Goal: Task Accomplishment & Management: Complete application form

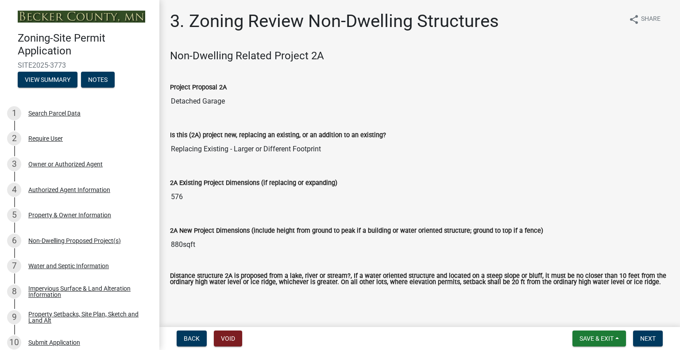
drag, startPoint x: 273, startPoint y: 217, endPoint x: 228, endPoint y: 120, distance: 107.6
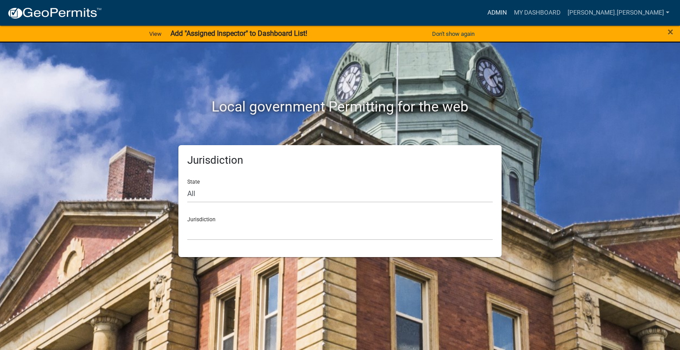
click at [511, 13] on link "Admin" at bounding box center [497, 12] width 27 height 17
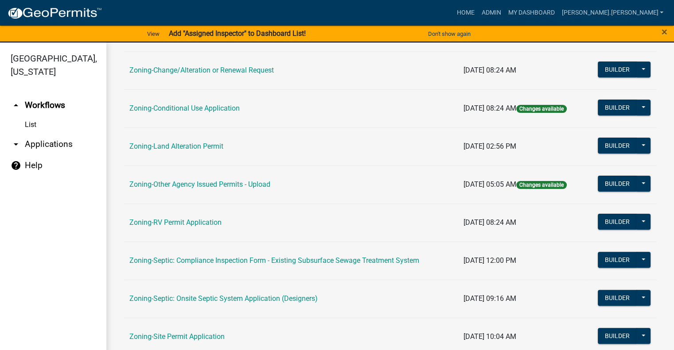
scroll to position [266, 0]
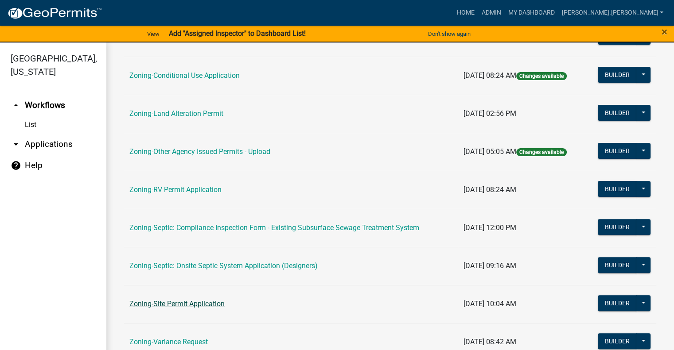
click at [206, 300] on link "Zoning-Site Permit Application" at bounding box center [176, 304] width 95 height 8
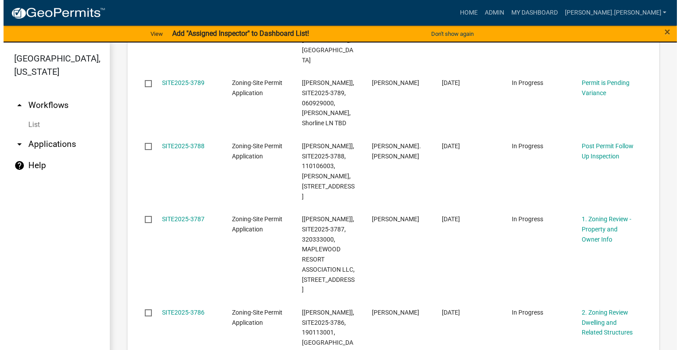
scroll to position [797, 0]
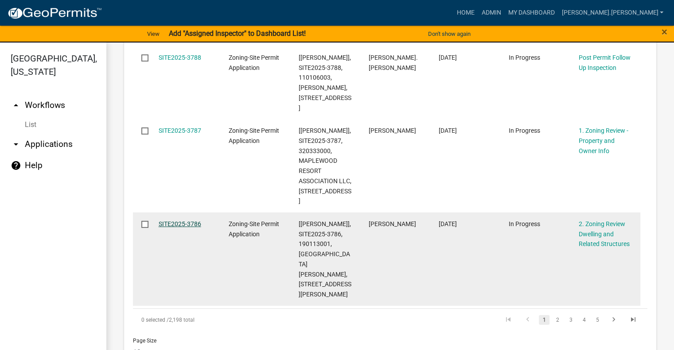
click at [189, 221] on link "SITE2025-3786" at bounding box center [180, 224] width 43 height 7
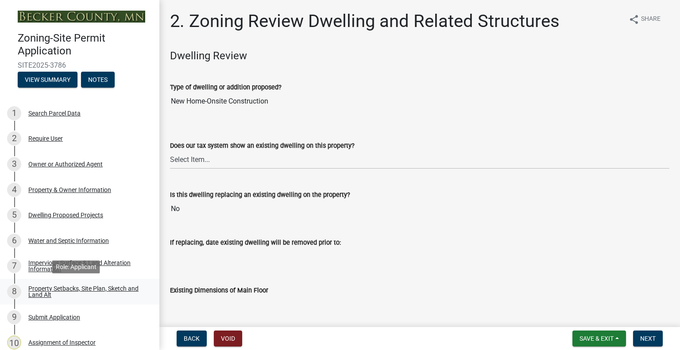
click at [91, 291] on div "Property Setbacks, Site Plan, Sketch and Land Alt" at bounding box center [86, 292] width 117 height 12
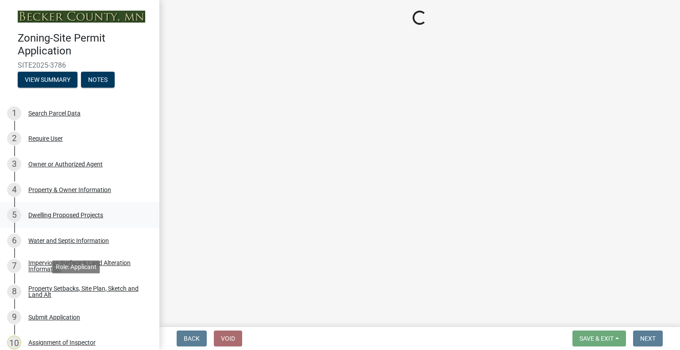
select select "7b13c63f-e699-4112-b373-98fbd28ec536"
select select "1df91383-df1d-46ea-aa05-23d5c29bd1bf"
select select "b56a4575-9846-47cf-8067-c59a4853da22"
select select "12f785fb-c378-4b18-841c-21c73dc99083"
select select "e8ab2dc3-aa3f-46f3-9b4a-37eb25ad84af"
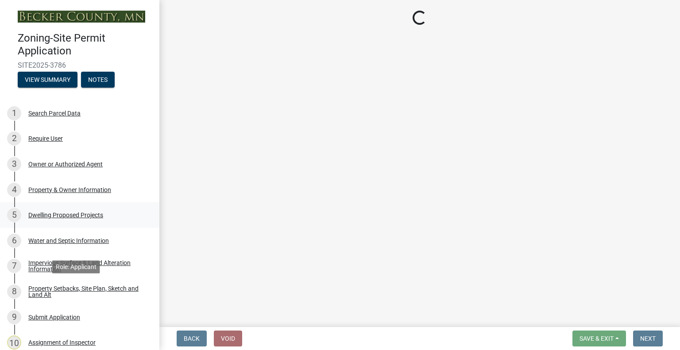
select select "27b2a8b4-abf6-463e-8c0c-7c5d2b4fe26f"
select select "5ad4ab64-b44e-481c-9000-9e5907aa74e1"
select select "a96800da-4e88-4c62-b1ff-2cd17f9e3346"
select select "c8b8ea71-7088-4e87-a493-7bc88cc2835b"
select select "1418c7e3-4054-4b00-84b5-d09b9560f30a"
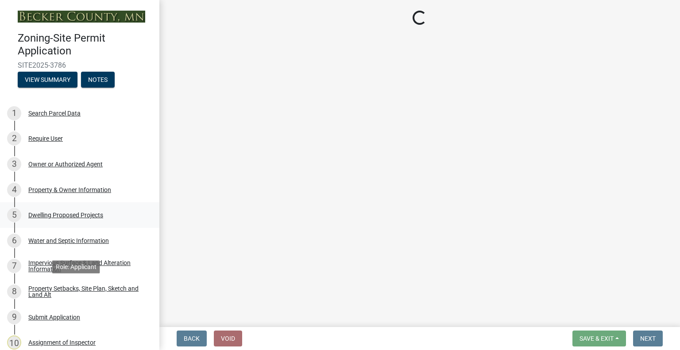
select select "19d13e65-c93d-443e-910a-7a17299544cc"
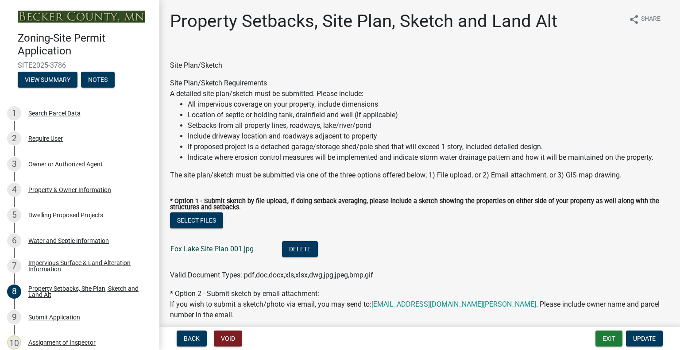
click at [186, 248] on link "Fox Lake Site Plan 001.jpg" at bounding box center [212, 249] width 83 height 8
click at [83, 215] on div "Dwelling Proposed Projects" at bounding box center [65, 215] width 75 height 6
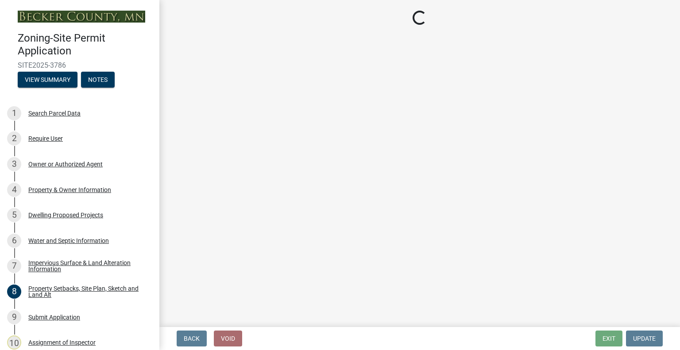
select select "5b8abcc6-67f7-49fb-8f25-c295ccc2b339"
select select "566f81cc-4b3f-4ecb-9f16-a2b313352c61"
select select "f4ae0446-41fa-4afd-99aa-409617c58827"
select select "4f5e2784-8c40-49a3-b0e9-8f1a3cbab4f4"
select select "a045e8de-0125-48b5-a52c-0705e3235ca5"
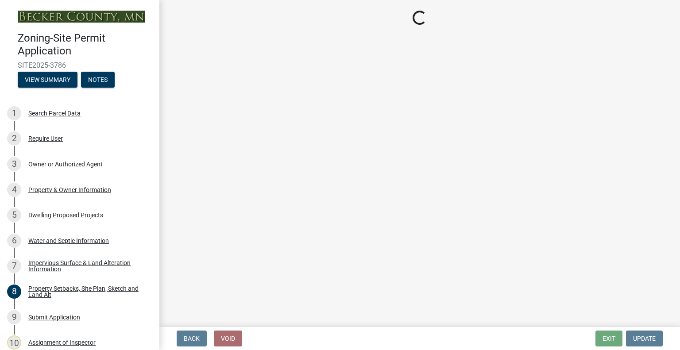
select select "5a3ddd1e-2d3b-44b4-950c-cbdcbc00514f"
select select "c6a0a915-8859-4117-97a8-42e675f9bace"
select select "11c1c089-3b44-43c0-9549-3c9eeea2451f"
select select "8786fdd2-7f96-462d-8069-e958fae6b9a0"
select select "256d326d-7a65-4b43-bb27-2952fbe4c534"
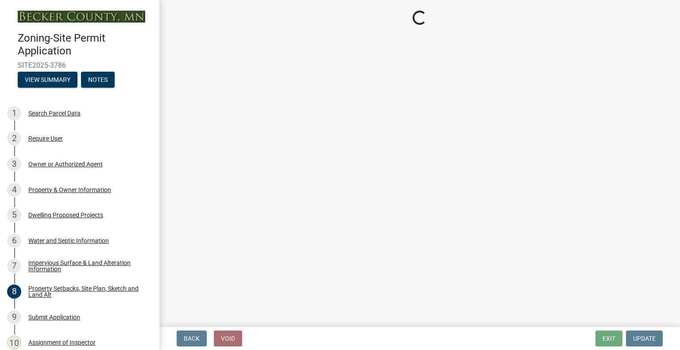
select select "75cb6c0c-1bab-4101-a7ce-eb87cbd598c1"
select select "0ceb8b90-6e92-4b1f-be25-acba4c819eff"
select select "8e4dc0e1-7dfa-4afc-85b9-5ad40795f204"
select select "107cbe59-677b-44f2-96fc-816b282ebb79"
select select "ab9119d1-7da9-49c4-9fac-8c142204c89d"
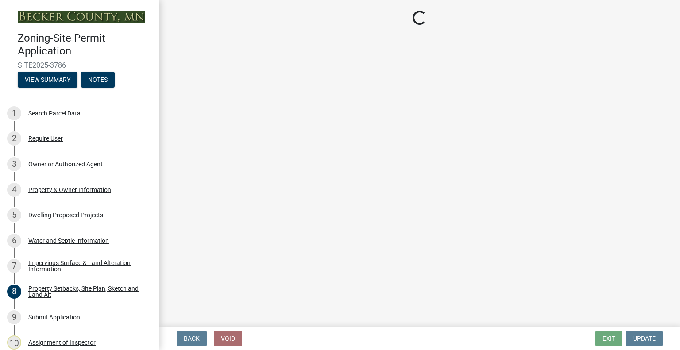
select select "7f420323-49a9-4fd0-9441-05b3dc777552"
select select "ec305202-ae01-487b-b5e4-3a5aacc1e384"
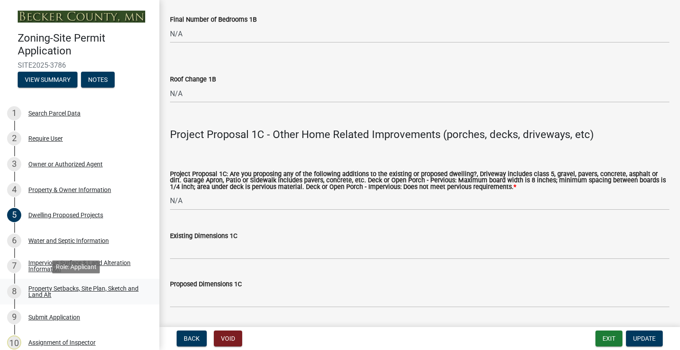
click at [76, 286] on div "Property Setbacks, Site Plan, Sketch and Land Alt" at bounding box center [86, 292] width 117 height 12
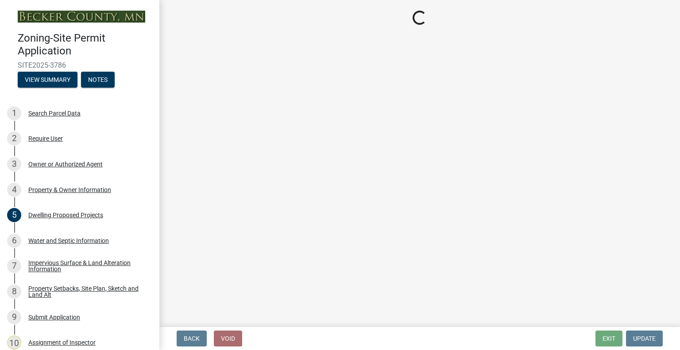
select select "7b13c63f-e699-4112-b373-98fbd28ec536"
select select "1df91383-df1d-46ea-aa05-23d5c29bd1bf"
select select "b56a4575-9846-47cf-8067-c59a4853da22"
select select "12f785fb-c378-4b18-841c-21c73dc99083"
select select "e8ab2dc3-aa3f-46f3-9b4a-37eb25ad84af"
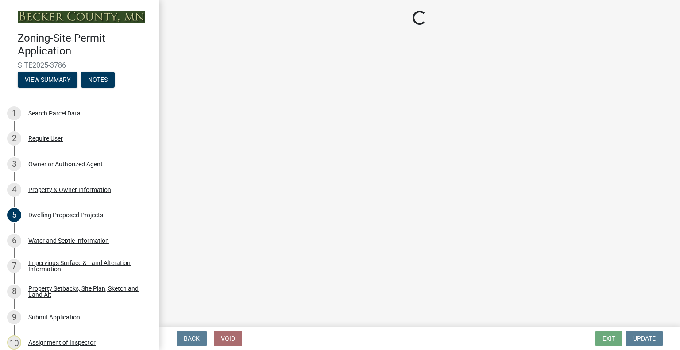
select select "27b2a8b4-abf6-463e-8c0c-7c5d2b4fe26f"
select select "5ad4ab64-b44e-481c-9000-9e5907aa74e1"
select select "a96800da-4e88-4c62-b1ff-2cd17f9e3346"
select select "c8b8ea71-7088-4e87-a493-7bc88cc2835b"
select select "1418c7e3-4054-4b00-84b5-d09b9560f30a"
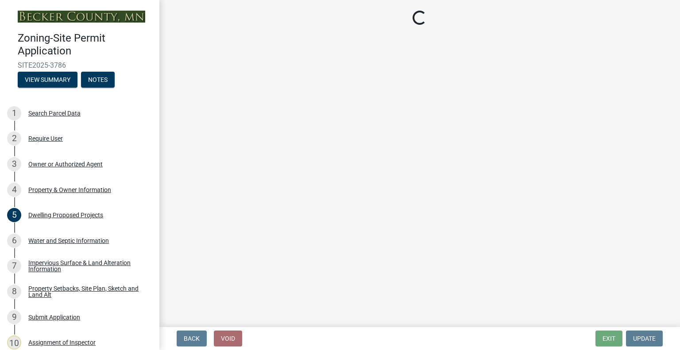
select select "19d13e65-c93d-443e-910a-7a17299544cc"
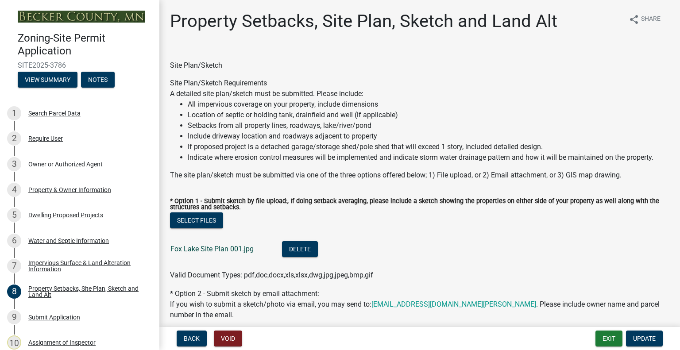
click at [210, 247] on link "Fox Lake Site Plan 001.jpg" at bounding box center [212, 249] width 83 height 8
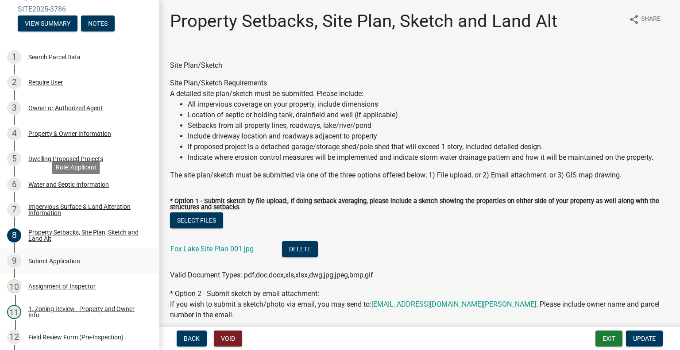
scroll to position [133, 0]
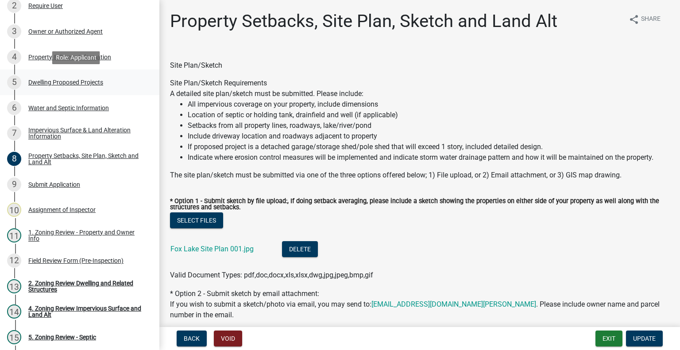
click at [51, 84] on div "Dwelling Proposed Projects" at bounding box center [65, 82] width 75 height 6
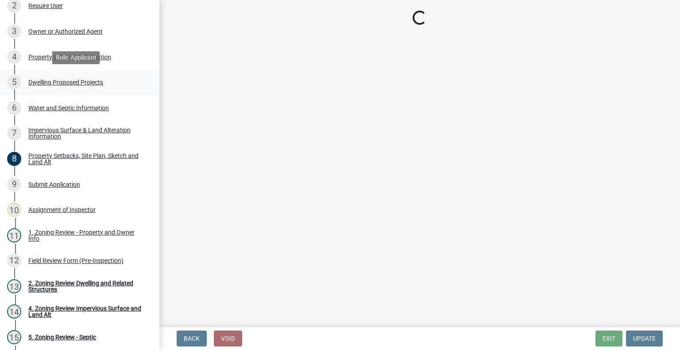
select select "5b8abcc6-67f7-49fb-8f25-c295ccc2b339"
select select "566f81cc-4b3f-4ecb-9f16-a2b313352c61"
select select "f4ae0446-41fa-4afd-99aa-409617c58827"
select select "4f5e2784-8c40-49a3-b0e9-8f1a3cbab4f4"
select select "a045e8de-0125-48b5-a52c-0705e3235ca5"
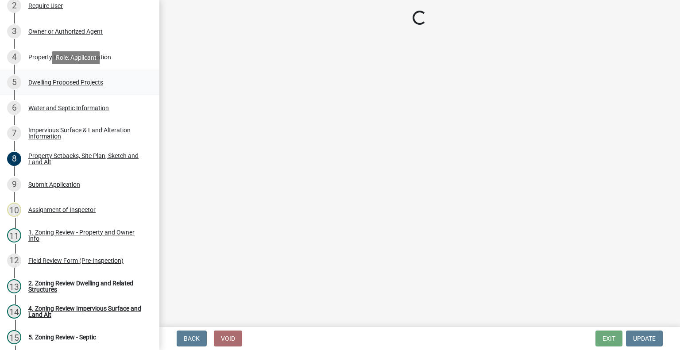
select select "5a3ddd1e-2d3b-44b4-950c-cbdcbc00514f"
select select "c6a0a915-8859-4117-97a8-42e675f9bace"
select select "11c1c089-3b44-43c0-9549-3c9eeea2451f"
select select "8786fdd2-7f96-462d-8069-e958fae6b9a0"
select select "256d326d-7a65-4b43-bb27-2952fbe4c534"
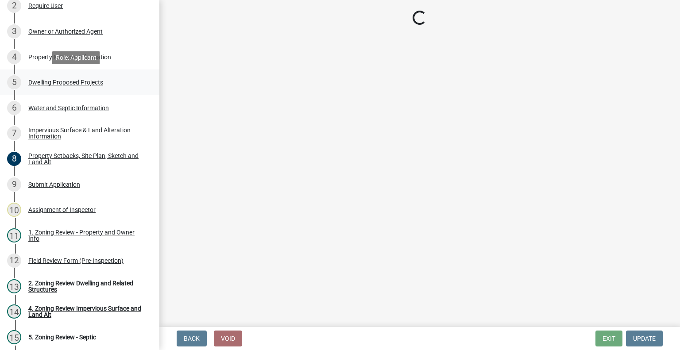
select select "75cb6c0c-1bab-4101-a7ce-eb87cbd598c1"
select select "0ceb8b90-6e92-4b1f-be25-acba4c819eff"
select select "8e4dc0e1-7dfa-4afc-85b9-5ad40795f204"
select select "107cbe59-677b-44f2-96fc-816b282ebb79"
select select "ab9119d1-7da9-49c4-9fac-8c142204c89d"
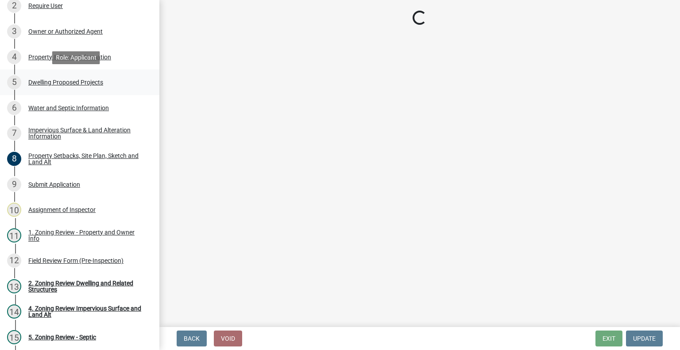
select select "7f420323-49a9-4fd0-9441-05b3dc777552"
select select "ec305202-ae01-487b-b5e4-3a5aacc1e384"
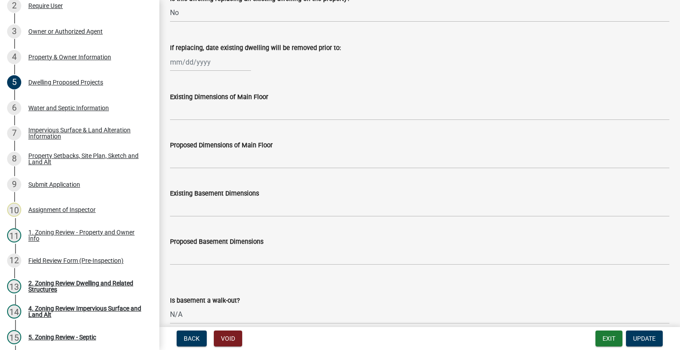
scroll to position [266, 0]
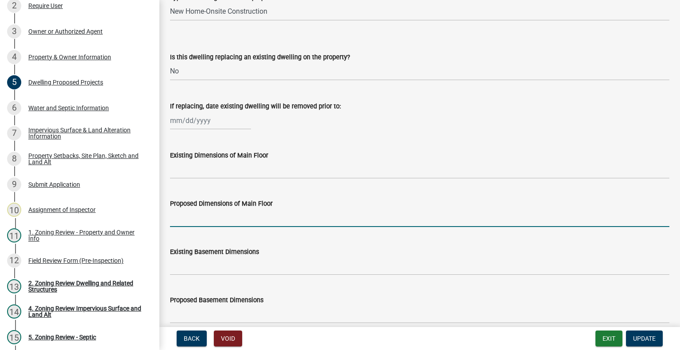
click at [226, 217] on input "Proposed Dimensions of Main Floor" at bounding box center [420, 218] width 500 height 18
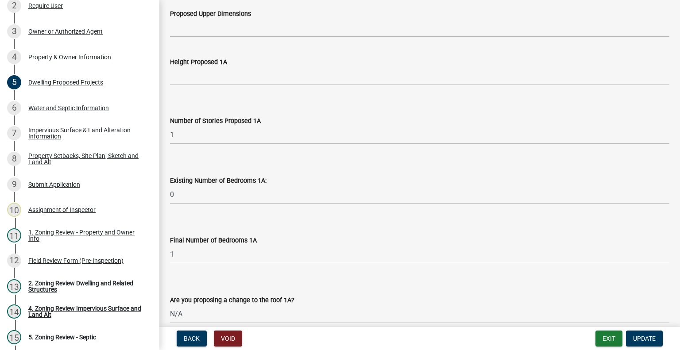
scroll to position [576, 0]
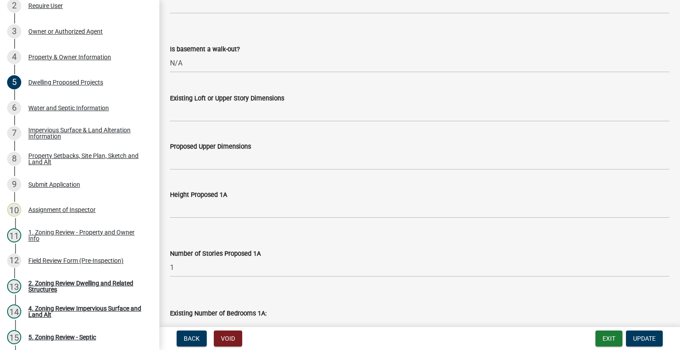
type input "22x36"
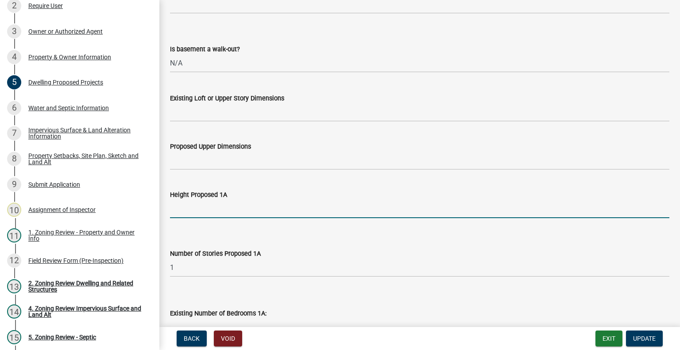
click at [208, 215] on input "Height Proposed 1A" at bounding box center [420, 209] width 500 height 18
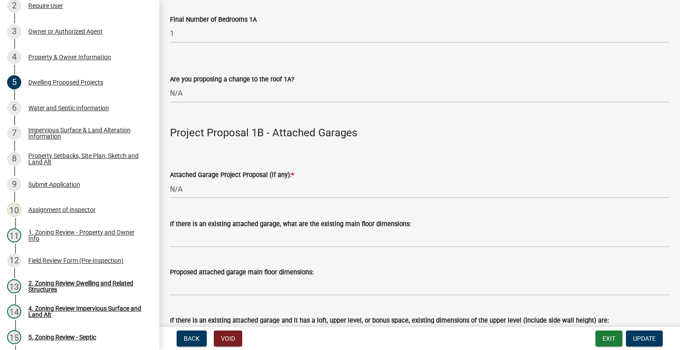
scroll to position [930, 0]
type input "20"
click at [198, 183] on select "Select Item... N/A New Attached Garage Addition to Attached Garage" at bounding box center [420, 189] width 500 height 18
click at [170, 180] on select "Select Item... N/A New Attached Garage Addition to Attached Garage" at bounding box center [420, 189] width 500 height 18
select select "638dddef-31f4-4d73-b0b5-0ffc7b344434"
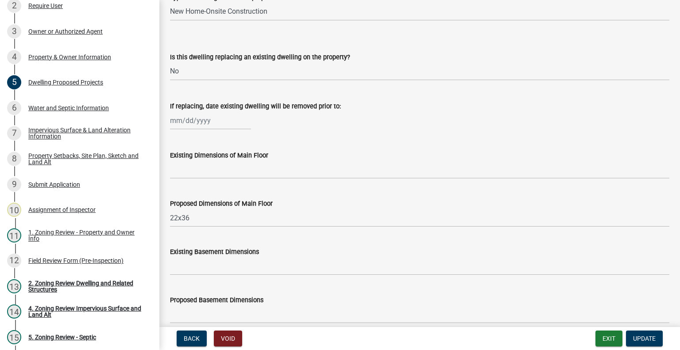
scroll to position [310, 0]
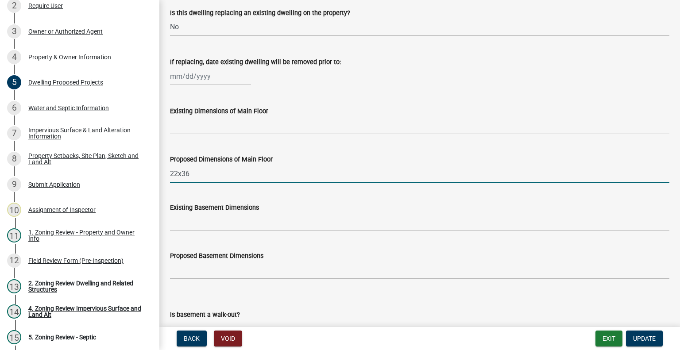
click at [206, 170] on input "22x36" at bounding box center [420, 174] width 500 height 18
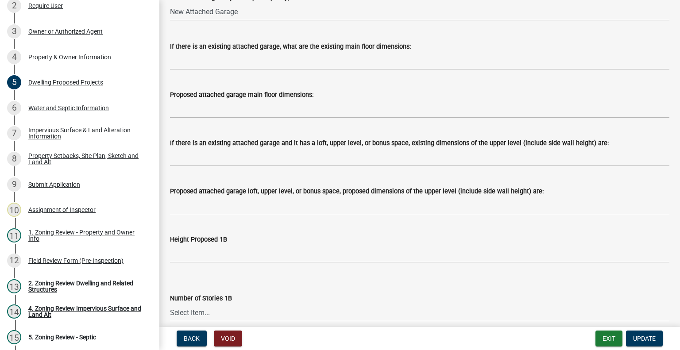
scroll to position [975, 0]
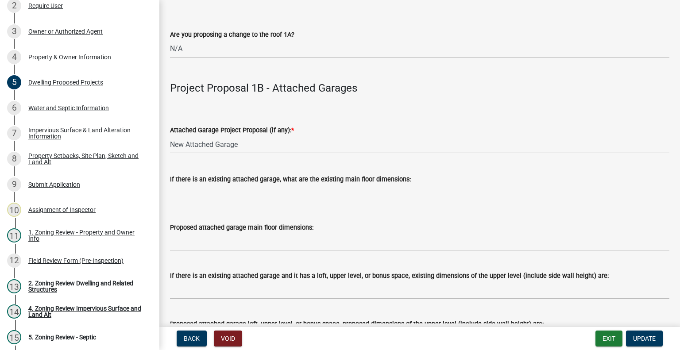
type input "36x22"
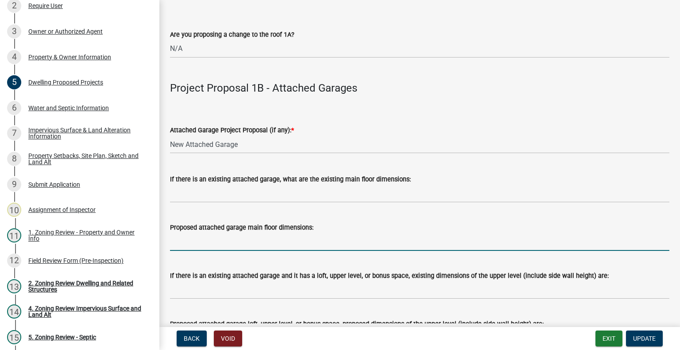
click at [215, 246] on input "Proposed attached garage main floor dimensions:" at bounding box center [420, 242] width 500 height 18
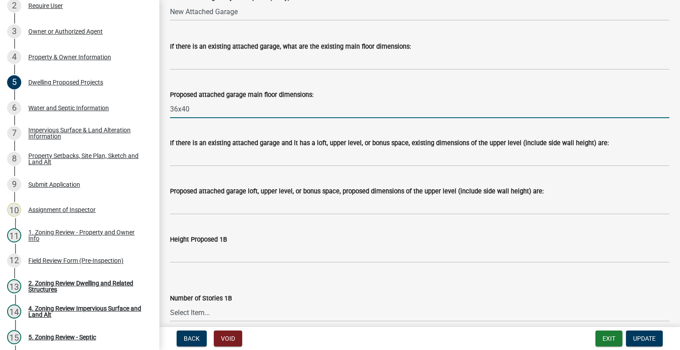
type input "36x40"
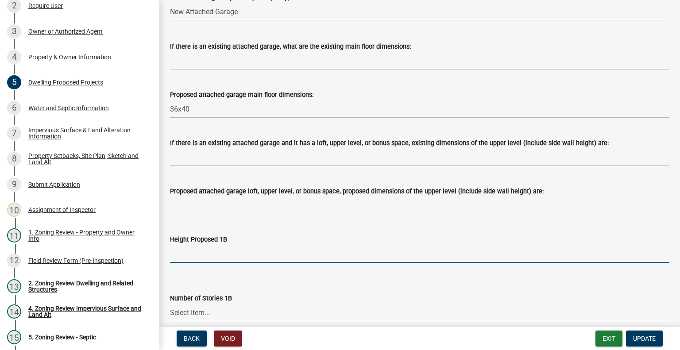
click at [215, 251] on input "Height Proposed 1B" at bounding box center [420, 254] width 500 height 18
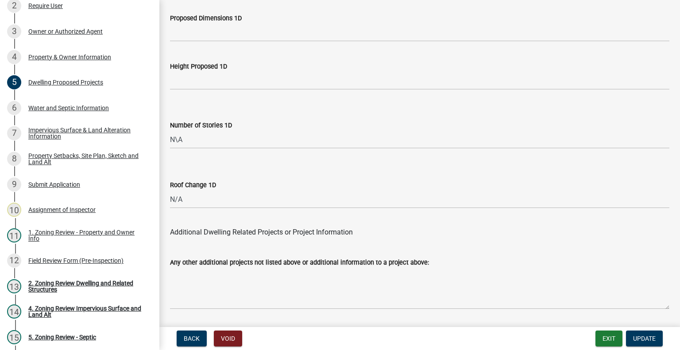
scroll to position [2221, 0]
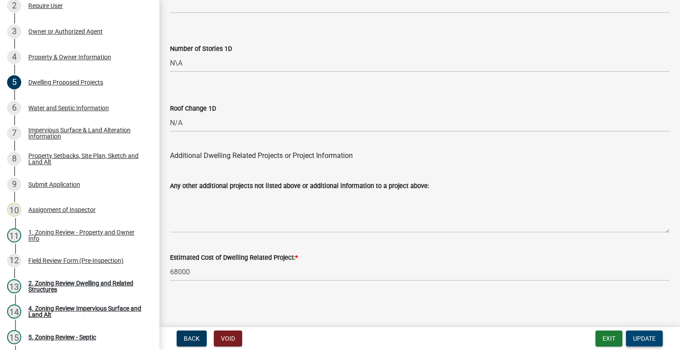
type input "20"
click at [635, 334] on button "Update" at bounding box center [644, 339] width 37 height 16
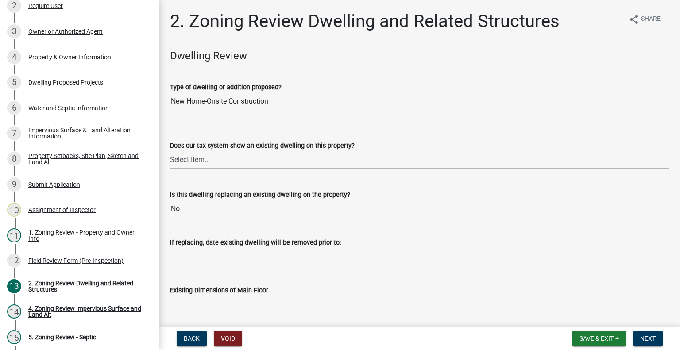
click at [288, 164] on select "Select Item... Yes No" at bounding box center [420, 160] width 500 height 18
click at [170, 151] on select "Select Item... Yes No" at bounding box center [420, 160] width 500 height 18
select select "95f121c6-c194-4f7a-b278-ad77396394df"
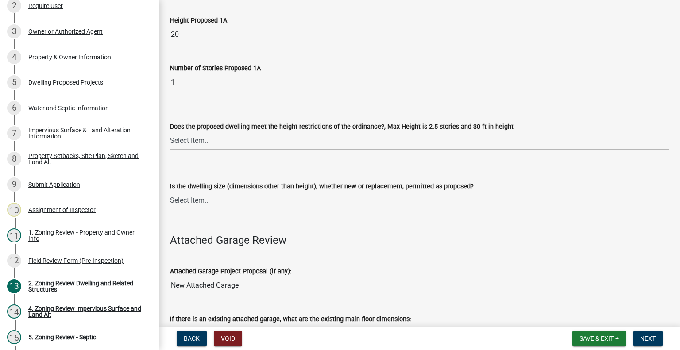
scroll to position [753, 0]
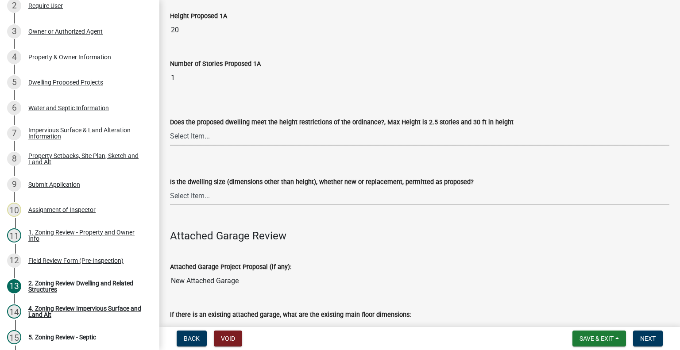
click at [288, 128] on select "Select Item... Yes No" at bounding box center [420, 137] width 500 height 18
click at [170, 128] on select "Select Item... Yes No" at bounding box center [420, 137] width 500 height 18
select select "f770ba3e-fc06-4da5-a68e-7171814f27a6"
click at [263, 190] on select "Select Item... Yes No" at bounding box center [420, 196] width 500 height 18
click at [170, 187] on select "Select Item... Yes No" at bounding box center [420, 196] width 500 height 18
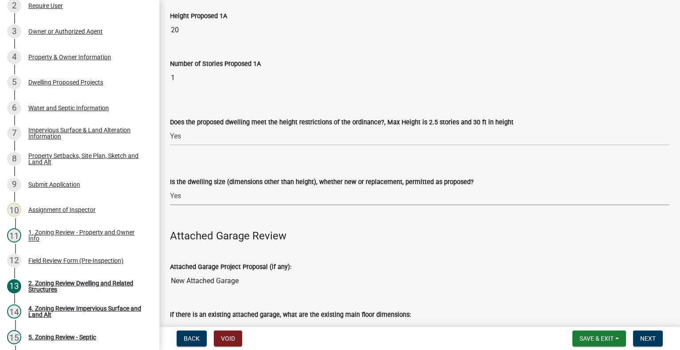
select select "1acfd7d2-3168-4a52-b10f-2ad4e9b369d9"
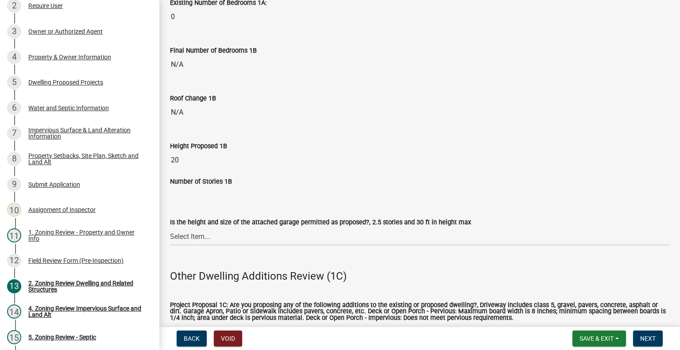
scroll to position [1329, 0]
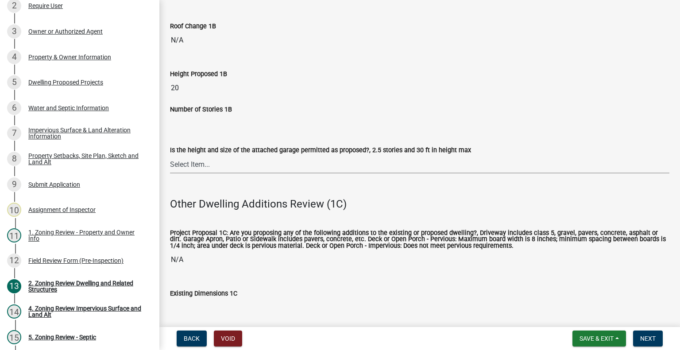
click at [218, 162] on select "Select Item... Yes No (explain in next field)" at bounding box center [420, 164] width 500 height 18
click at [170, 155] on select "Select Item... Yes No (explain in next field)" at bounding box center [420, 164] width 500 height 18
select select "133fc5ec-afea-46d5-9774-7a90c7b95151"
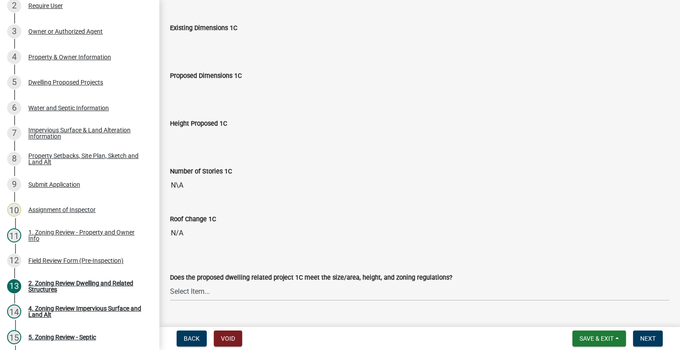
scroll to position [1506, 0]
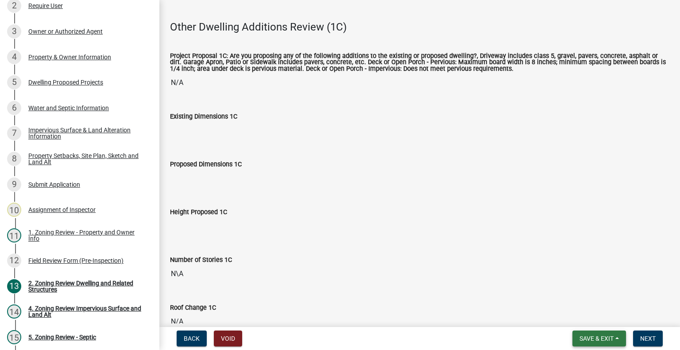
click at [596, 338] on span "Save & Exit" at bounding box center [597, 338] width 34 height 7
click at [574, 304] on button "Save" at bounding box center [591, 294] width 71 height 21
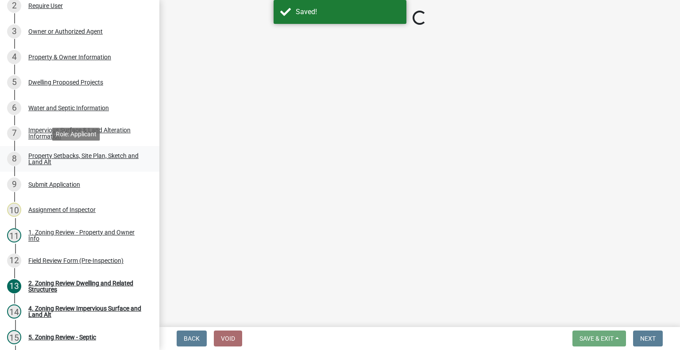
select select "95f121c6-c194-4f7a-b278-ad77396394df"
select select "f770ba3e-fc06-4da5-a68e-7171814f27a6"
select select "1acfd7d2-3168-4a52-b10f-2ad4e9b369d9"
select select "133fc5ec-afea-46d5-9774-7a90c7b95151"
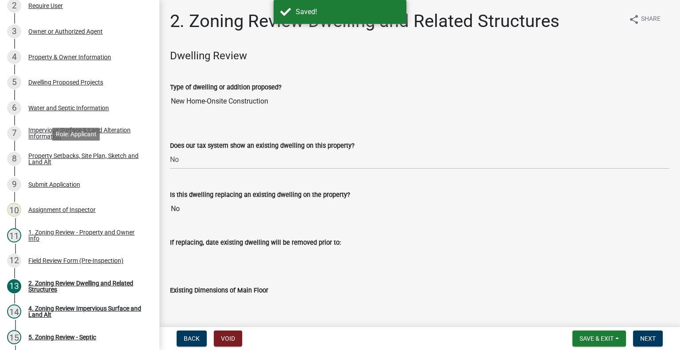
click at [67, 161] on div "Property Setbacks, Site Plan, Sketch and Land Alt" at bounding box center [86, 159] width 117 height 12
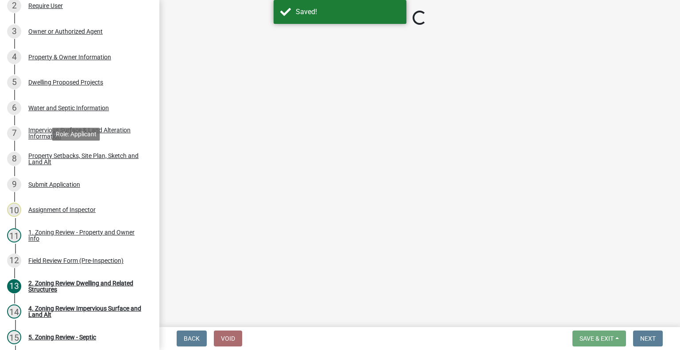
select select "7b13c63f-e699-4112-b373-98fbd28ec536"
select select "1df91383-df1d-46ea-aa05-23d5c29bd1bf"
select select "b56a4575-9846-47cf-8067-c59a4853da22"
select select "12f785fb-c378-4b18-841c-21c73dc99083"
select select "e8ab2dc3-aa3f-46f3-9b4a-37eb25ad84af"
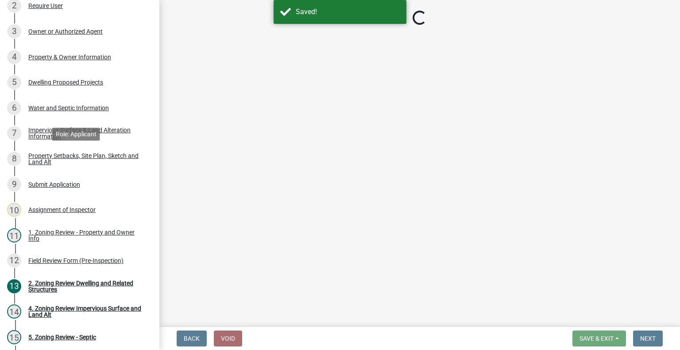
select select "27b2a8b4-abf6-463e-8c0c-7c5d2b4fe26f"
select select "5ad4ab64-b44e-481c-9000-9e5907aa74e1"
select select "a96800da-4e88-4c62-b1ff-2cd17f9e3346"
select select "c8b8ea71-7088-4e87-a493-7bc88cc2835b"
select select "1418c7e3-4054-4b00-84b5-d09b9560f30a"
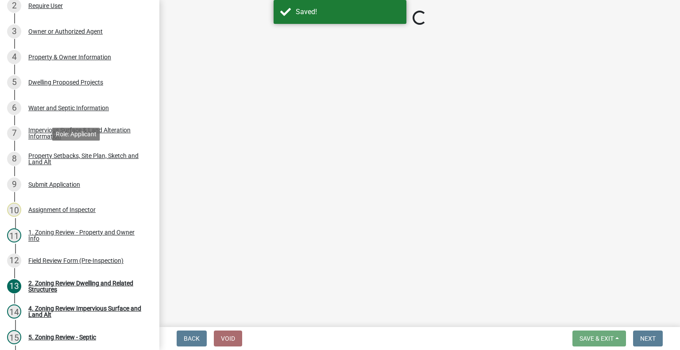
select select "19d13e65-c93d-443e-910a-7a17299544cc"
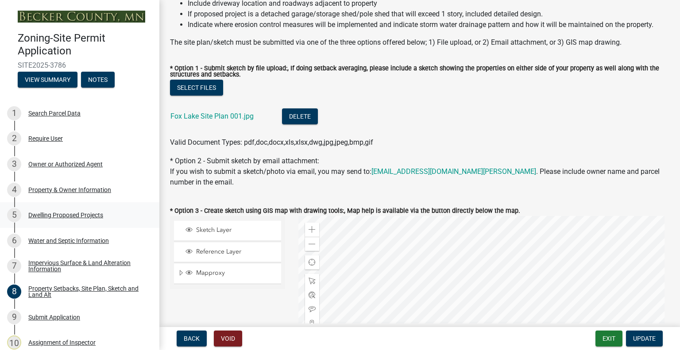
click at [51, 215] on div "Dwelling Proposed Projects" at bounding box center [65, 215] width 75 height 6
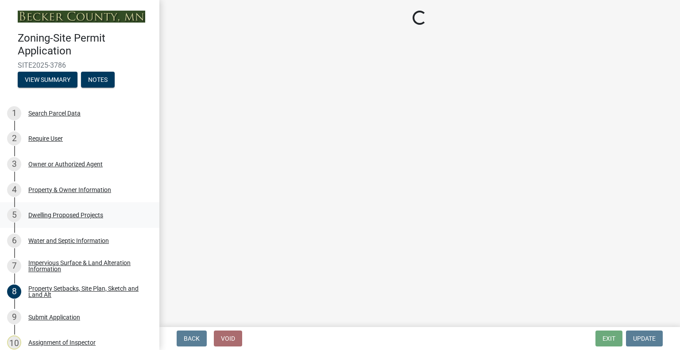
select select "5b8abcc6-67f7-49fb-8f25-c295ccc2b339"
select select "566f81cc-4b3f-4ecb-9f16-a2b313352c61"
select select "f4ae0446-41fa-4afd-99aa-409617c58827"
select select "4f5e2784-8c40-49a3-b0e9-8f1a3cbab4f4"
select select "a045e8de-0125-48b5-a52c-0705e3235ca5"
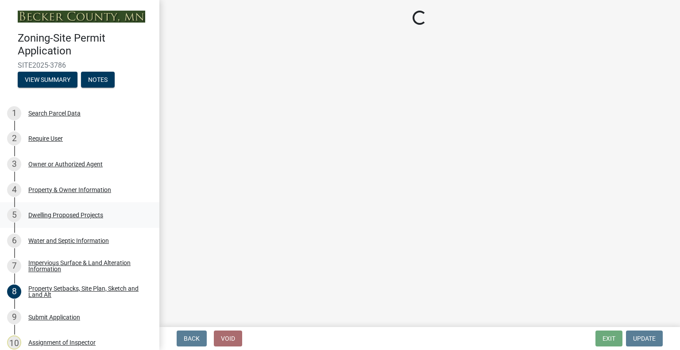
select select "5a3ddd1e-2d3b-44b4-950c-cbdcbc00514f"
select select "c6a0a915-8859-4117-97a8-42e675f9bace"
select select "638dddef-31f4-4d73-b0b5-0ffc7b344434"
select select "8786fdd2-7f96-462d-8069-e958fae6b9a0"
select select "256d326d-7a65-4b43-bb27-2952fbe4c534"
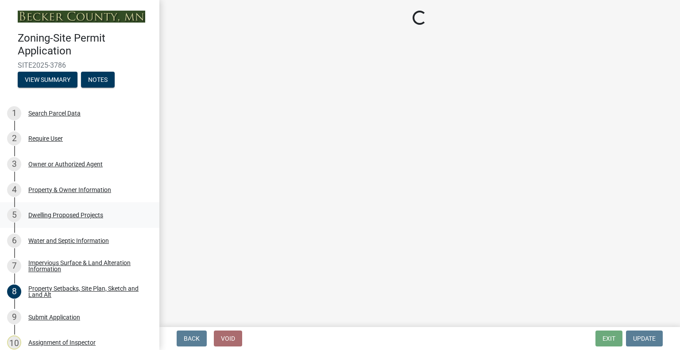
select select "75cb6c0c-1bab-4101-a7ce-eb87cbd598c1"
select select "0ceb8b90-6e92-4b1f-be25-acba4c819eff"
select select "8e4dc0e1-7dfa-4afc-85b9-5ad40795f204"
select select "107cbe59-677b-44f2-96fc-816b282ebb79"
select select "ab9119d1-7da9-49c4-9fac-8c142204c89d"
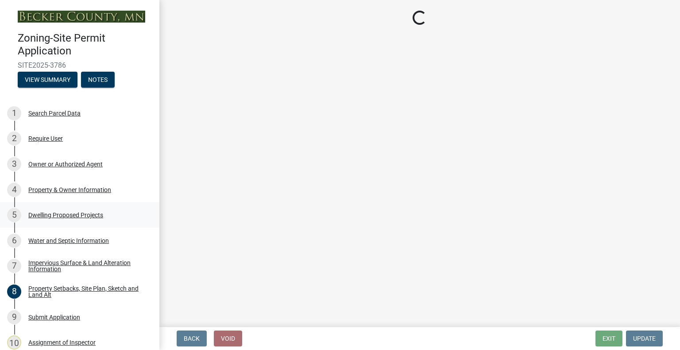
select select "7f420323-49a9-4fd0-9441-05b3dc777552"
select select "ec305202-ae01-487b-b5e4-3a5aacc1e384"
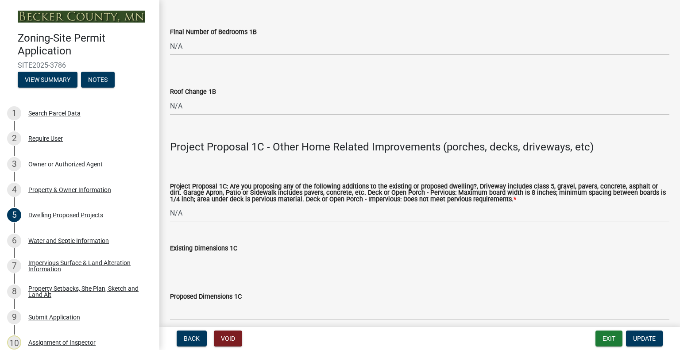
scroll to position [1551, 0]
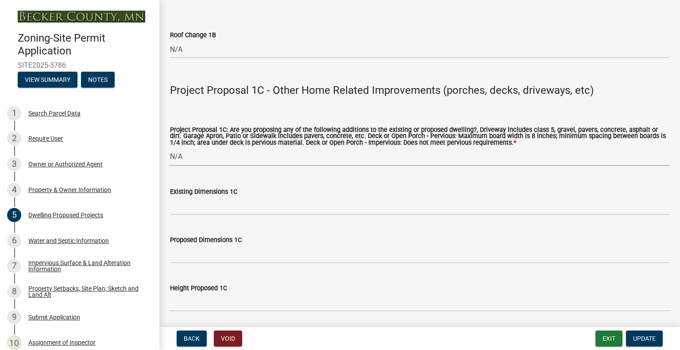
click at [193, 160] on select "Select Item... N/A Driveway Garage Apron Home Patio Sidewalk Deck - Pervious De…" at bounding box center [420, 157] width 500 height 18
click at [170, 148] on select "Select Item... N/A Driveway Garage Apron Home Patio Sidewalk Deck - Pervious De…" at bounding box center [420, 157] width 500 height 18
select select "cbc699c5-a6de-4f3d-a533-ae678b946106"
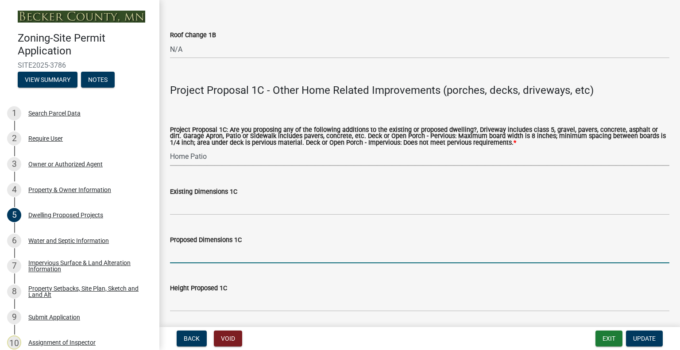
click at [200, 252] on input "Proposed Dimensions 1C" at bounding box center [420, 254] width 500 height 18
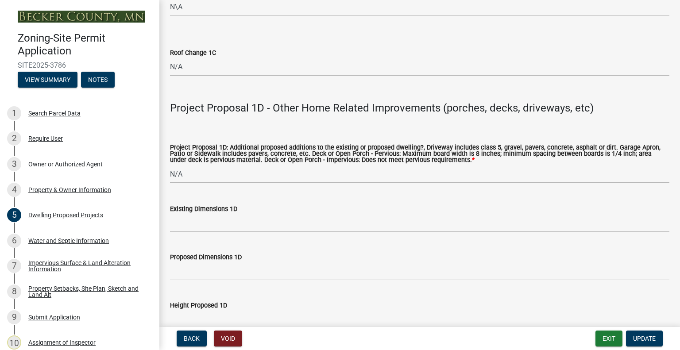
scroll to position [2171, 0]
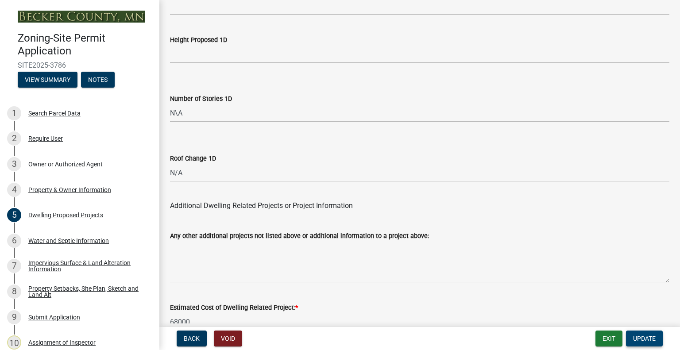
type input "10x20"
click at [647, 341] on span "Update" at bounding box center [645, 338] width 23 height 7
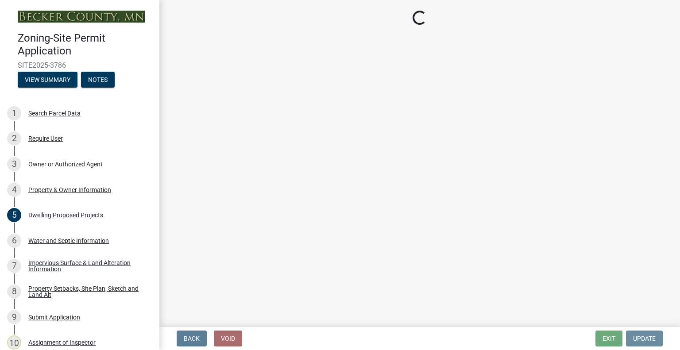
scroll to position [0, 0]
select select "95f121c6-c194-4f7a-b278-ad77396394df"
select select "f770ba3e-fc06-4da5-a68e-7171814f27a6"
select select "1acfd7d2-3168-4a52-b10f-2ad4e9b369d9"
select select "133fc5ec-afea-46d5-9774-7a90c7b95151"
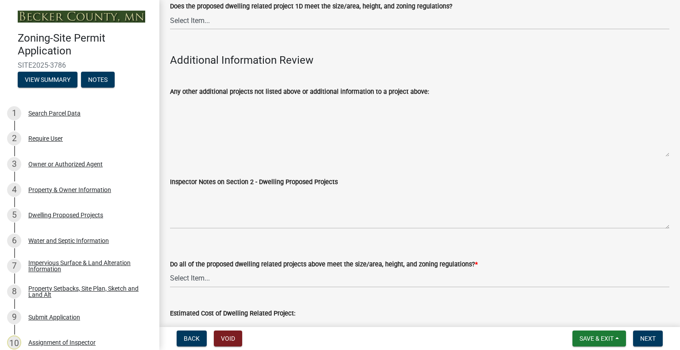
scroll to position [2356, 0]
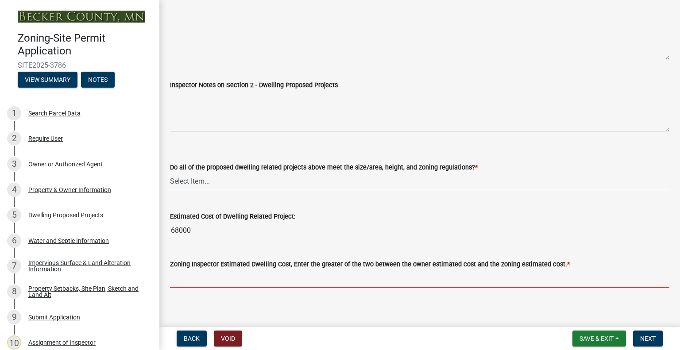
click at [234, 277] on input "text" at bounding box center [420, 279] width 500 height 18
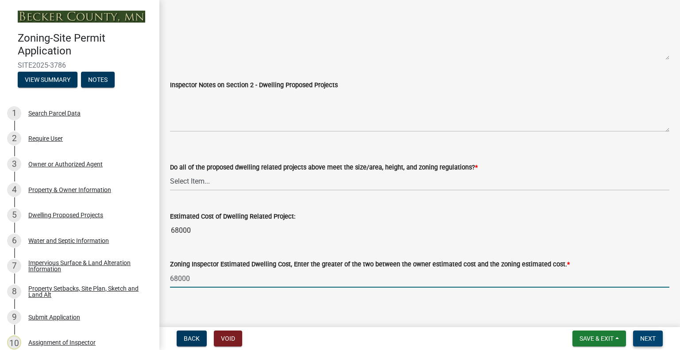
type input "68000"
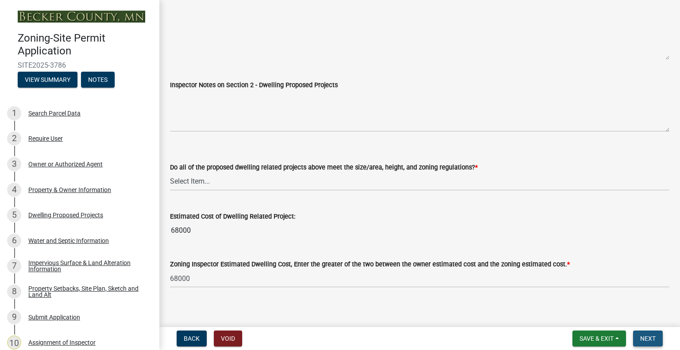
click at [635, 341] on button "Next" at bounding box center [649, 339] width 30 height 16
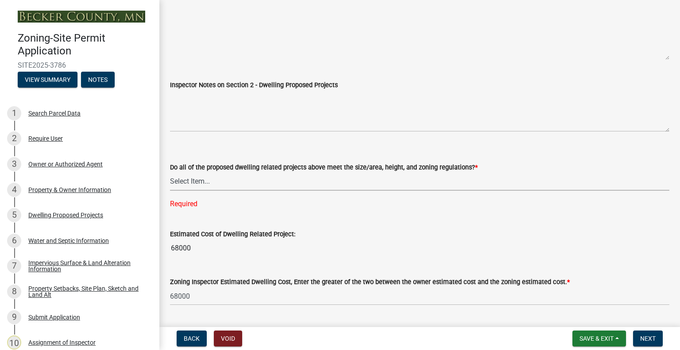
click at [280, 177] on select "Select Item... Yes No" at bounding box center [420, 182] width 500 height 18
click at [170, 173] on select "Select Item... Yes No" at bounding box center [420, 182] width 500 height 18
select select "583413f8-e9f7-4a70-8fe6-066f5b429c7e"
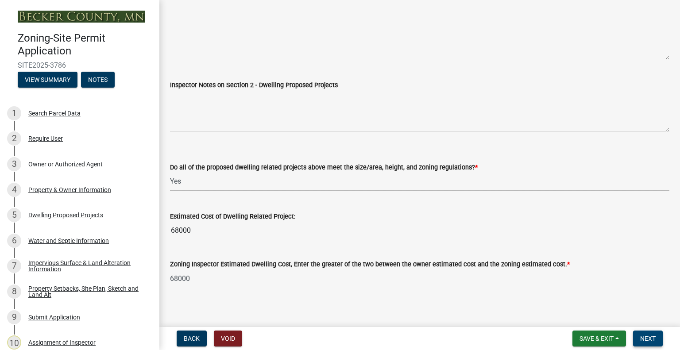
click at [640, 340] on button "Next" at bounding box center [649, 339] width 30 height 16
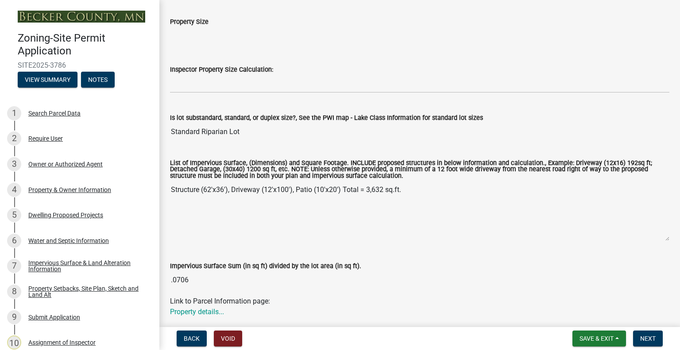
scroll to position [44, 0]
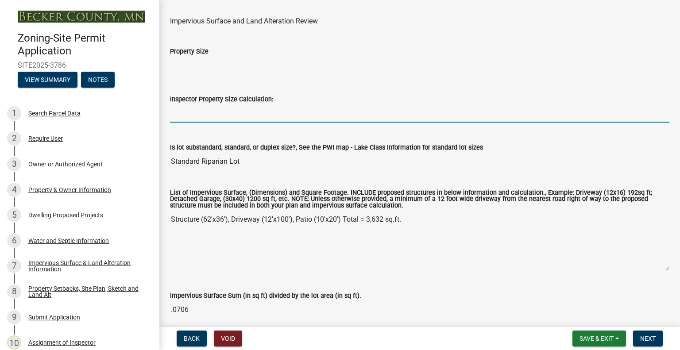
click at [193, 118] on input "Inspector Property Size Calculation:" at bounding box center [420, 114] width 500 height 18
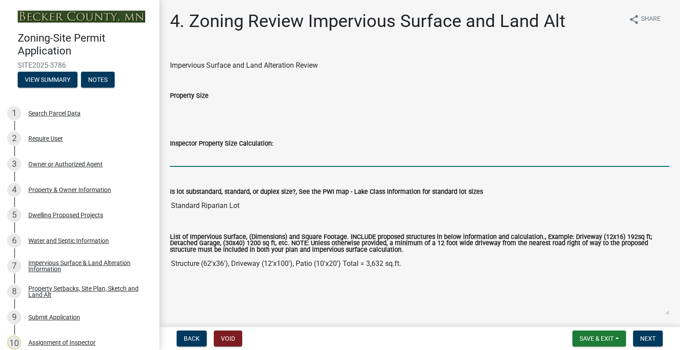
scroll to position [133, 0]
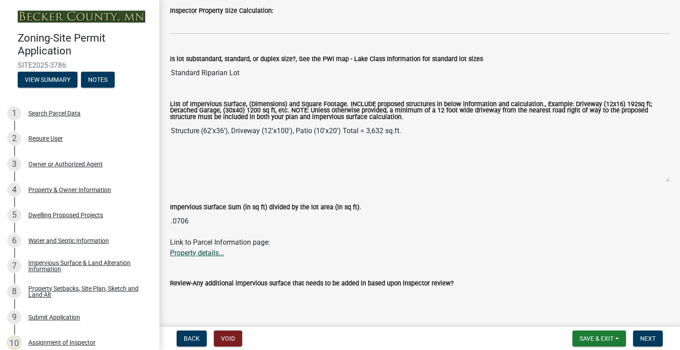
click at [198, 253] on link "Property details..." at bounding box center [197, 253] width 54 height 8
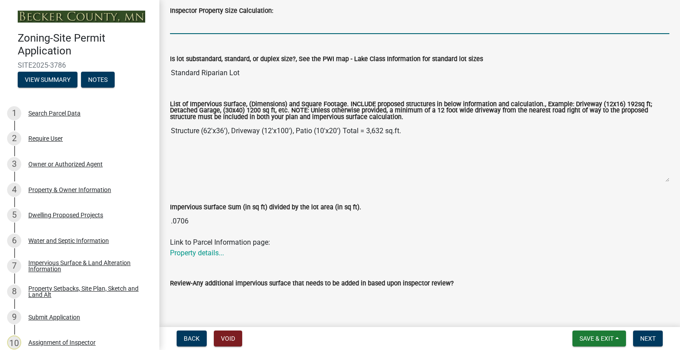
click at [252, 23] on input "Inspector Property Size Calculation:" at bounding box center [420, 25] width 500 height 18
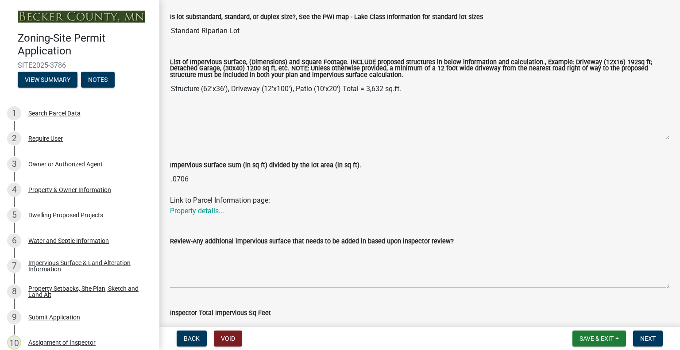
scroll to position [222, 0]
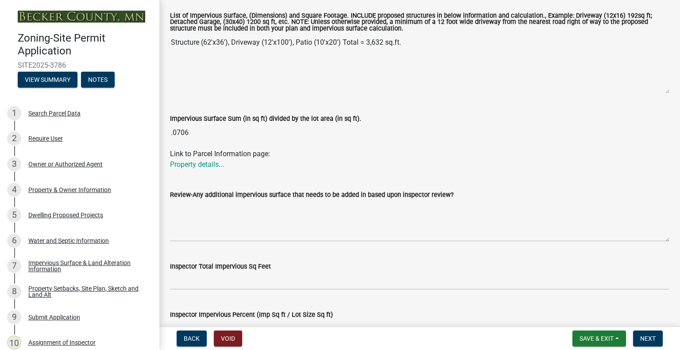
type input "50965"
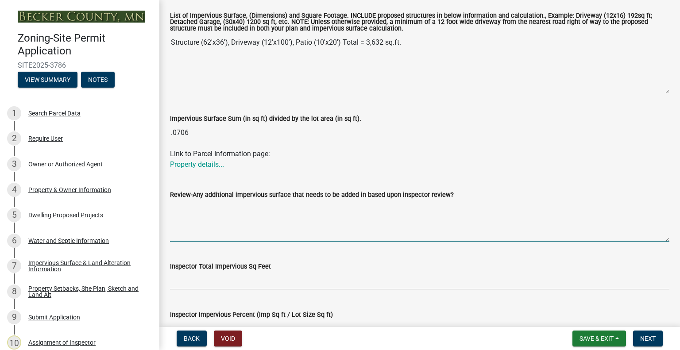
click at [222, 228] on textarea "Review-Any additional impervious surface that needs to be added in based upon i…" at bounding box center [420, 221] width 500 height 42
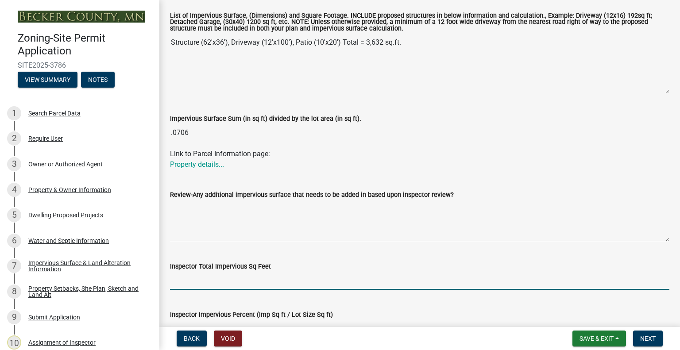
click at [214, 280] on input "Inspector Total Impervious Sq Feet" at bounding box center [420, 281] width 500 height 18
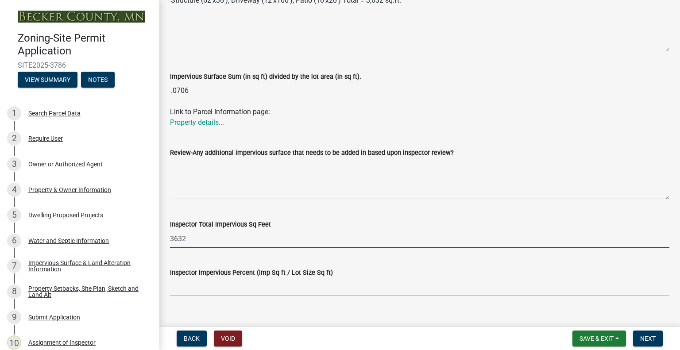
scroll to position [337, 0]
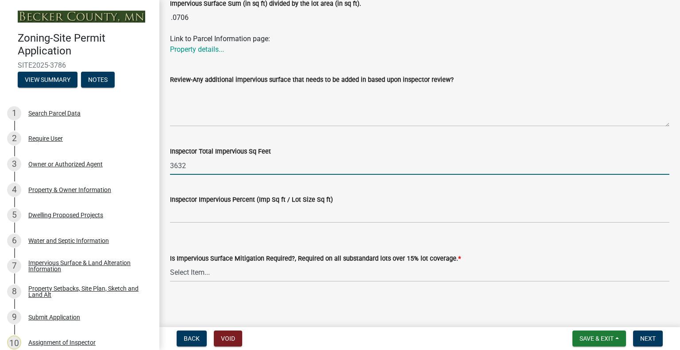
type input "3632"
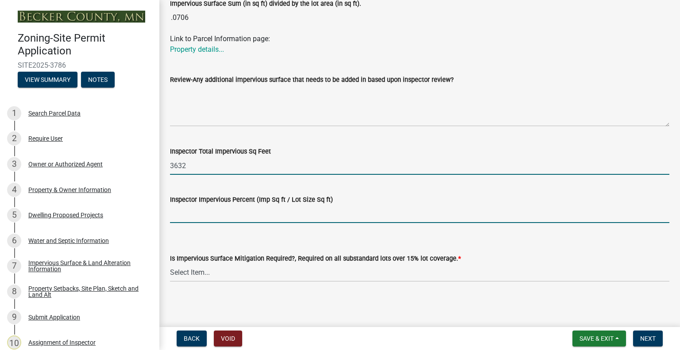
click at [228, 217] on input "Inspector Impervious Percent (Imp Sq ft / Lot Size Sq ft)" at bounding box center [420, 214] width 500 height 18
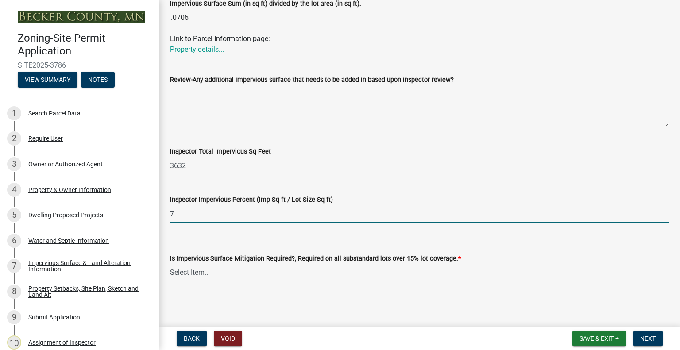
type input "7%"
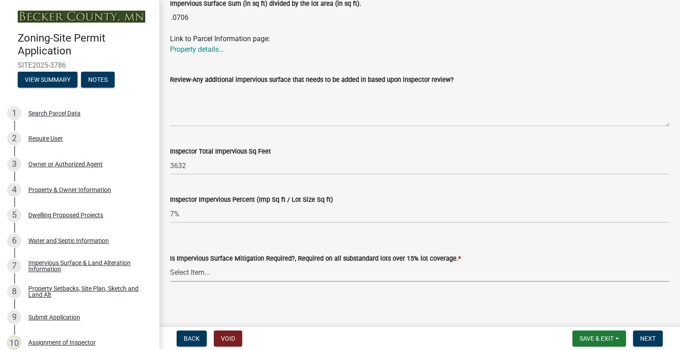
click at [246, 270] on select "Select Item... Yes- Over 15% substandard lot coverage No N/A" at bounding box center [420, 273] width 500 height 18
click at [170, 264] on select "Select Item... Yes- Over 15% substandard lot coverage No N/A" at bounding box center [420, 273] width 500 height 18
select select "e01e6f83-540c-4684-94c6-de0fe38ded07"
click at [637, 338] on button "Next" at bounding box center [649, 339] width 30 height 16
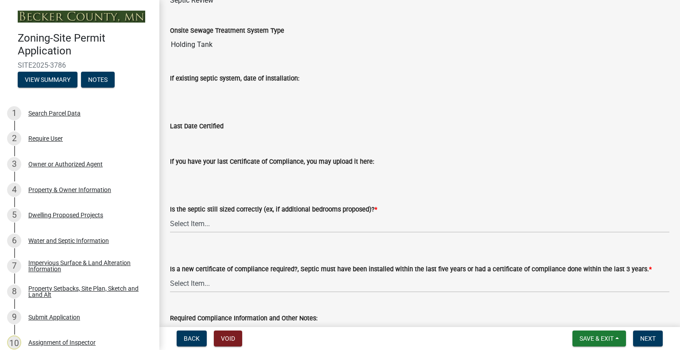
scroll to position [133, 0]
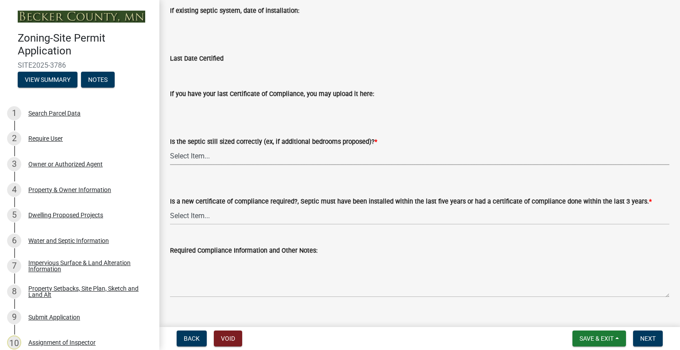
click at [200, 148] on select "Select Item... Yes No N/A" at bounding box center [420, 156] width 500 height 18
click at [170, 147] on select "Select Item... Yes No N/A" at bounding box center [420, 156] width 500 height 18
select select "ffe0288f-179d-446d-9dfb-ee21a688edc6"
click at [206, 211] on select "Select Item... Yes No" at bounding box center [420, 216] width 500 height 18
click at [170, 207] on select "Select Item... Yes No" at bounding box center [420, 216] width 500 height 18
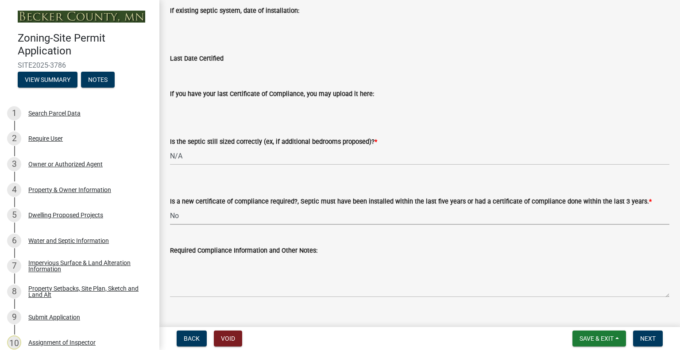
select select "2fd537d7-74b1-4ff9-a84c-837cf5598f43"
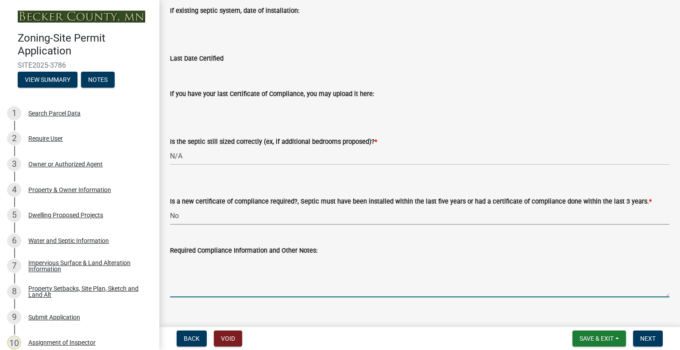
click at [197, 268] on textarea "Required Compliance Information and Other Notes:" at bounding box center [420, 277] width 500 height 42
paste textarea "Vareberg Backhoe (Richard Vareberg) Detroit Lakes, MN (218) 847-7372"
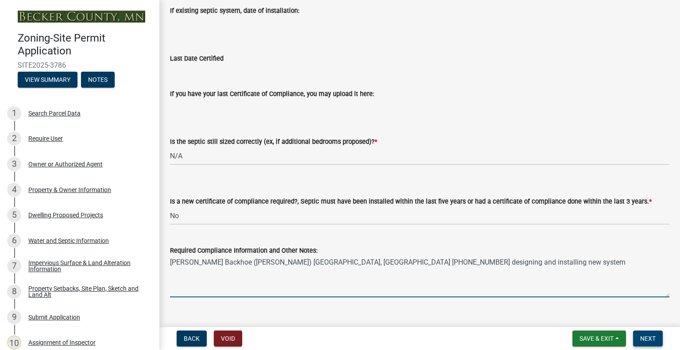
type textarea "Vareberg Backhoe (Richard Vareberg) Detroit Lakes, MN (218) 847-7372 designing …"
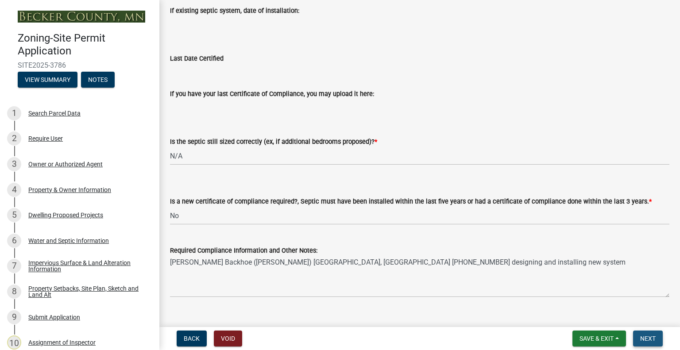
click at [642, 338] on span "Next" at bounding box center [649, 338] width 16 height 7
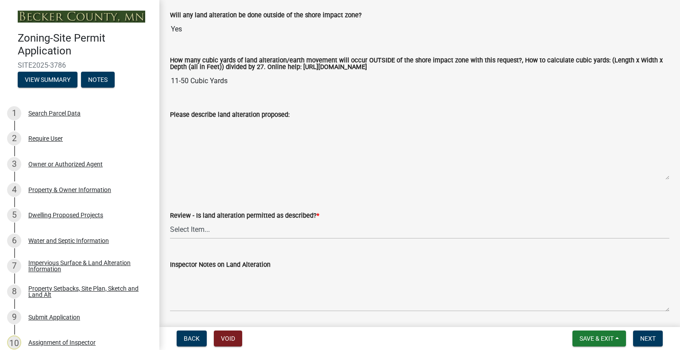
scroll to position [266, 0]
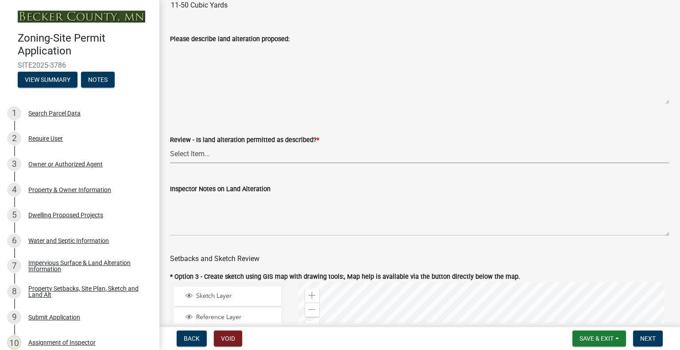
click at [258, 153] on select "Select Item... Yes No N/A" at bounding box center [420, 154] width 500 height 18
click at [170, 145] on select "Select Item... Yes No N/A" at bounding box center [420, 154] width 500 height 18
select select "cada6796-d529-4ebb-b6d4-faca8dd705c9"
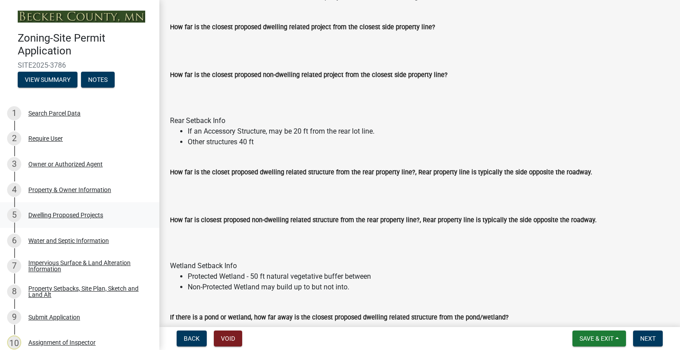
scroll to position [1152, 0]
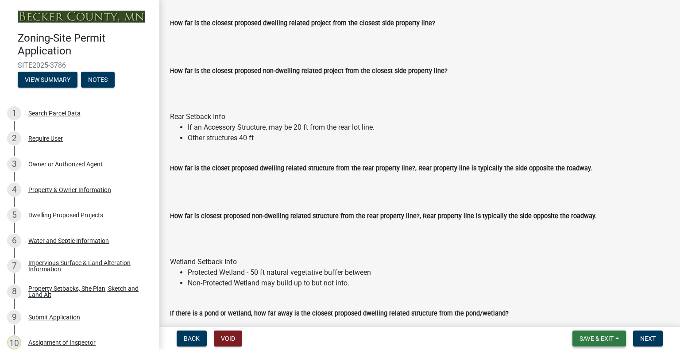
click at [585, 336] on span "Save & Exit" at bounding box center [597, 338] width 34 height 7
click at [564, 301] on button "Save" at bounding box center [591, 294] width 71 height 21
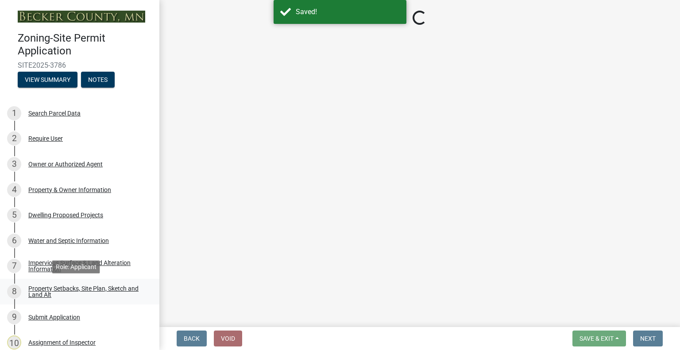
select select "cada6796-d529-4ebb-b6d4-faca8dd705c9"
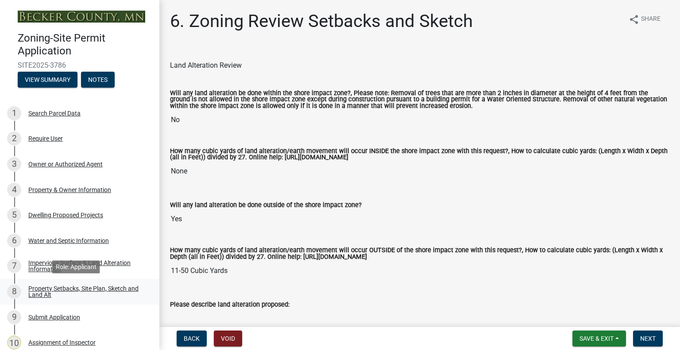
click at [110, 289] on div "Property Setbacks, Site Plan, Sketch and Land Alt" at bounding box center [86, 292] width 117 height 12
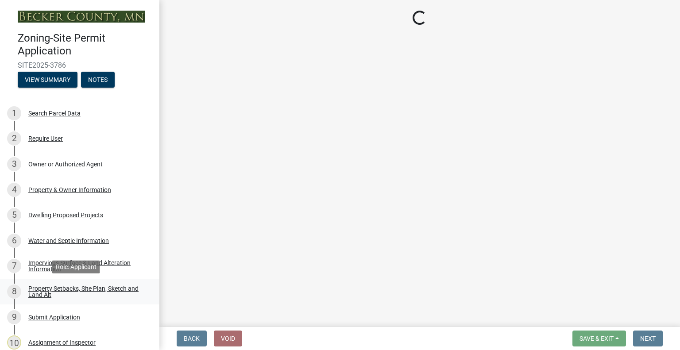
select select "7b13c63f-e699-4112-b373-98fbd28ec536"
select select "1df91383-df1d-46ea-aa05-23d5c29bd1bf"
select select "b56a4575-9846-47cf-8067-c59a4853da22"
select select "12f785fb-c378-4b18-841c-21c73dc99083"
select select "e8ab2dc3-aa3f-46f3-9b4a-37eb25ad84af"
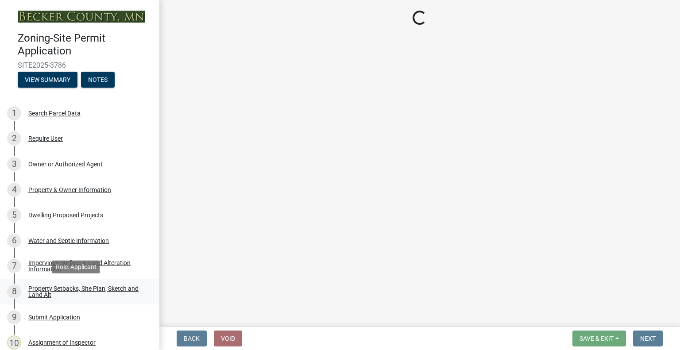
select select "27b2a8b4-abf6-463e-8c0c-7c5d2b4fe26f"
select select "5ad4ab64-b44e-481c-9000-9e5907aa74e1"
select select "a96800da-4e88-4c62-b1ff-2cd17f9e3346"
select select "c8b8ea71-7088-4e87-a493-7bc88cc2835b"
select select "1418c7e3-4054-4b00-84b5-d09b9560f30a"
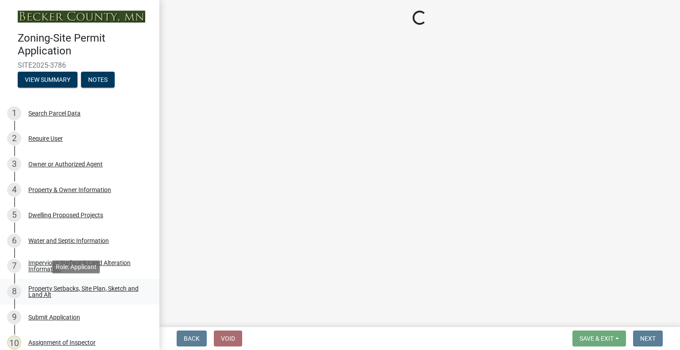
select select "19d13e65-c93d-443e-910a-7a17299544cc"
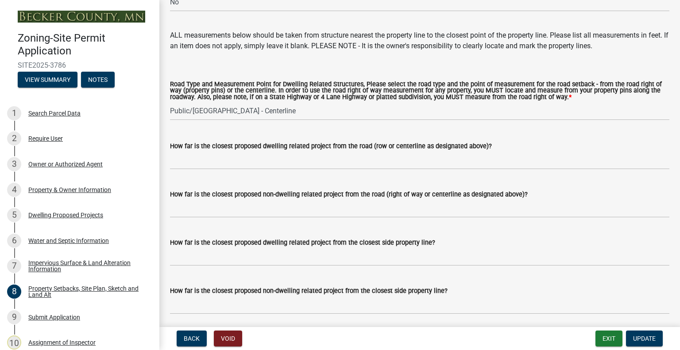
scroll to position [1728, 0]
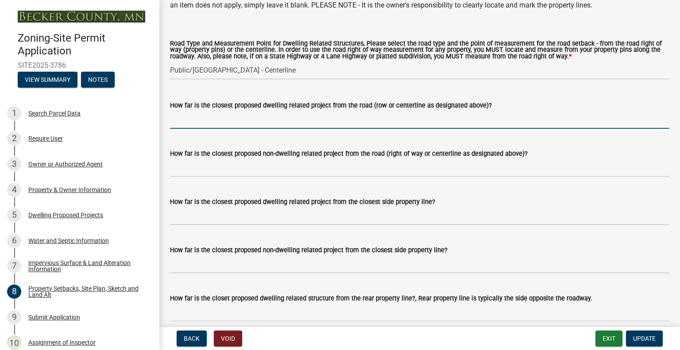
click at [242, 123] on input "How far is the closest proposed dwelling related project from the road (row or …" at bounding box center [420, 120] width 500 height 18
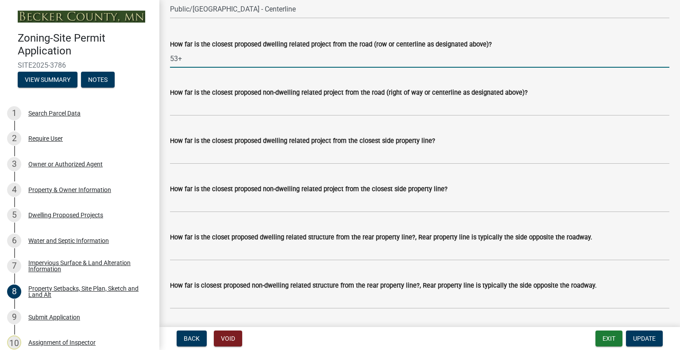
scroll to position [1816, 0]
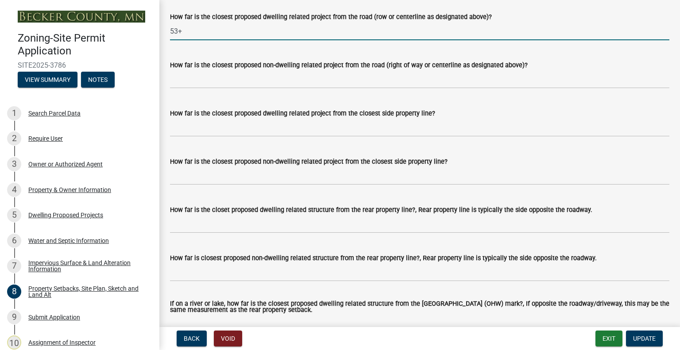
type input "53+"
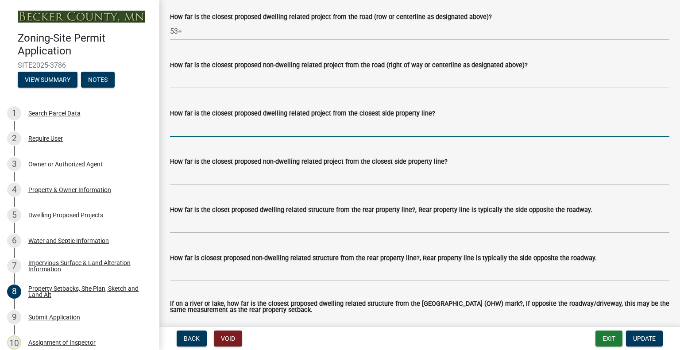
click at [242, 123] on input "How far is the closest proposed dwelling related project from the closest side …" at bounding box center [420, 128] width 500 height 18
type input "11"
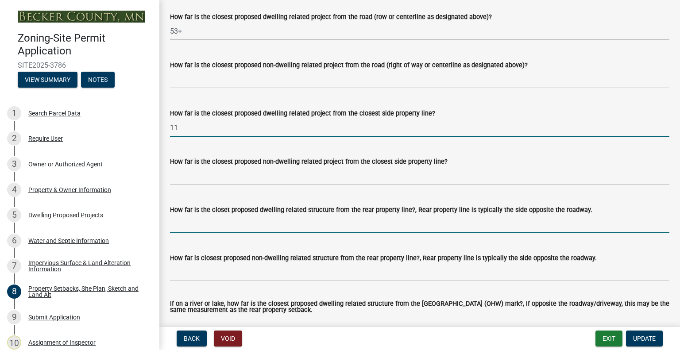
click at [279, 223] on input "How far is the closet proposed dwelling related structure from the rear propert…" at bounding box center [420, 224] width 500 height 18
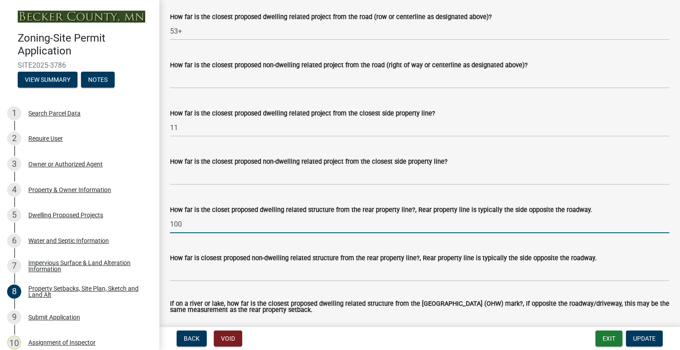
scroll to position [1905, 0]
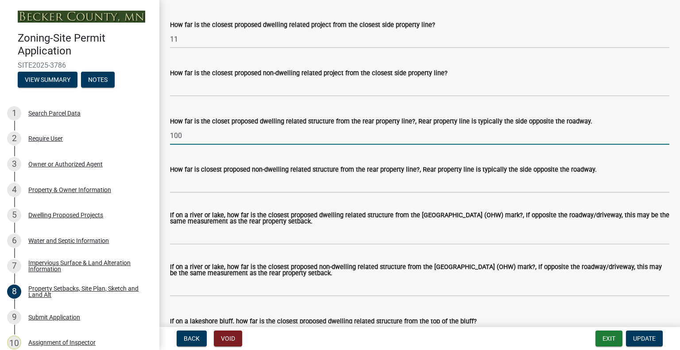
type input "100"
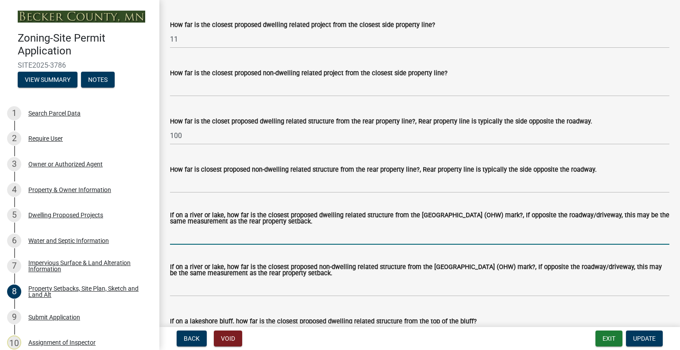
click at [328, 235] on input "If on a river or lake, how far is the closest proposed dwelling related structu…" at bounding box center [420, 236] width 500 height 18
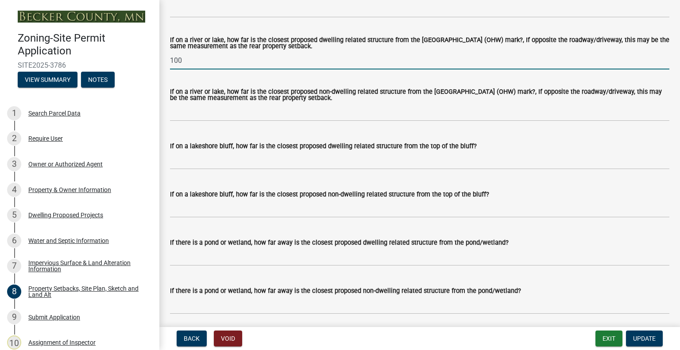
scroll to position [2082, 0]
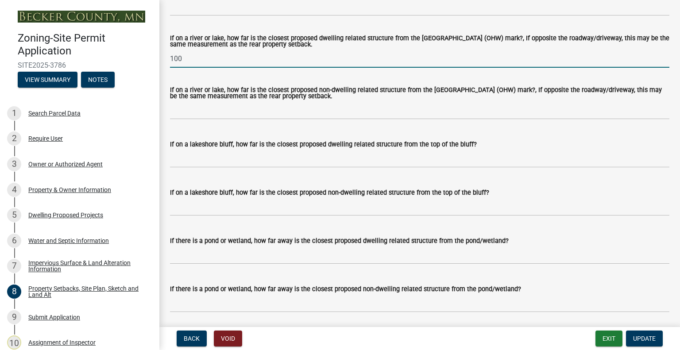
type input "100"
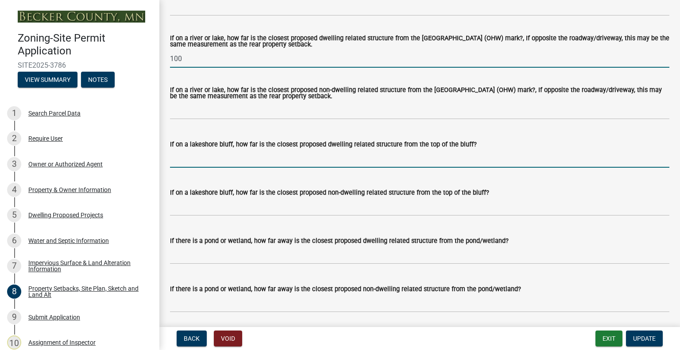
click at [299, 157] on input "If on a lakeshore bluff, how far is the closest proposed dwelling related struc…" at bounding box center [420, 159] width 500 height 18
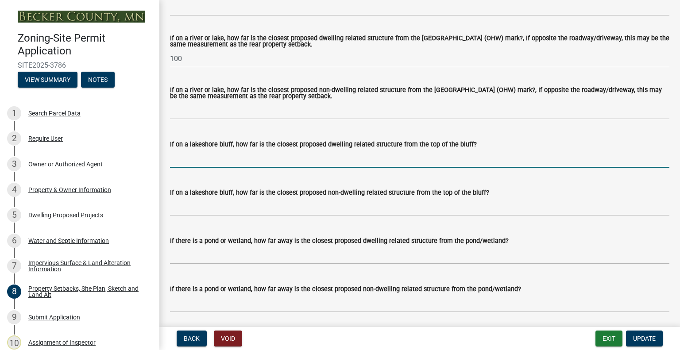
type input "N/A"
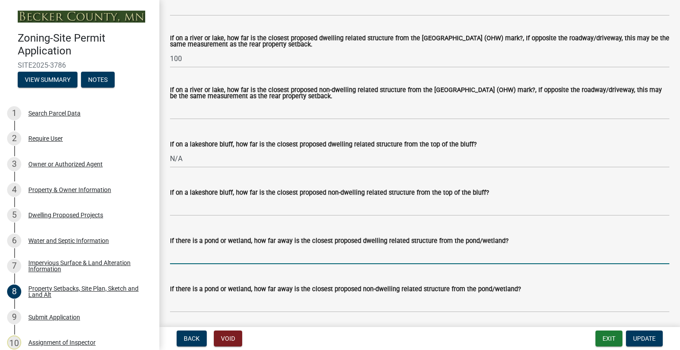
click at [246, 261] on input "If there is a pond or wetland, how far away is the closest proposed dwelling re…" at bounding box center [420, 255] width 500 height 18
type input "N/A"
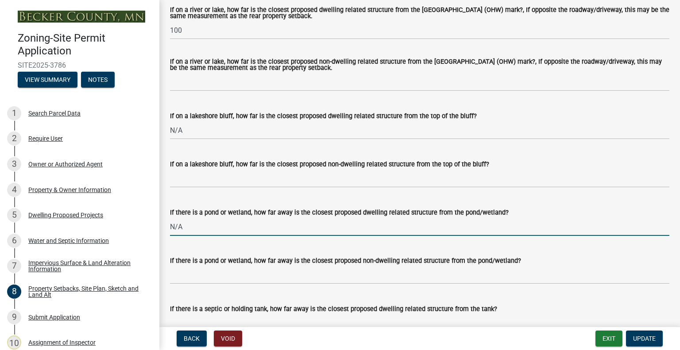
scroll to position [2171, 0]
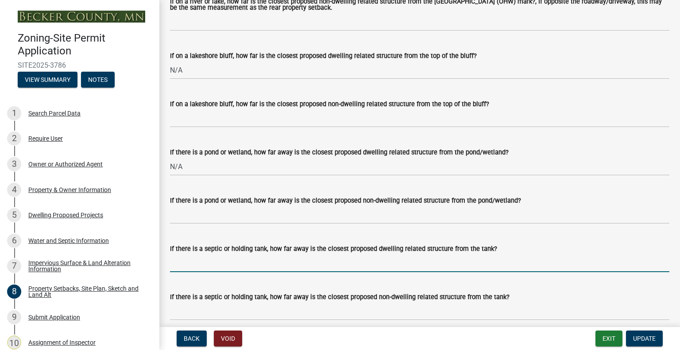
click at [241, 264] on input "If there is a septic or holding tank, how far away is the closest proposed dwel…" at bounding box center [420, 263] width 500 height 18
type input "10+"
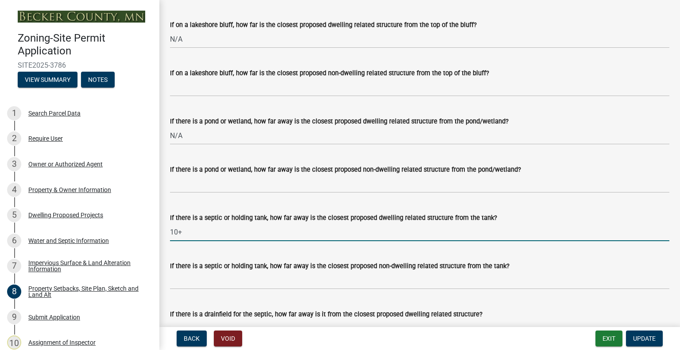
scroll to position [2259, 0]
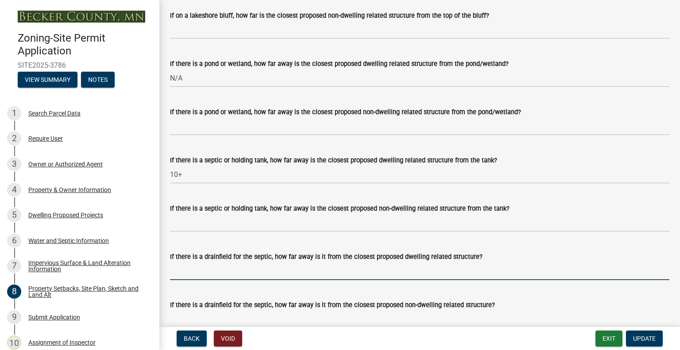
click at [221, 270] on input "If there is a drainfield for the septic, how far away is it from the closest pr…" at bounding box center [420, 271] width 500 height 18
type input "20+"
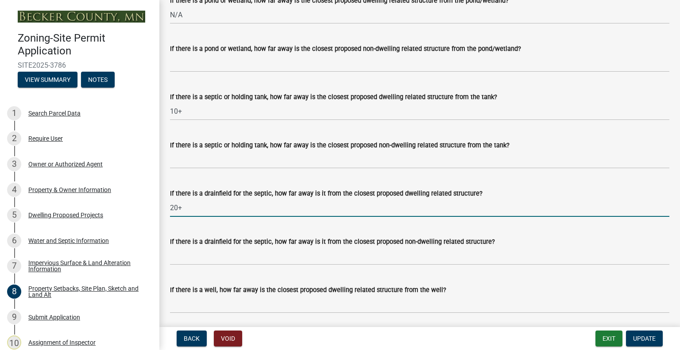
scroll to position [2392, 0]
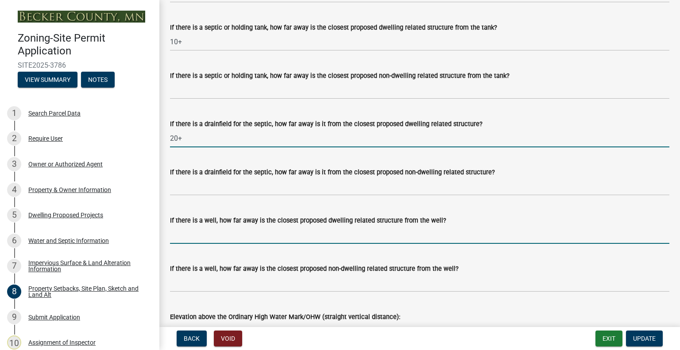
click at [232, 243] on input "If there is a well, how far away is the closest proposed dwelling related struc…" at bounding box center [420, 235] width 500 height 18
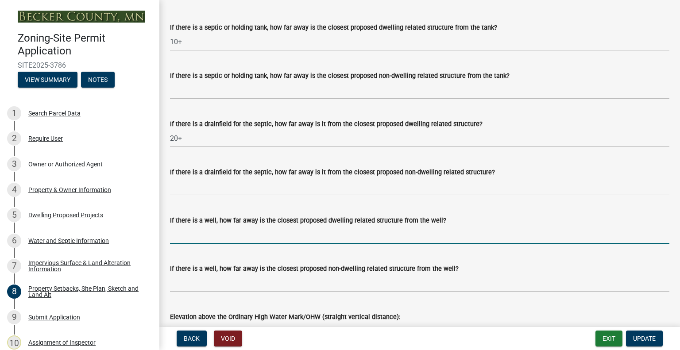
type input "3+"
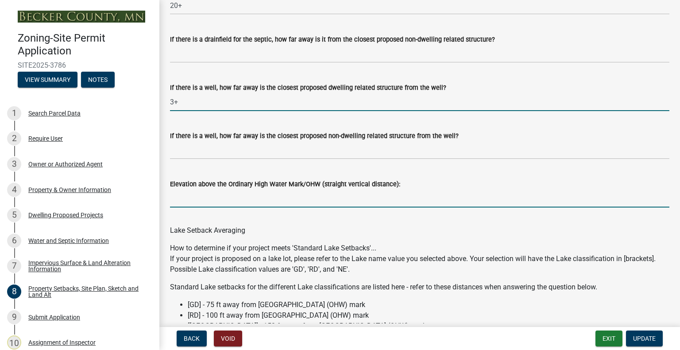
click at [257, 202] on input "Elevation above the Ordinary High Water Mark/OHW (straight vertical distance):" at bounding box center [420, 199] width 500 height 18
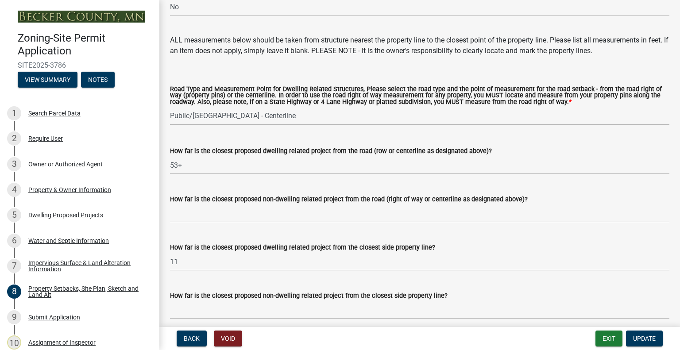
scroll to position [1595, 0]
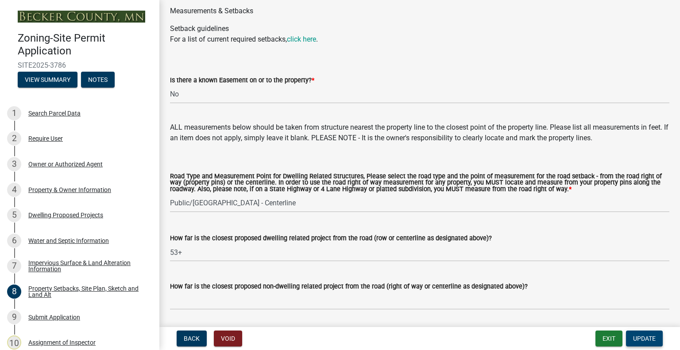
type input "3+"
click at [635, 334] on button "Update" at bounding box center [644, 339] width 37 height 16
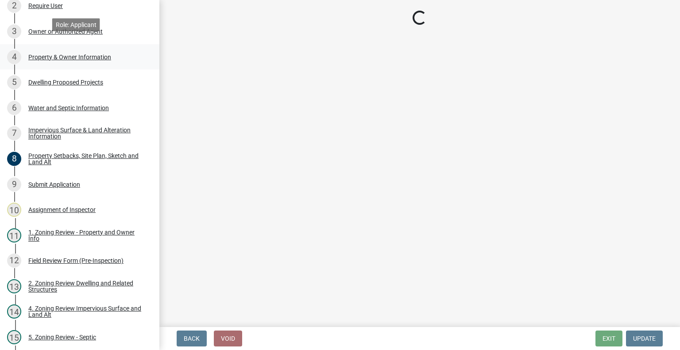
scroll to position [246, 0]
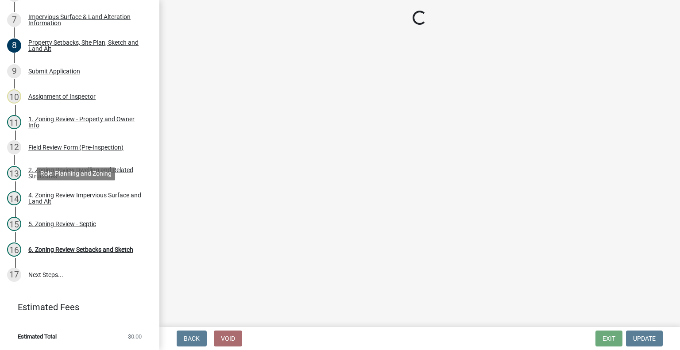
select select "cada6796-d529-4ebb-b6d4-faca8dd705c9"
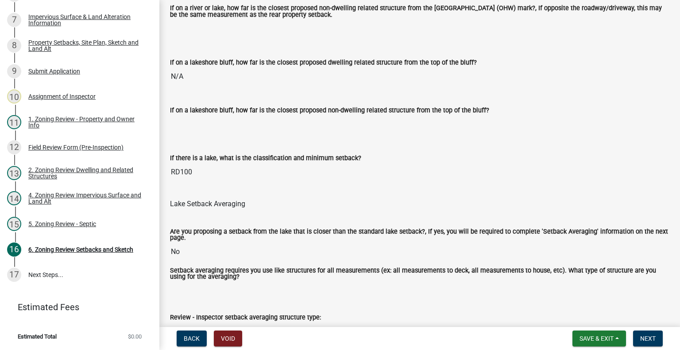
scroll to position [2304, 0]
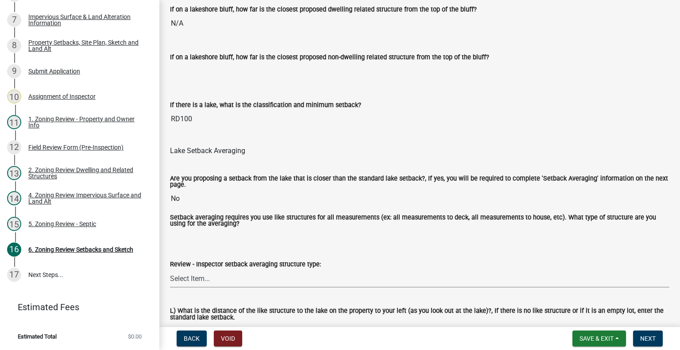
click at [237, 271] on select "Select Item... Deck to Deck House to House Garage to Garage Patio to Patio Shed…" at bounding box center [420, 279] width 500 height 18
click at [268, 156] on wm-data-entity-input "Lake Setback Averaging" at bounding box center [420, 149] width 500 height 28
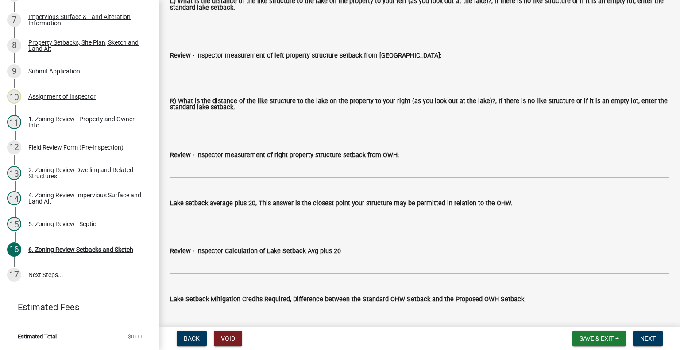
scroll to position [2791, 0]
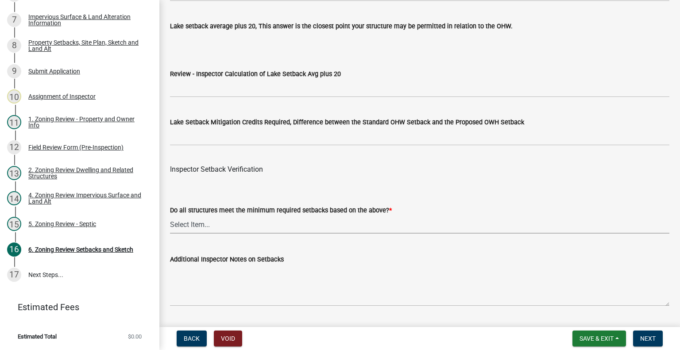
click at [198, 224] on select "Select Item... Yes No" at bounding box center [420, 225] width 500 height 18
click at [170, 216] on select "Select Item... Yes No" at bounding box center [420, 225] width 500 height 18
select select "1355ee8a-8cf1-4796-8594-a9df27e9dfb0"
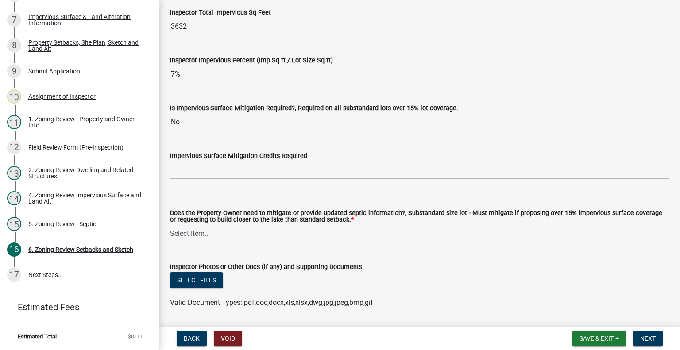
scroll to position [3278, 0]
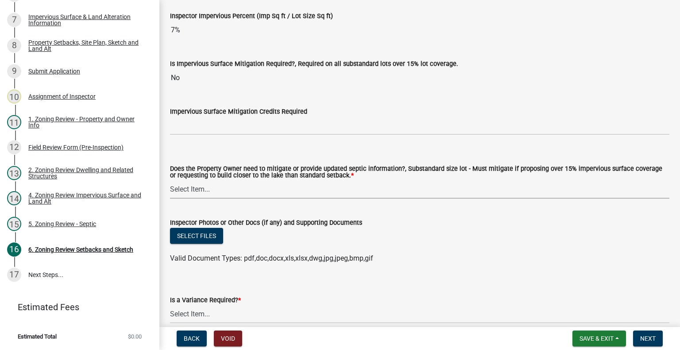
click at [223, 188] on select "Select Item... No Mitigation or additional Septic Information is required Septi…" at bounding box center [420, 190] width 500 height 18
click at [170, 181] on select "Select Item... No Mitigation or additional Septic Information is required Septi…" at bounding box center [420, 190] width 500 height 18
select select "90ee664a-1dc2-440e-be2c-90a87c157e77"
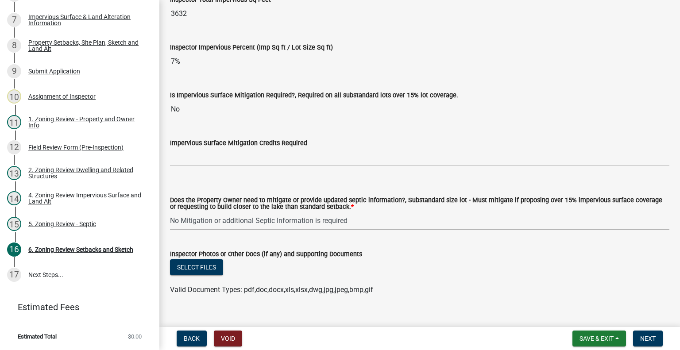
scroll to position [3364, 0]
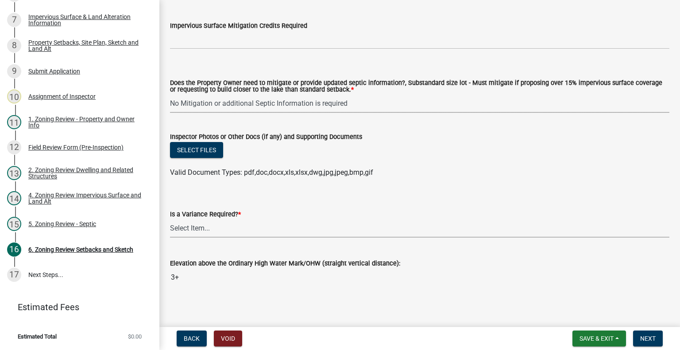
click at [222, 220] on select "Select Item... Yes No" at bounding box center [420, 229] width 500 height 18
click at [170, 220] on select "Select Item... Yes No" at bounding box center [420, 229] width 500 height 18
select select "f2187563-aefa-492e-adce-9c256a51e9d2"
click at [646, 337] on span "Next" at bounding box center [649, 338] width 16 height 7
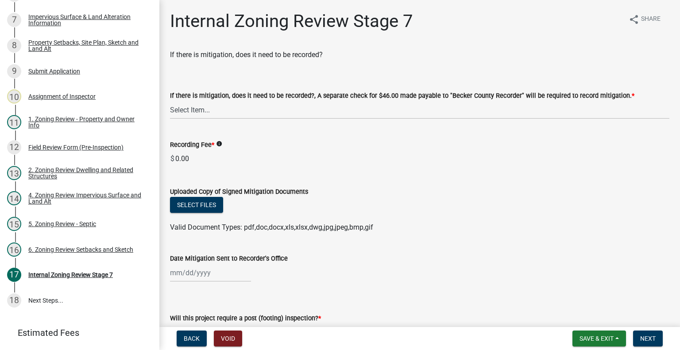
scroll to position [272, 0]
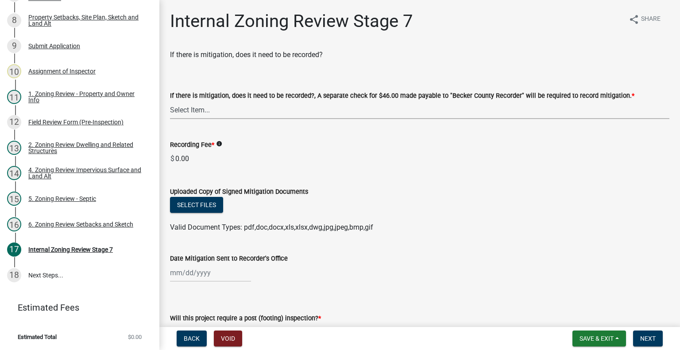
click at [276, 109] on select "Select Item... Yes No N/A" at bounding box center [420, 110] width 500 height 18
click at [170, 101] on select "Select Item... Yes No N/A" at bounding box center [420, 110] width 500 height 18
select select "e59fcb53-d9ed-466f-8c3e-33bb35216820"
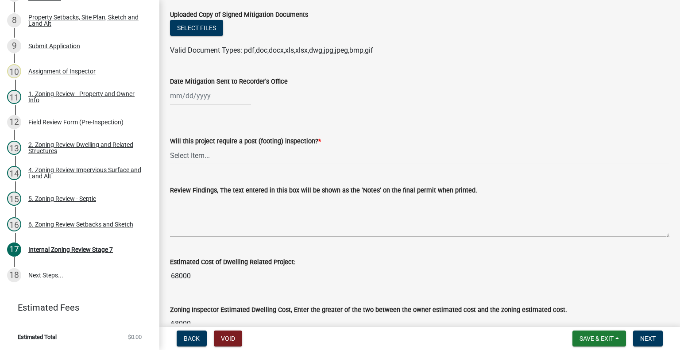
scroll to position [210, 0]
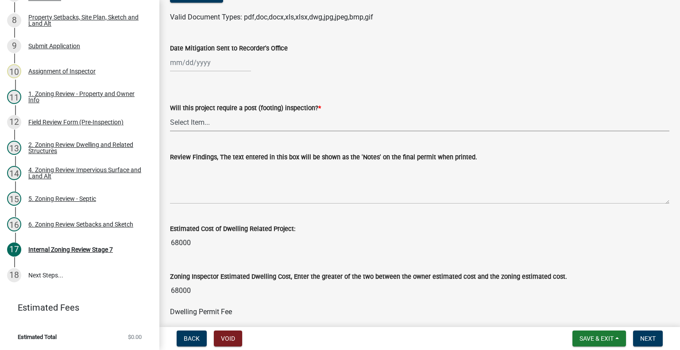
click at [260, 118] on select "Select Item... No Yes" at bounding box center [420, 122] width 500 height 18
click at [170, 113] on select "Select Item... No Yes" at bounding box center [420, 122] width 500 height 18
select select "74b00539-a6f1-4ef6-a890-a22a5fa5fedf"
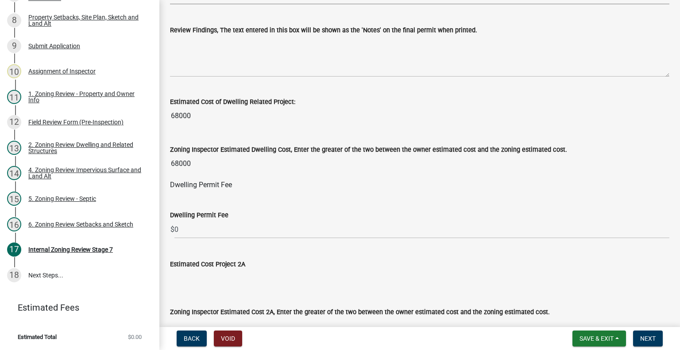
scroll to position [343, 0]
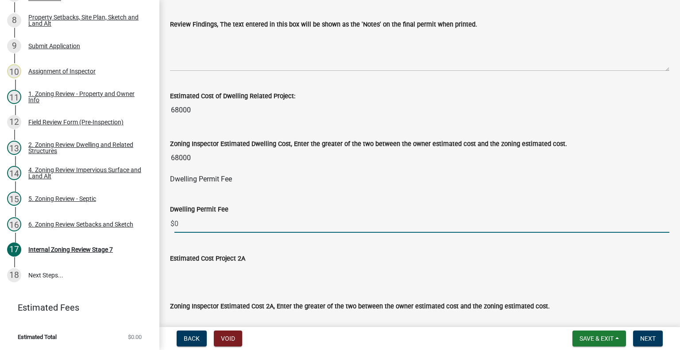
click at [219, 219] on input "0" at bounding box center [422, 224] width 495 height 18
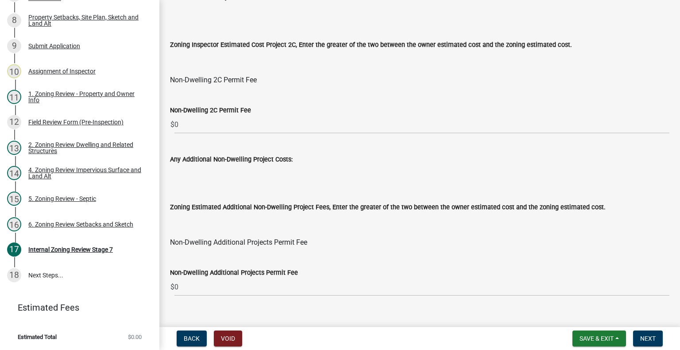
scroll to position [1063, 0]
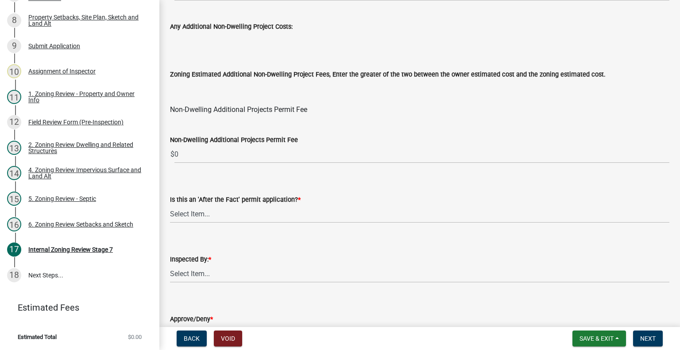
type input "264"
click at [233, 206] on select "Select Item... No Yes" at bounding box center [420, 214] width 500 height 18
click at [170, 205] on select "Select Item... No Yes" at bounding box center [420, 214] width 500 height 18
select select "bbe3a6c5-1893-4527-8578-ada07a3b8ea5"
click at [213, 268] on select "Select Item... [PERSON_NAME] [PERSON_NAME] [PERSON_NAME] [PERSON_NAME] [PERSON_…" at bounding box center [420, 274] width 500 height 18
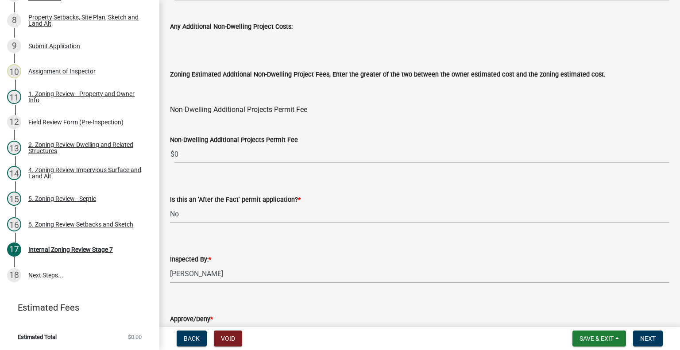
click at [170, 265] on select "Select Item... [PERSON_NAME] [PERSON_NAME] [PERSON_NAME] [PERSON_NAME] [PERSON_…" at bounding box center [420, 274] width 500 height 18
select select "c0b6e50c-983d-48c1-a910-e8bd43c13b77"
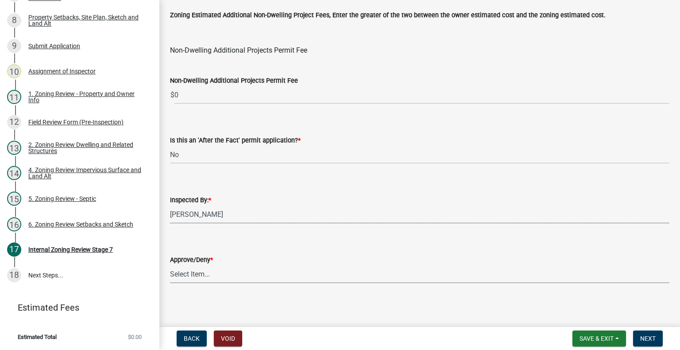
click at [207, 274] on select "Select Item... Approve Deny" at bounding box center [420, 274] width 500 height 18
click at [170, 265] on select "Select Item... Approve Deny" at bounding box center [420, 274] width 500 height 18
select select "97c9e5a4-d35f-4903-ad68-b764687ac9e9"
click at [653, 338] on span "Next" at bounding box center [649, 338] width 16 height 7
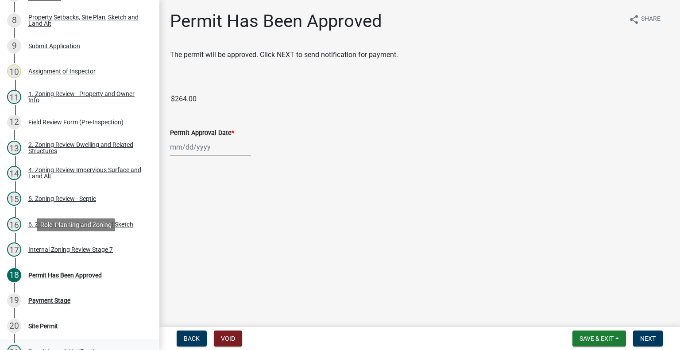
scroll to position [374, 0]
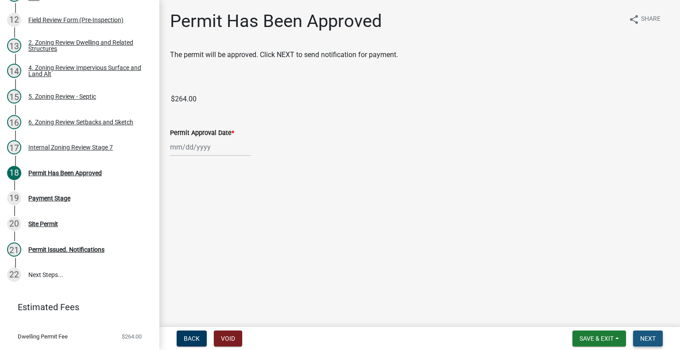
click at [655, 339] on span "Next" at bounding box center [649, 338] width 16 height 7
select select "8"
select select "2025"
click at [207, 147] on div "[PERSON_NAME] Feb Mar Apr [PERSON_NAME][DATE] Oct Nov [DATE] 1526 1527 1528 152…" at bounding box center [210, 147] width 81 height 18
click at [205, 224] on div "13" at bounding box center [207, 223] width 14 height 14
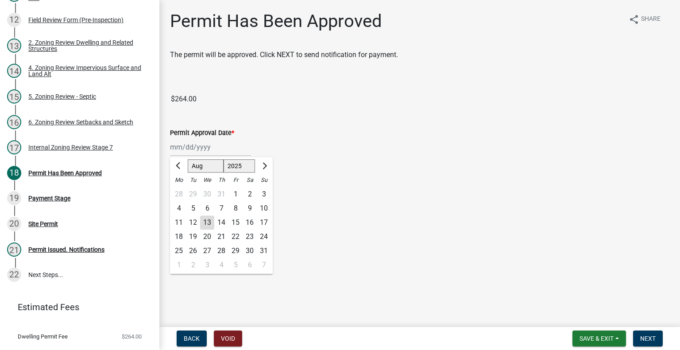
type input "[DATE]"
click at [656, 339] on span "Next" at bounding box center [649, 338] width 16 height 7
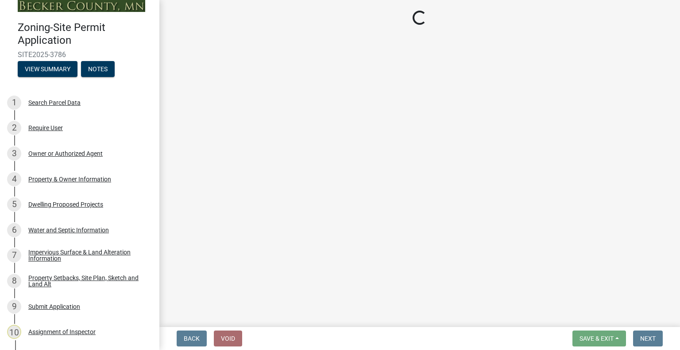
scroll to position [0, 0]
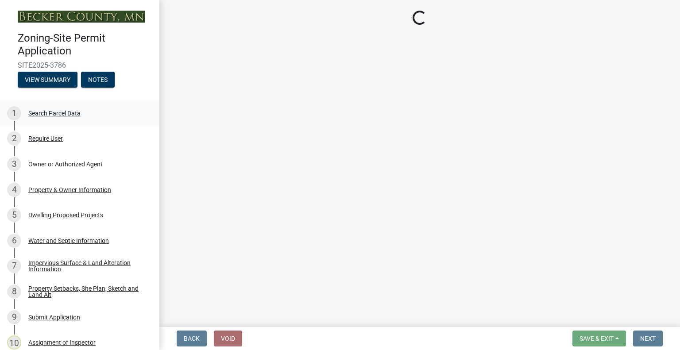
select select "3: 3"
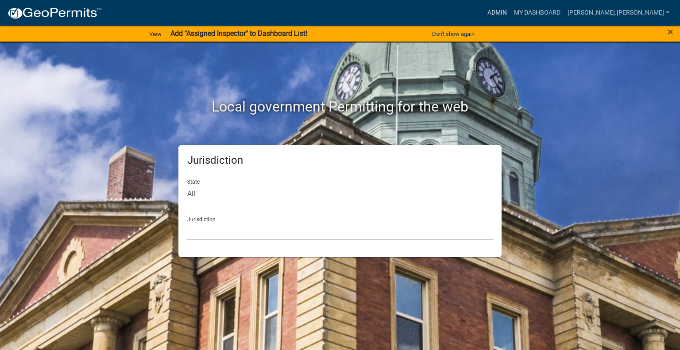
click at [511, 8] on link "Admin" at bounding box center [497, 12] width 27 height 17
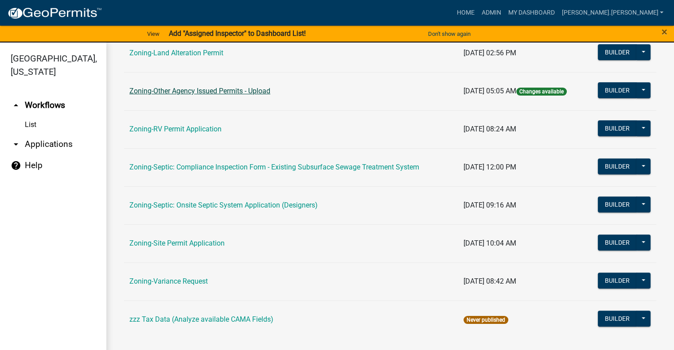
scroll to position [328, 0]
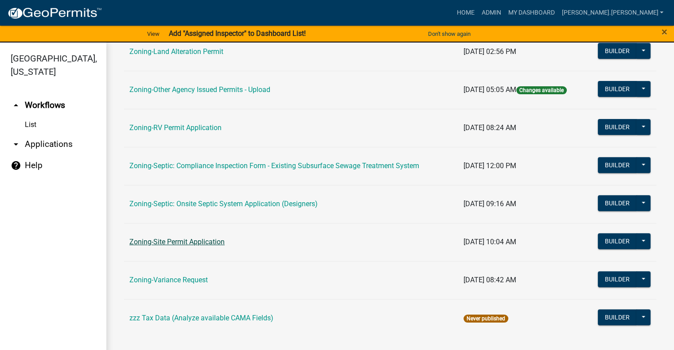
click at [178, 239] on link "Zoning-Site Permit Application" at bounding box center [176, 242] width 95 height 8
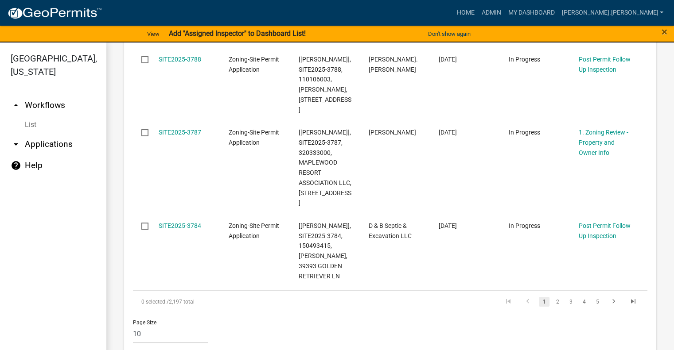
scroll to position [797, 0]
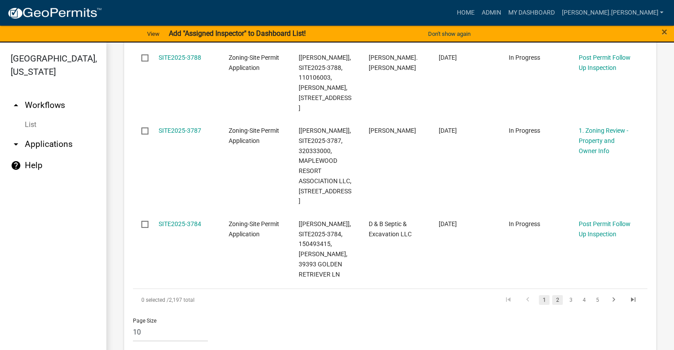
click at [554, 295] on link "2" at bounding box center [557, 300] width 11 height 10
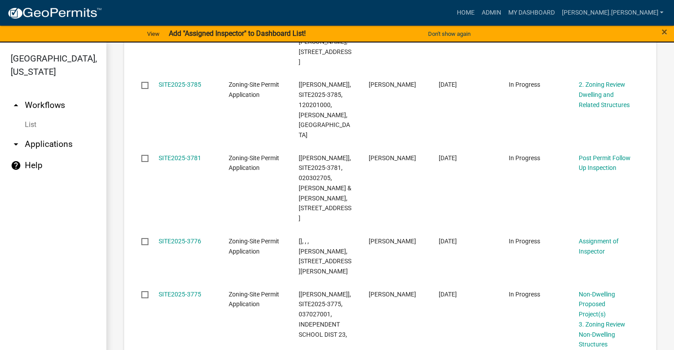
scroll to position [678, 0]
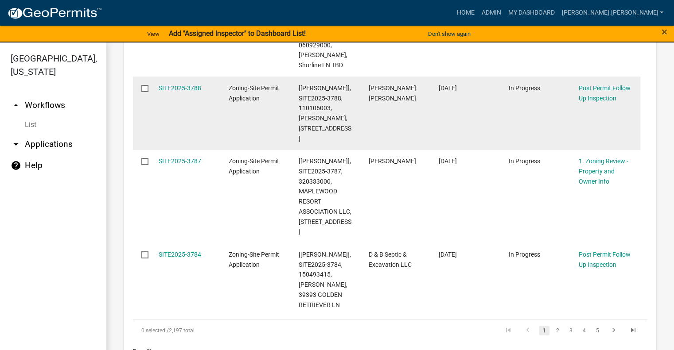
scroll to position [811, 0]
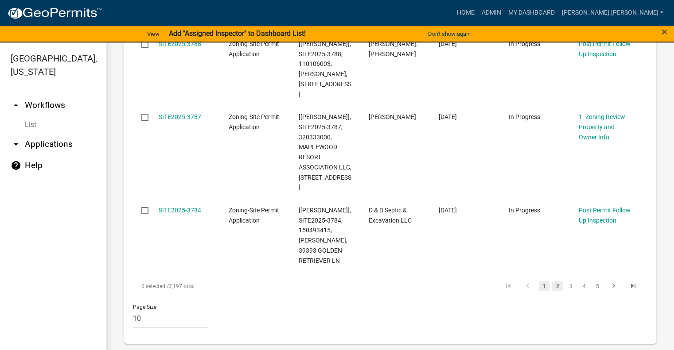
click at [552, 282] on link "2" at bounding box center [557, 287] width 11 height 10
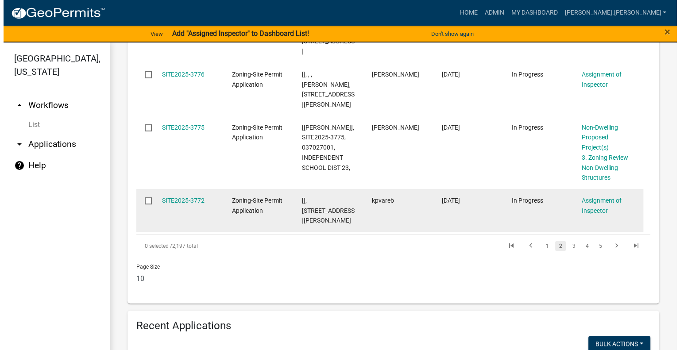
scroll to position [688, 0]
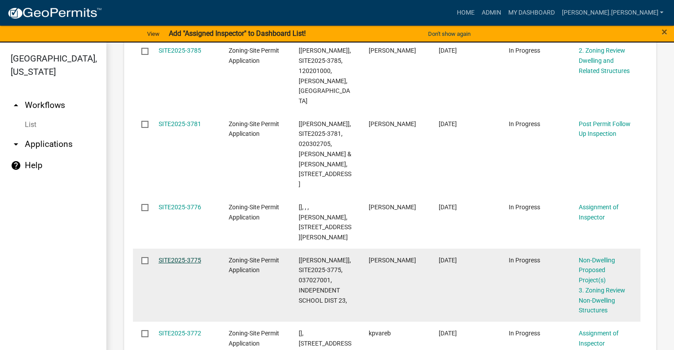
click at [163, 257] on link "SITE2025-3775" at bounding box center [180, 260] width 43 height 7
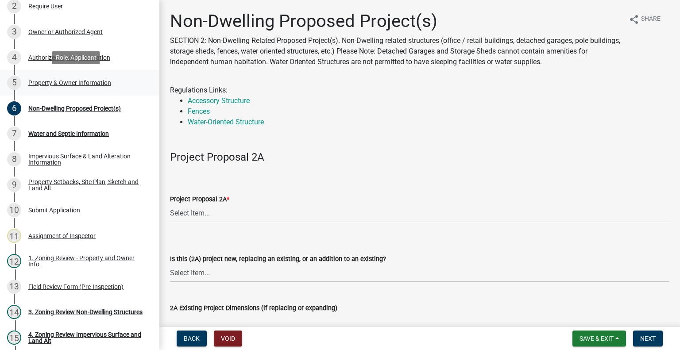
scroll to position [133, 0]
click at [220, 209] on select "Select Item... N/A Commercial Office/Retail Building Detached Garage Pole Build…" at bounding box center [420, 214] width 500 height 18
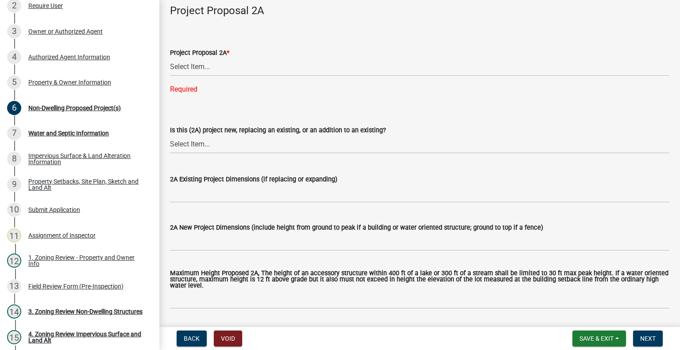
scroll to position [0, 0]
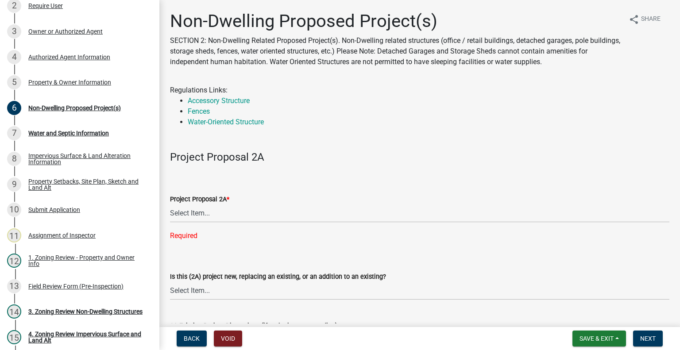
drag, startPoint x: 207, startPoint y: 303, endPoint x: 161, endPoint y: 180, distance: 131.1
click at [231, 219] on select "Select Item... N/A Commercial Office/Retail Building Detached Garage Pole Build…" at bounding box center [420, 214] width 500 height 18
click at [170, 205] on select "Select Item... N/A Commercial Office/Retail Building Detached Garage Pole Build…" at bounding box center [420, 214] width 500 height 18
select select "45899473-49f8-456b-a472-3937cb76b7e8"
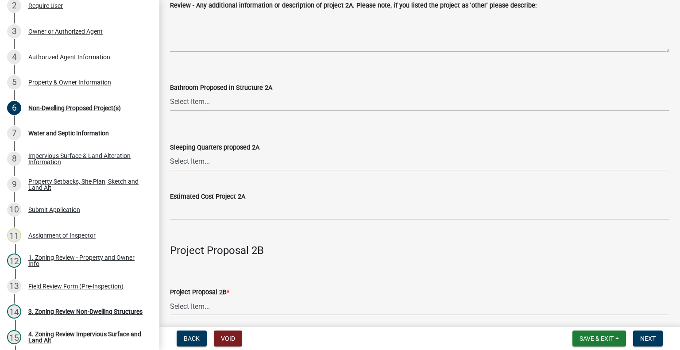
scroll to position [576, 0]
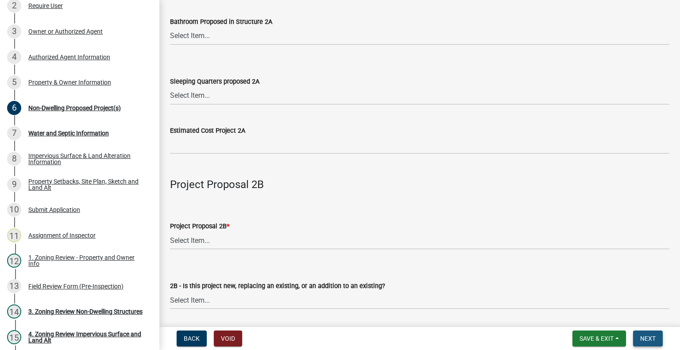
click at [643, 336] on span "Next" at bounding box center [649, 338] width 16 height 7
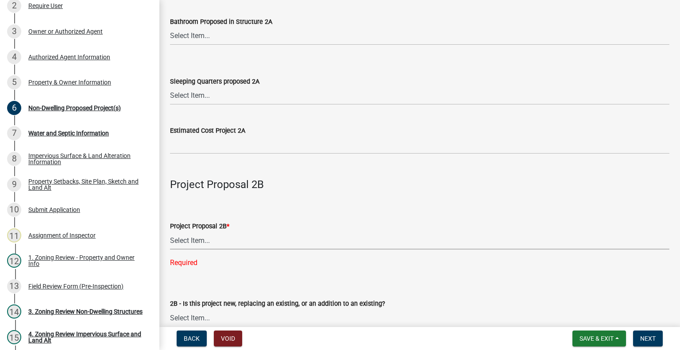
click at [251, 237] on select "Select Item... N/A Commercial Office/Retail Building Detached Garage Pole Build…" at bounding box center [420, 241] width 500 height 18
click at [170, 232] on select "Select Item... N/A Commercial Office/Retail Building Detached Garage Pole Build…" at bounding box center [420, 241] width 500 height 18
select select "258cbdbc-8629-455d-9fed-6a57bf82144e"
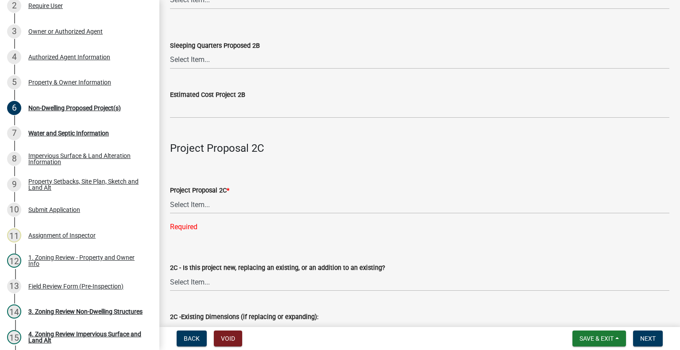
scroll to position [1285, 0]
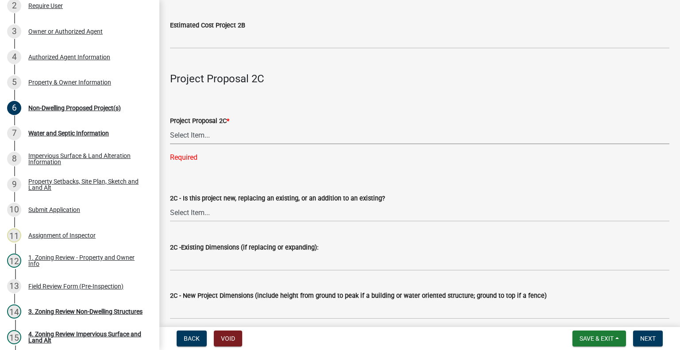
click at [218, 139] on select "Select Item... N/A Commercial Office/Retail Building Detached Garage Pole Build…" at bounding box center [420, 135] width 500 height 18
click at [170, 127] on select "Select Item... N/A Commercial Office/Retail Building Detached Garage Pole Build…" at bounding box center [420, 135] width 500 height 18
select select "a9a8393f-3c28-47b8-b6d9-84c94641c3fc"
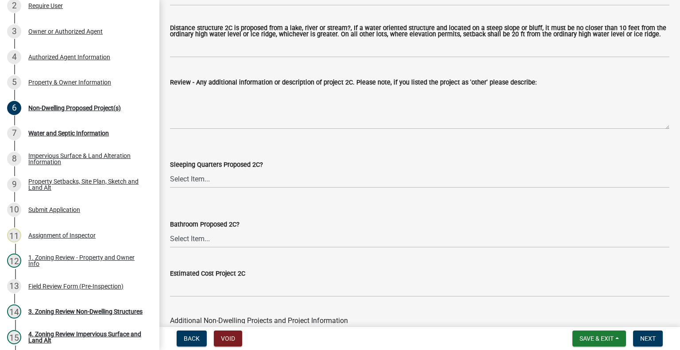
scroll to position [1806, 0]
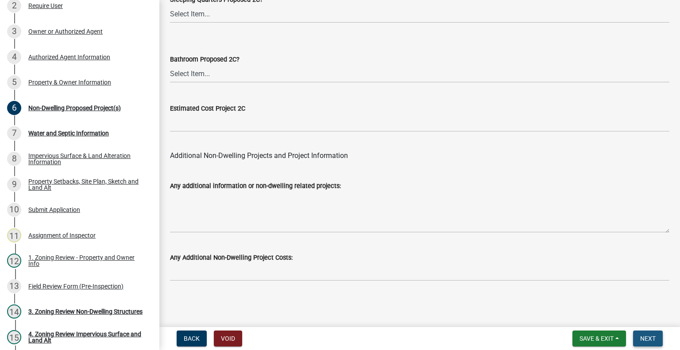
click at [649, 339] on span "Next" at bounding box center [649, 338] width 16 height 7
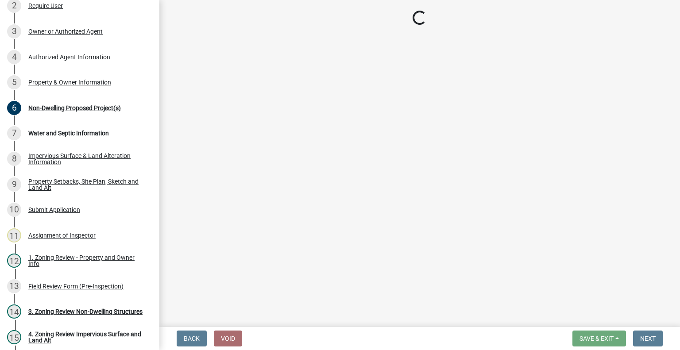
select select "36c179e4-d9bc-4e26-9fa7-a2562bd8114c"
select select "a01a1fb1-1490-43e2-af36-29ac4cf5629f"
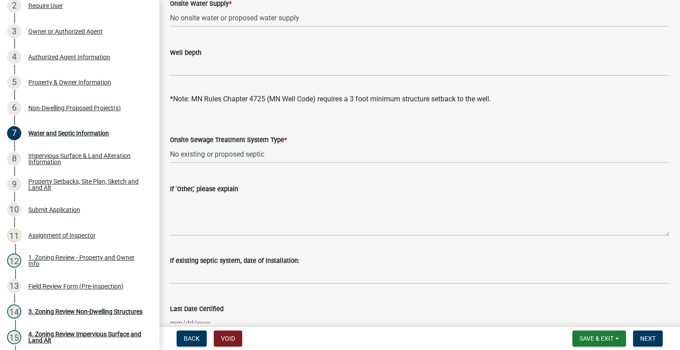
scroll to position [133, 0]
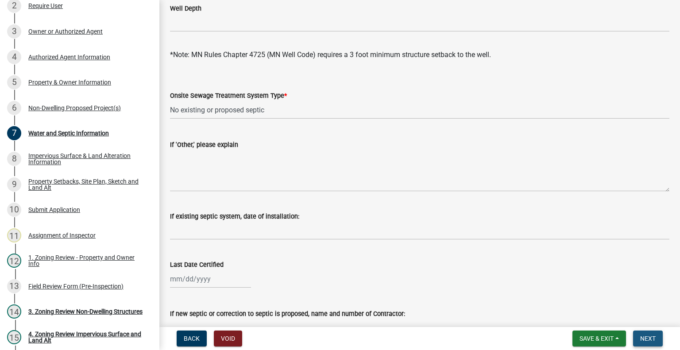
click at [639, 336] on button "Next" at bounding box center [649, 339] width 30 height 16
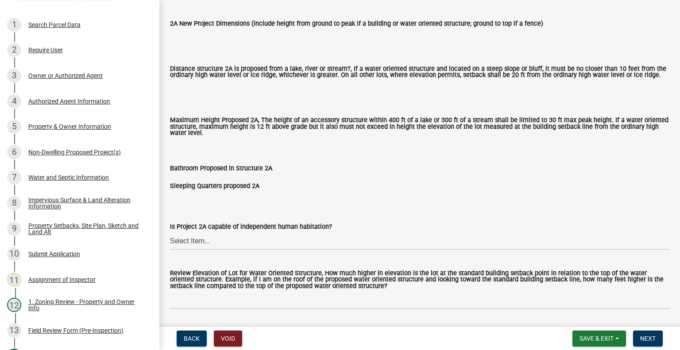
scroll to position [354, 0]
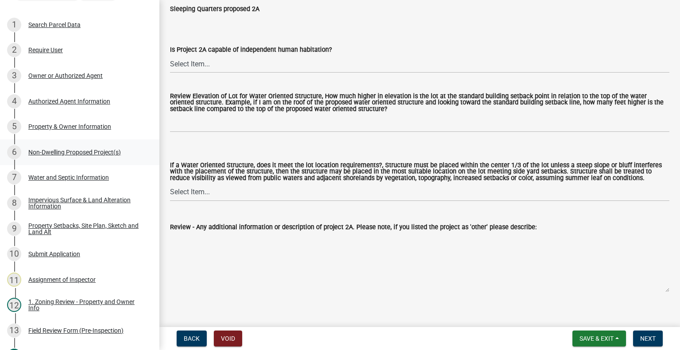
click at [69, 152] on div "Non-Dwelling Proposed Project(s)" at bounding box center [74, 152] width 93 height 6
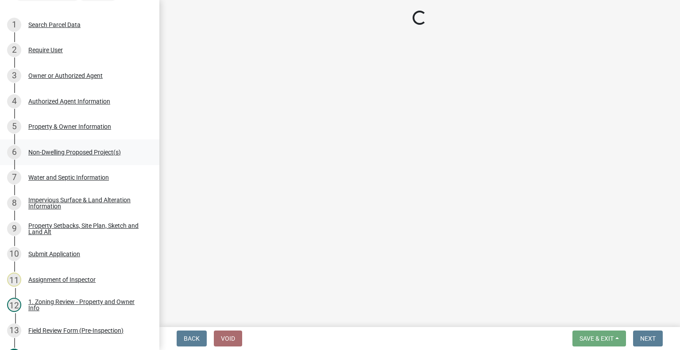
select select "45899473-49f8-456b-a472-3937cb76b7e8"
select select "258cbdbc-8629-455d-9fed-6a57bf82144e"
select select "a9a8393f-3c28-47b8-b6d9-84c94641c3fc"
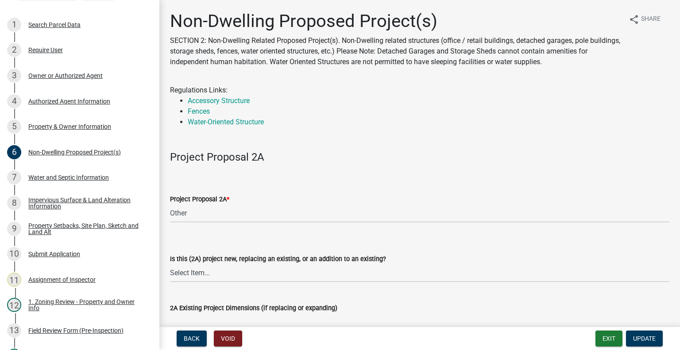
drag, startPoint x: 269, startPoint y: 194, endPoint x: 236, endPoint y: 56, distance: 141.7
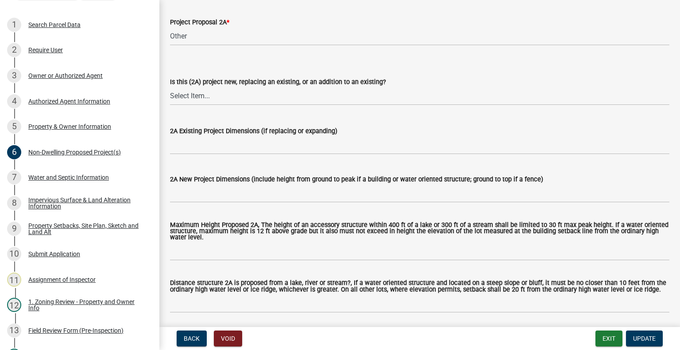
scroll to position [310, 0]
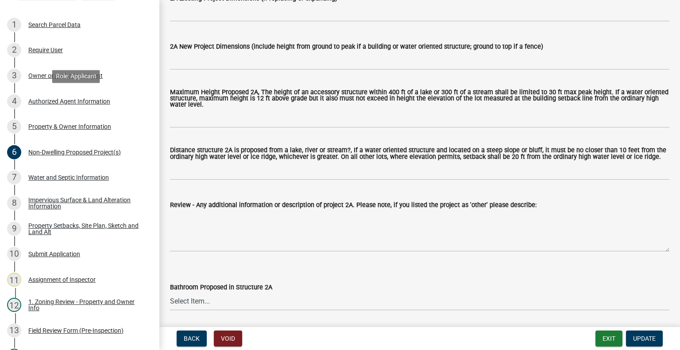
click at [67, 101] on div "Authorized Agent Information" at bounding box center [69, 101] width 82 height 6
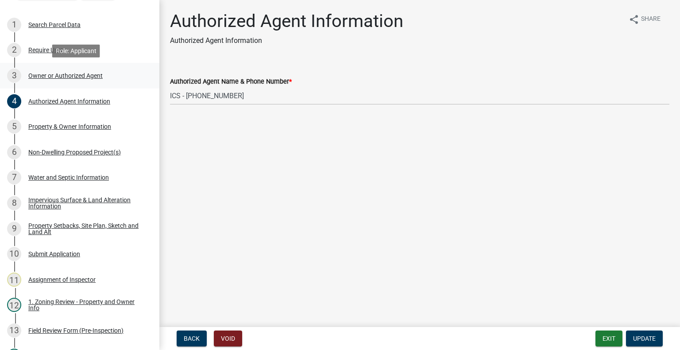
click at [93, 83] on link "3 Owner or Authorized Agent" at bounding box center [79, 76] width 159 height 26
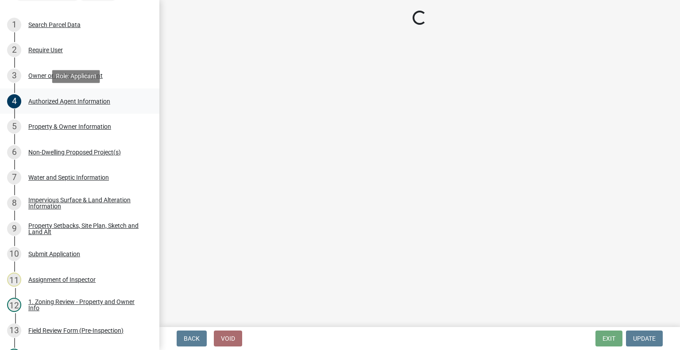
select select "059d621c-7166-4fbc-97da-2eca626821a9"
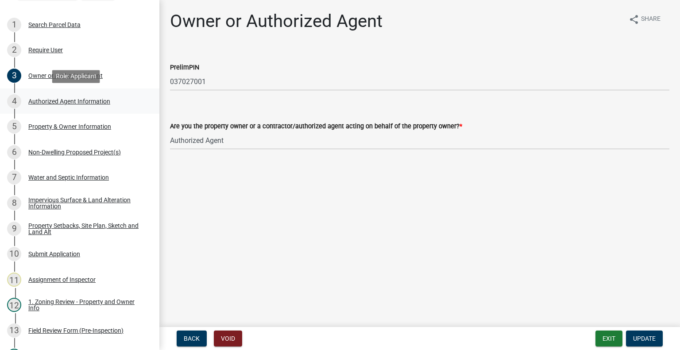
click at [90, 104] on div "Authorized Agent Information" at bounding box center [69, 101] width 82 height 6
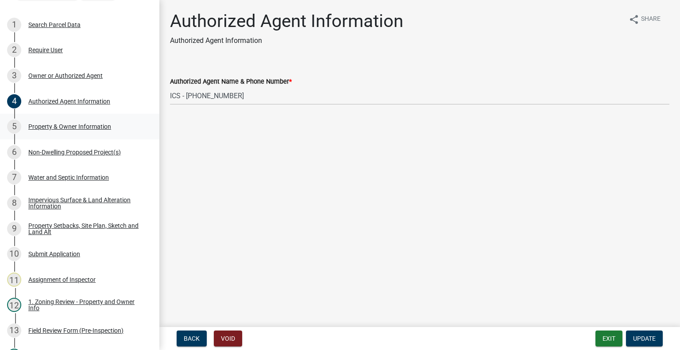
click at [92, 129] on div "Property & Owner Information" at bounding box center [69, 127] width 83 height 6
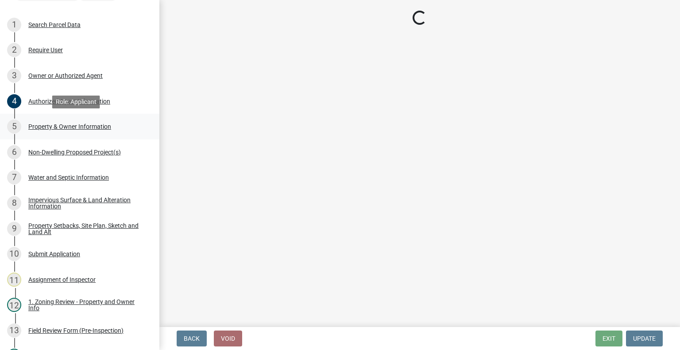
select select "b4fc589a-01c8-47e4-a72e-871857921bc6"
select select "fcf6d223-6c57-4dc5-b63a-a94704169022"
select select "5a5634ed-f11e-4c7b-90e1-096e6cfd17b9"
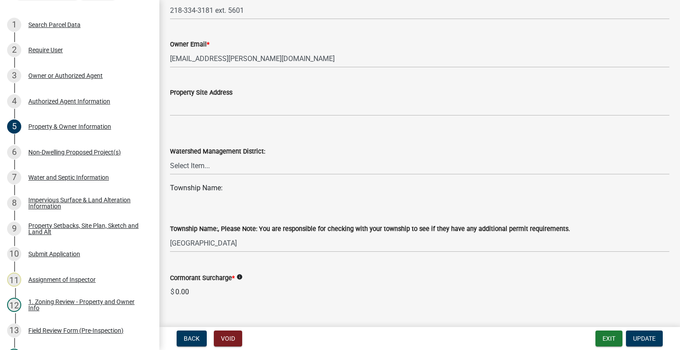
scroll to position [249, 0]
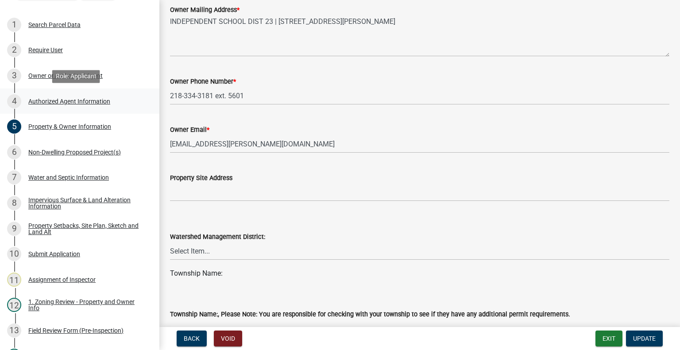
click at [95, 100] on div "Authorized Agent Information" at bounding box center [69, 101] width 82 height 6
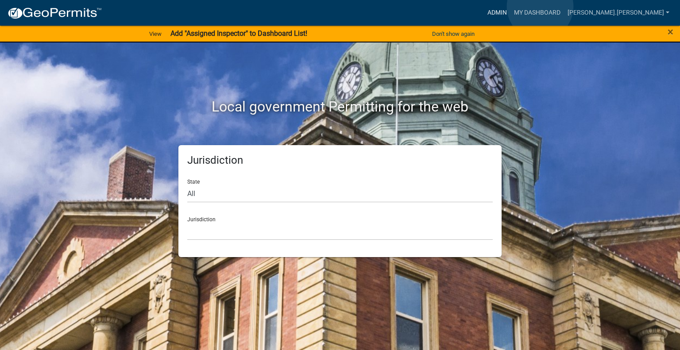
click at [511, 7] on link "Admin" at bounding box center [497, 12] width 27 height 17
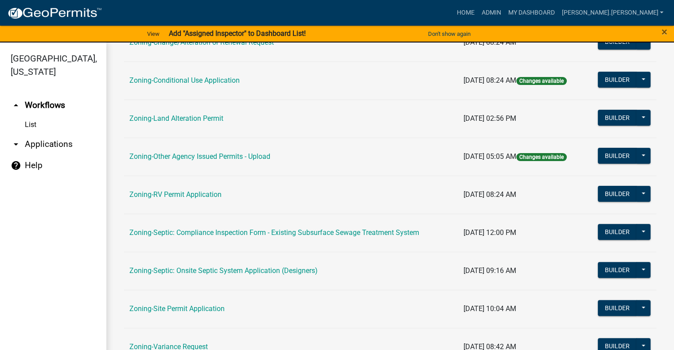
scroll to position [328, 0]
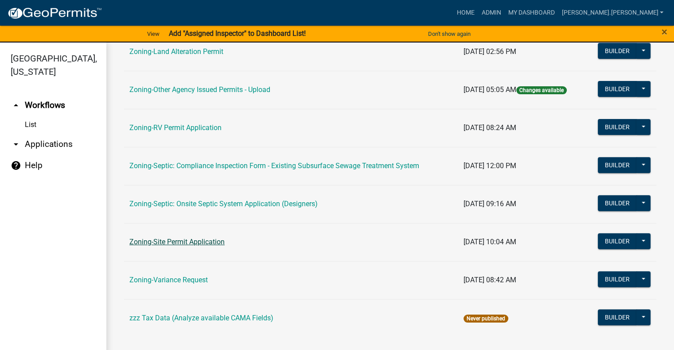
click at [195, 238] on link "Zoning-Site Permit Application" at bounding box center [176, 242] width 95 height 8
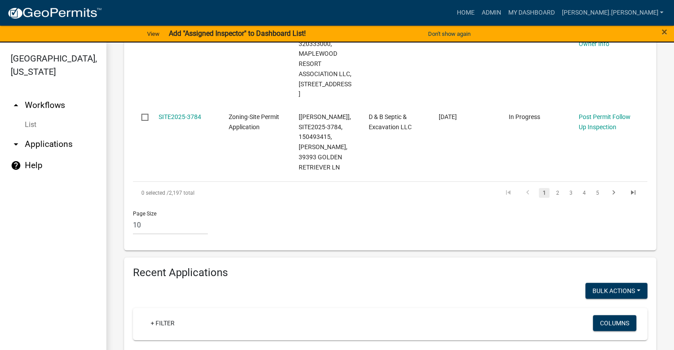
scroll to position [984, 0]
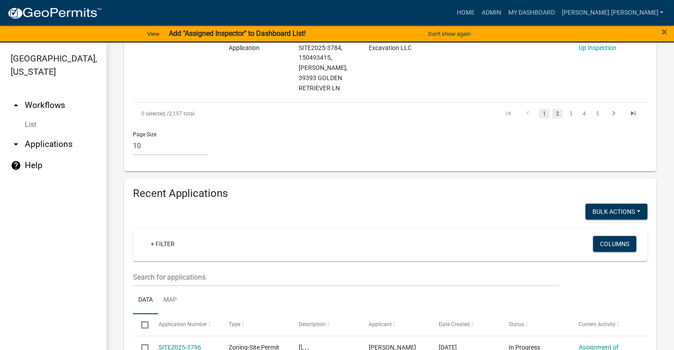
click at [554, 109] on link "2" at bounding box center [557, 114] width 11 height 10
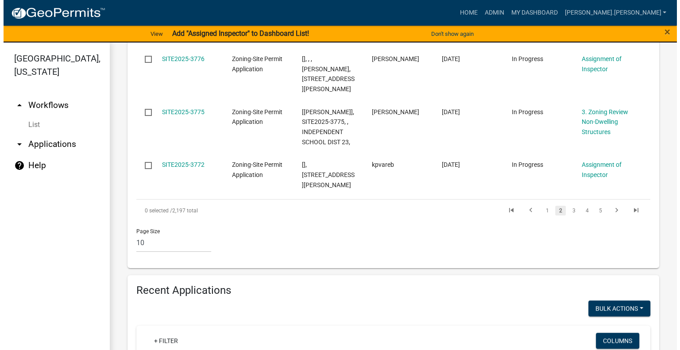
scroll to position [811, 0]
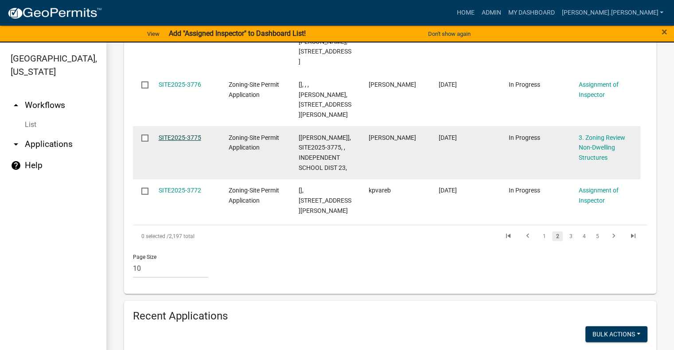
click at [175, 134] on link "SITE2025-3775" at bounding box center [180, 137] width 43 height 7
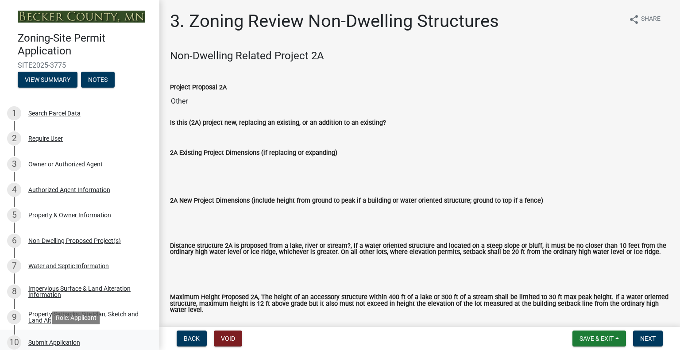
click at [65, 340] on div "Submit Application" at bounding box center [54, 343] width 52 height 6
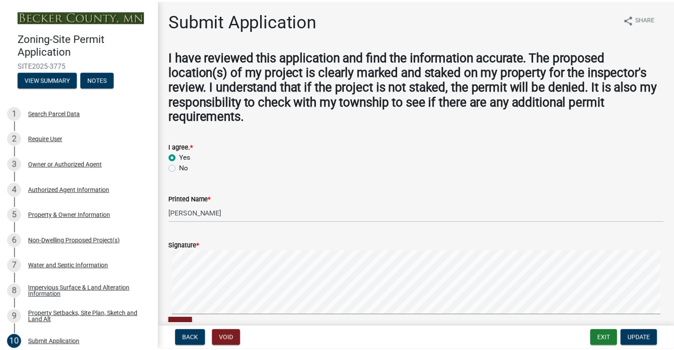
scroll to position [177, 0]
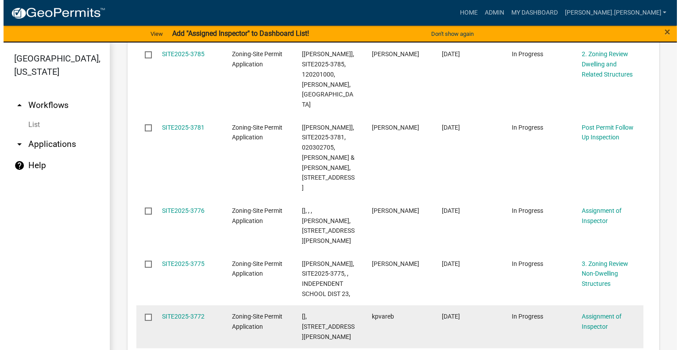
scroll to position [753, 0]
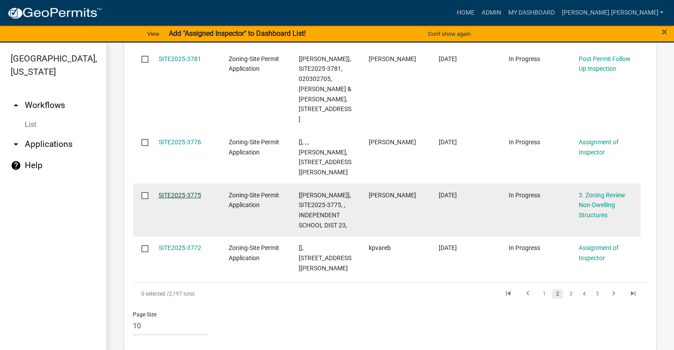
click at [179, 192] on link "SITE2025-3775" at bounding box center [180, 195] width 43 height 7
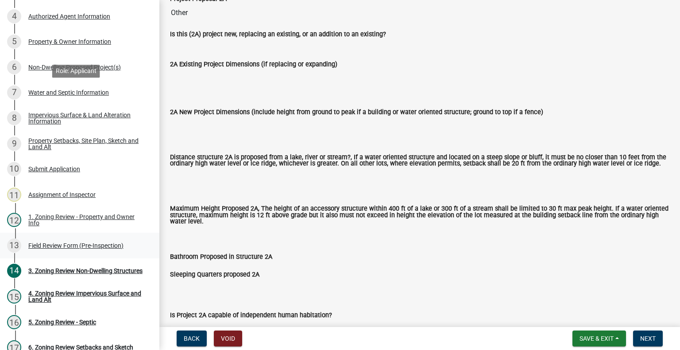
scroll to position [177, 0]
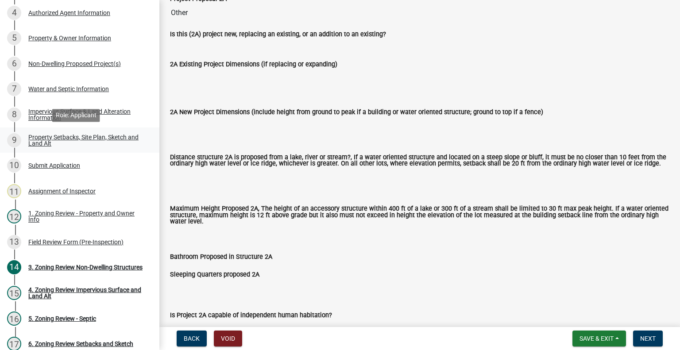
click at [67, 137] on div "Property Setbacks, Site Plan, Sketch and Land Alt" at bounding box center [86, 140] width 117 height 12
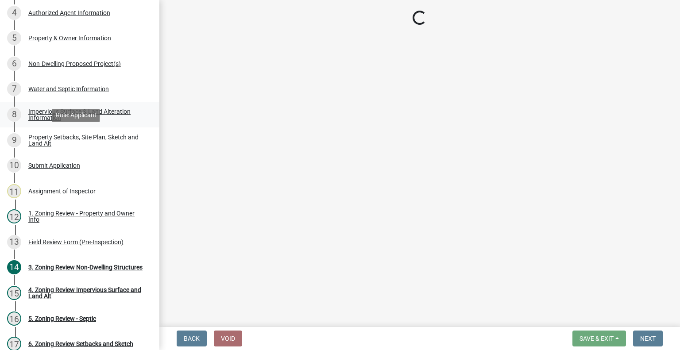
select select "d89fbfa0-1150-4954-b91c-9d482c9530a3"
select select "b56a4575-9846-47cf-8067-c59a4853da22"
select select "12f785fb-c378-4b18-841c-21c73dc99083"
select select "e8ab2dc3-aa3f-46f3-9b4a-37eb25ad84af"
select select "5ad4ab64-b44e-481c-9000-9e5907aa74e1"
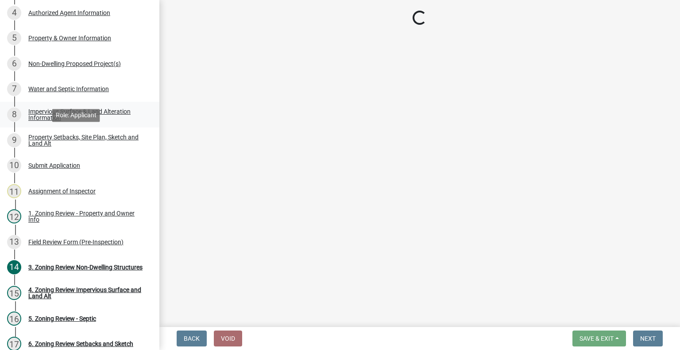
select select "e019de12-4845-45f2-ad10-5fb76eee0e55"
select select "c8b8ea71-7088-4e87-a493-7bc88cc2835b"
select select "a4ce8fad-3c47-4e2b-9375-28a8f2ee630b"
select select "19d13e65-c93d-443e-910a-7a17299544cc"
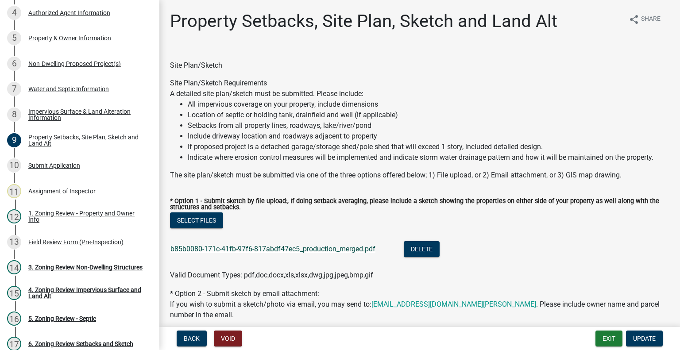
click at [247, 249] on link "b85b0080-171c-41fb-97f6-817abdf47ec5_production_merged.pdf" at bounding box center [273, 249] width 205 height 8
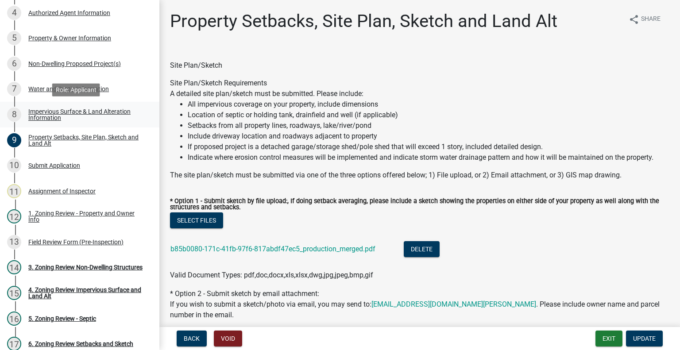
click at [78, 114] on div "Impervious Surface & Land Alteration Information" at bounding box center [86, 115] width 117 height 12
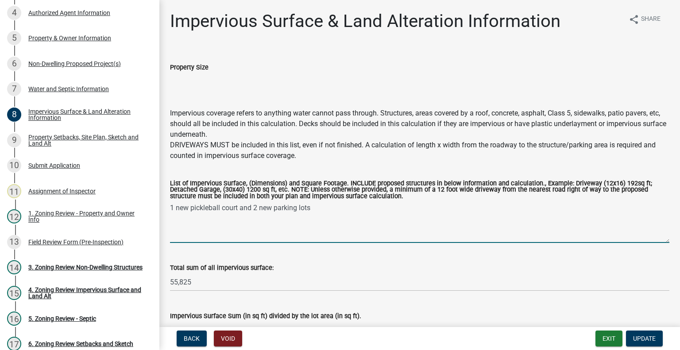
drag, startPoint x: 321, startPoint y: 204, endPoint x: 163, endPoint y: 209, distance: 157.8
click at [163, 209] on div "Impervious Surface & Land Alteration Information share Share Property Size Impe…" at bounding box center [419, 207] width 521 height 393
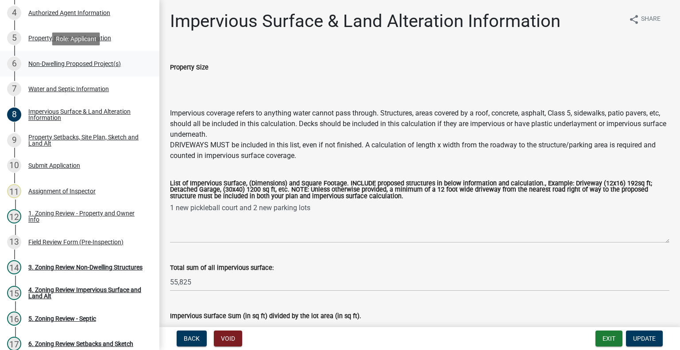
click at [83, 69] on div "6 Non-Dwelling Proposed Project(s)" at bounding box center [76, 64] width 138 height 14
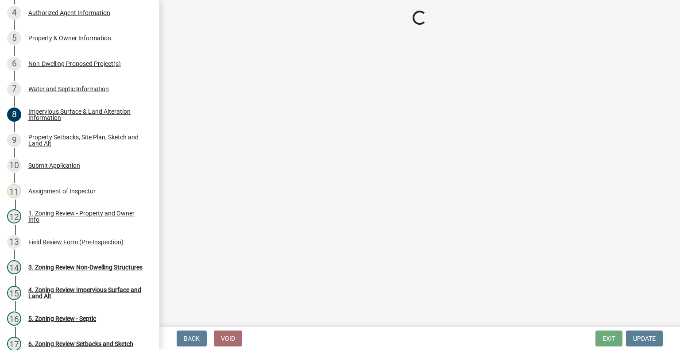
select select "45899473-49f8-456b-a472-3937cb76b7e8"
select select "258cbdbc-8629-455d-9fed-6a57bf82144e"
select select "a9a8393f-3c28-47b8-b6d9-84c94641c3fc"
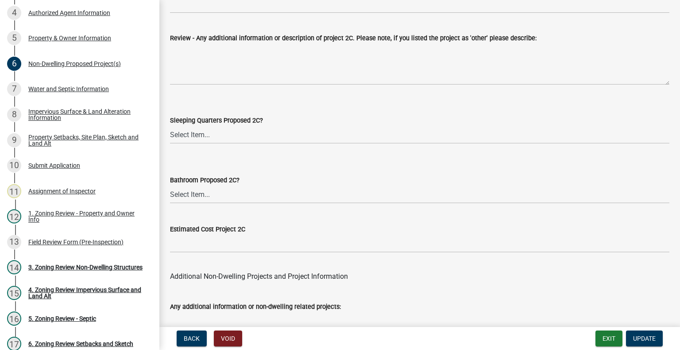
scroll to position [1806, 0]
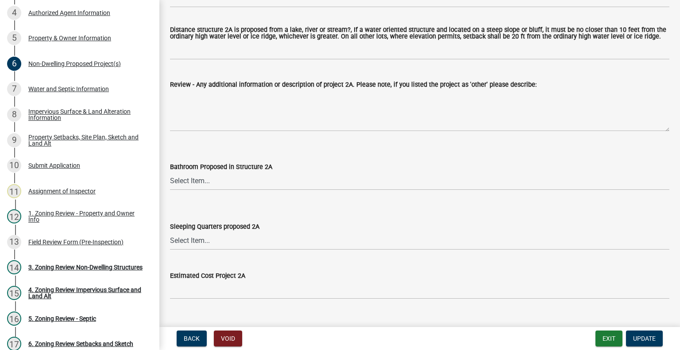
drag, startPoint x: 215, startPoint y: 198, endPoint x: 199, endPoint y: 65, distance: 133.9
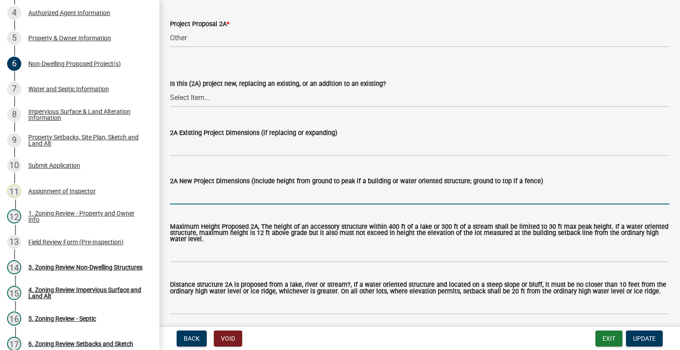
scroll to position [0, 0]
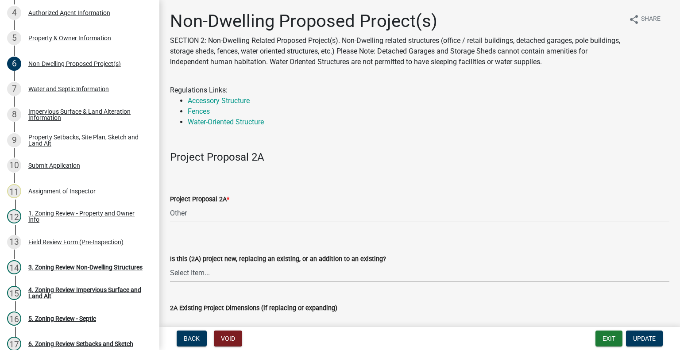
drag, startPoint x: 237, startPoint y: 197, endPoint x: 209, endPoint y: 95, distance: 105.8
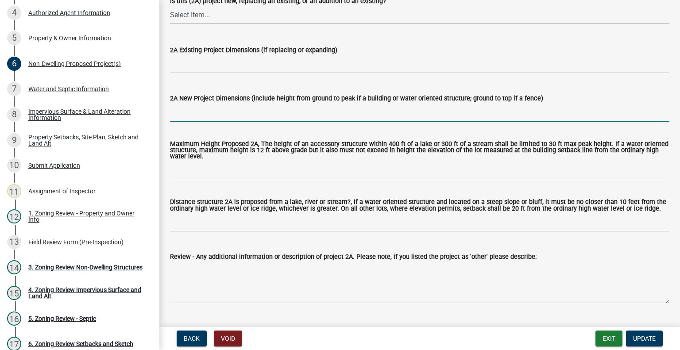
scroll to position [310, 0]
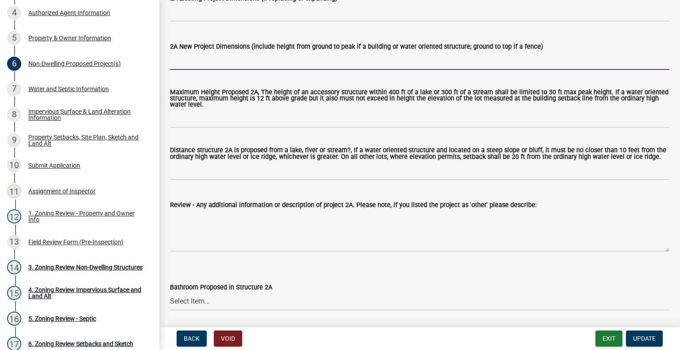
paste input "1 new pickleball court and 2 new parking lots"
type input "1 new pickleball court and 2 new parking lots"
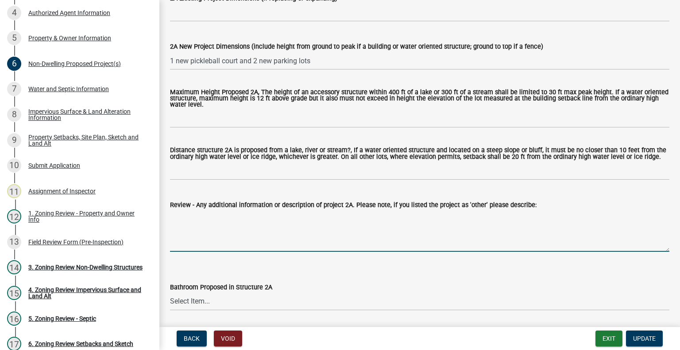
paste textarea "1 new pickleball court and 2 new parking lots"
type textarea "1 new pickleball court and 2 new parking lots"
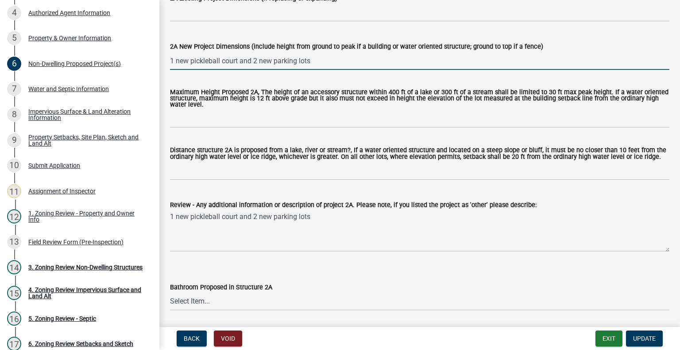
click at [369, 57] on input "1 new pickleball court and 2 new parking lots" at bounding box center [420, 61] width 500 height 18
click at [649, 333] on button "Update" at bounding box center [644, 339] width 37 height 16
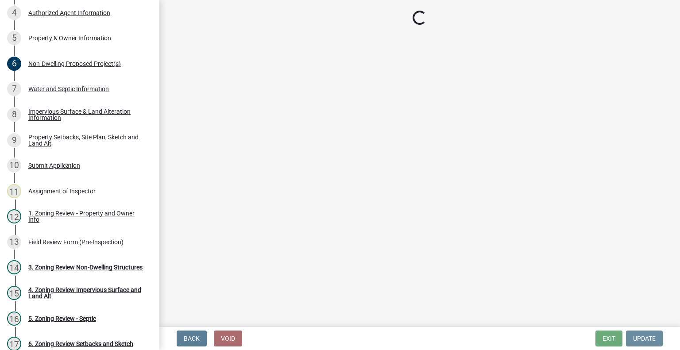
scroll to position [0, 0]
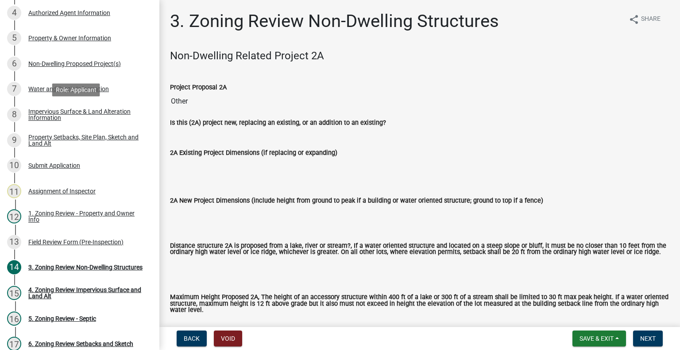
click at [108, 118] on div "Impervious Surface & Land Alteration Information" at bounding box center [86, 115] width 117 height 12
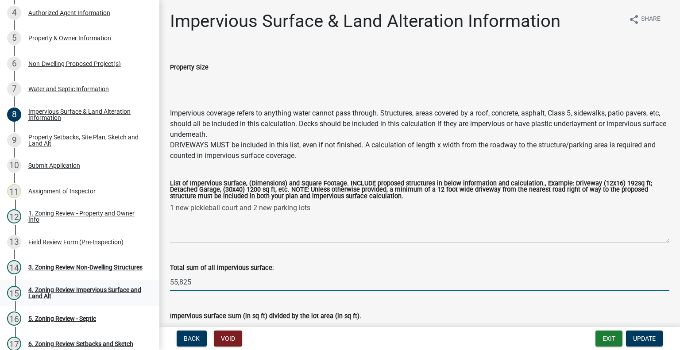
drag, startPoint x: 194, startPoint y: 285, endPoint x: 149, endPoint y: 283, distance: 44.8
click at [149, 283] on div "Zoning-Site Permit Application SITE2025-3775 View Summary Notes 1 Search Parcel…" at bounding box center [340, 175] width 680 height 350
click at [73, 59] on div "6 Non-Dwelling Proposed Project(s)" at bounding box center [76, 64] width 138 height 14
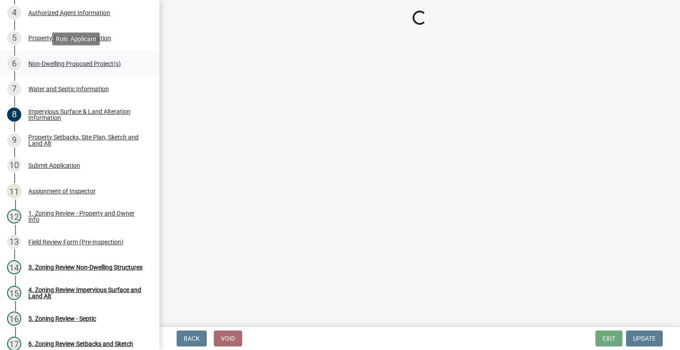
select select "45899473-49f8-456b-a472-3937cb76b7e8"
select select "258cbdbc-8629-455d-9fed-6a57bf82144e"
select select "a9a8393f-3c28-47b8-b6d9-84c94641c3fc"
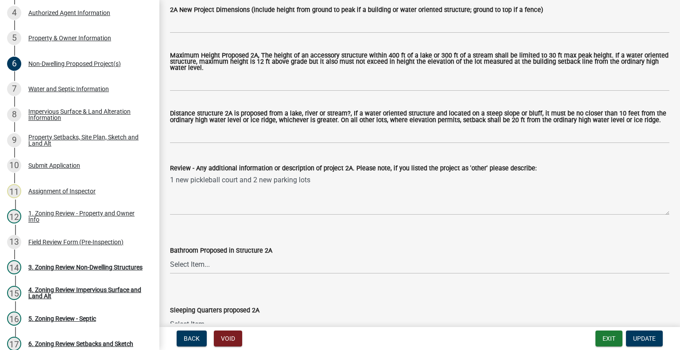
scroll to position [399, 0]
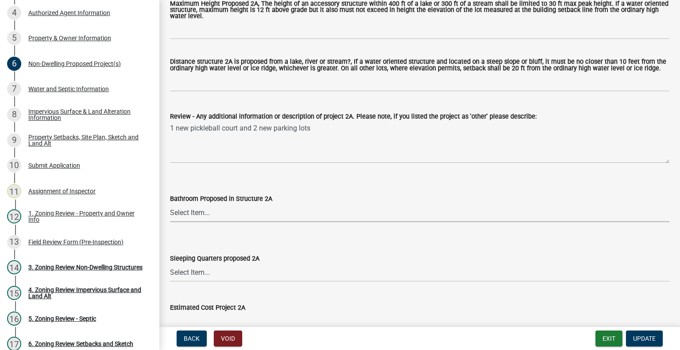
click at [209, 214] on select "Select Item... N/A Yes No" at bounding box center [420, 213] width 500 height 18
click at [170, 204] on select "Select Item... N/A Yes No" at bounding box center [420, 213] width 500 height 18
select select "6094bfe3-a997-46d7-8224-ceb3abf7e49e"
click at [209, 270] on select "Select Item... N/A Yes No" at bounding box center [420, 273] width 500 height 18
click at [170, 264] on select "Select Item... N/A Yes No" at bounding box center [420, 273] width 500 height 18
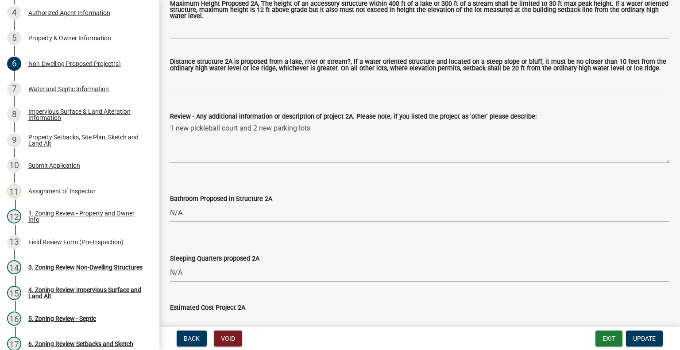
select select "ae391dbd-f41d-43ca-bdf1-092bd9136923"
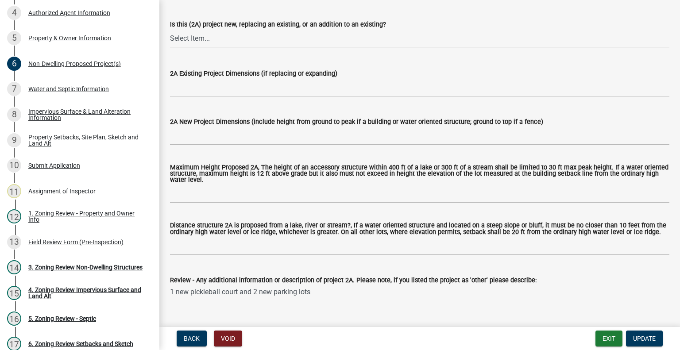
scroll to position [222, 0]
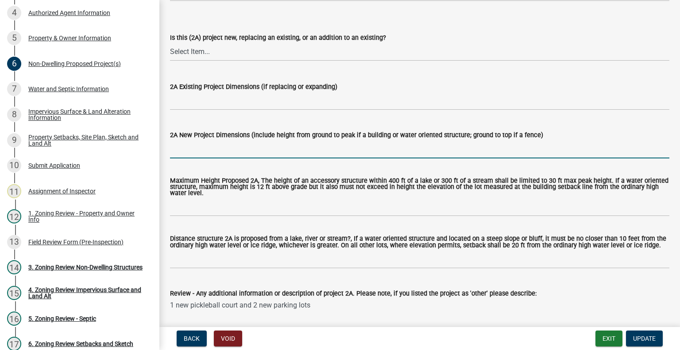
click at [207, 147] on input "2A New Project Dimensions (include height from ground to peak if a building or …" at bounding box center [420, 149] width 500 height 18
paste input "55,825"
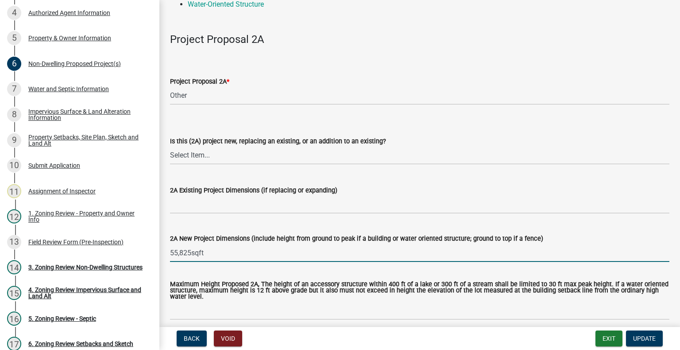
scroll to position [44, 0]
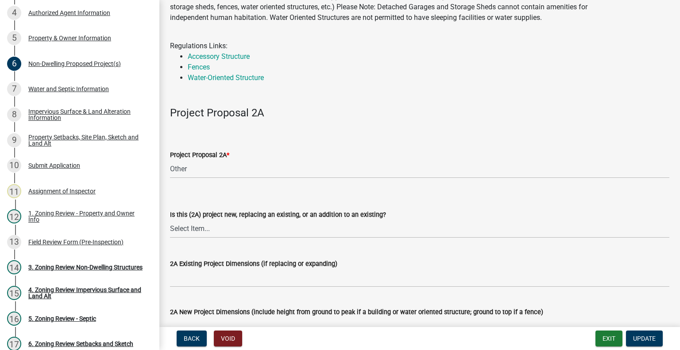
type input "55,825sqft"
click at [196, 228] on select "Select Item... New to Property (new or used structure) Relocating/moving existi…" at bounding box center [420, 229] width 500 height 18
click at [170, 220] on select "Select Item... New to Property (new or used structure) Relocating/moving existi…" at bounding box center [420, 229] width 500 height 18
select select "3a2d96d3-fd69-4ed9-bae4-7a5aa03a7e58"
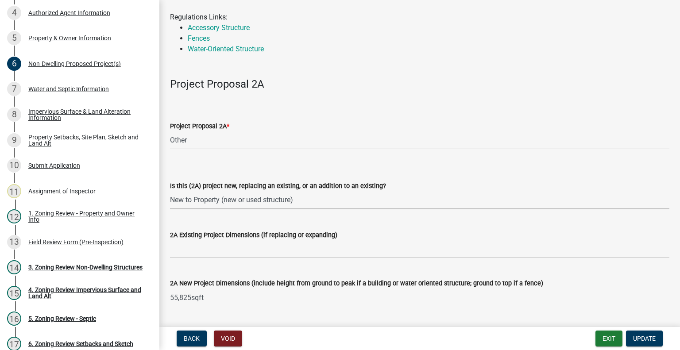
scroll to position [89, 0]
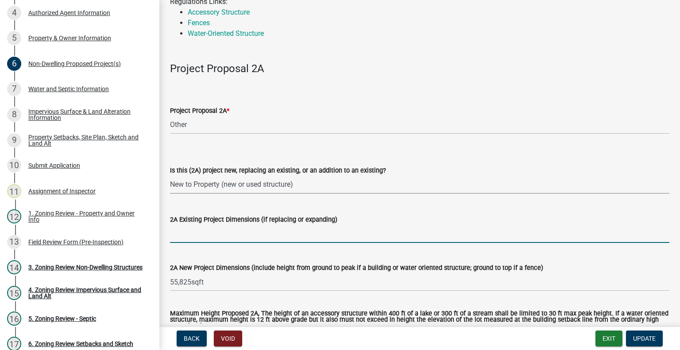
click at [196, 231] on input "2A Existing Project Dimensions (if replacing or expanding)" at bounding box center [420, 234] width 500 height 18
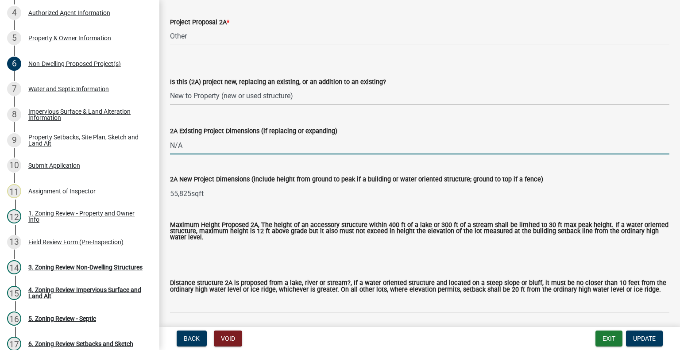
type input "N/A"
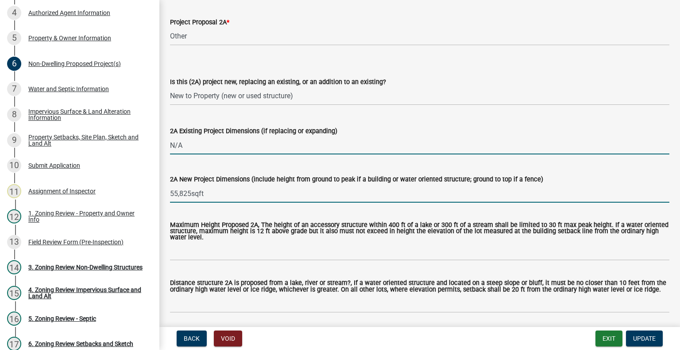
click at [260, 196] on input "55,825sqft" at bounding box center [420, 194] width 500 height 18
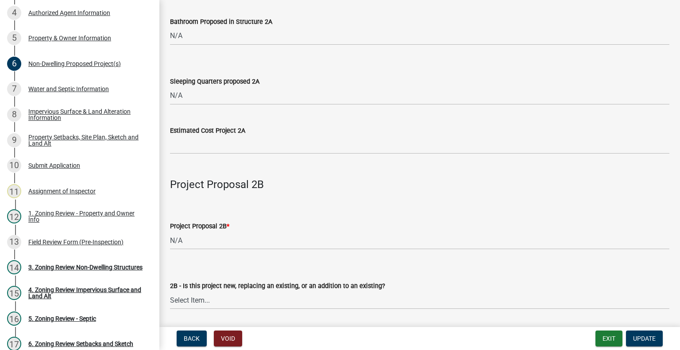
scroll to position [620, 0]
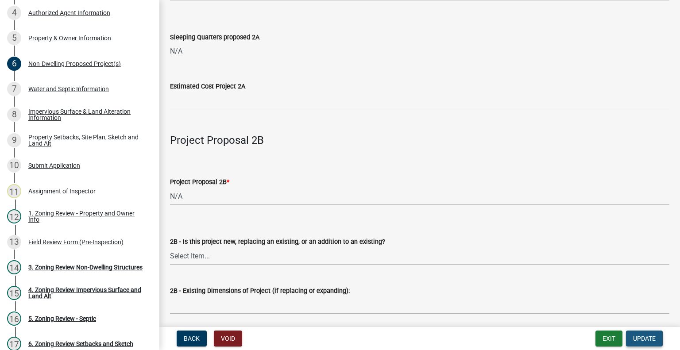
click at [645, 342] on button "Update" at bounding box center [644, 339] width 37 height 16
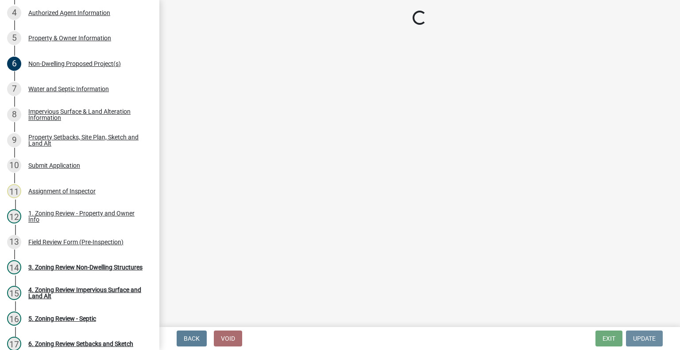
scroll to position [0, 0]
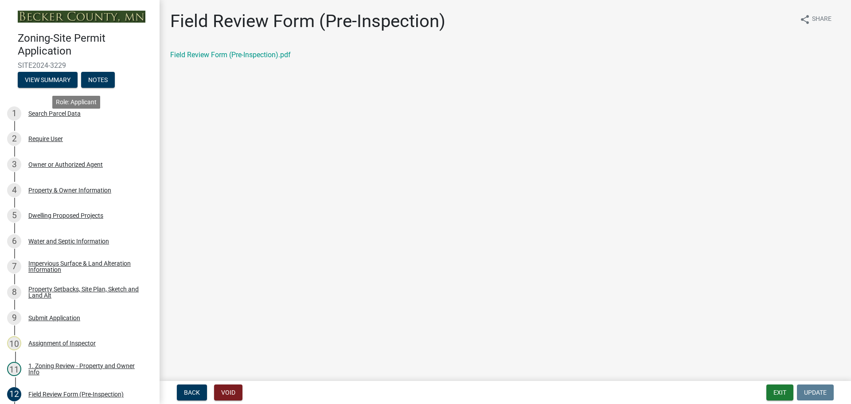
scroll to position [89, 0]
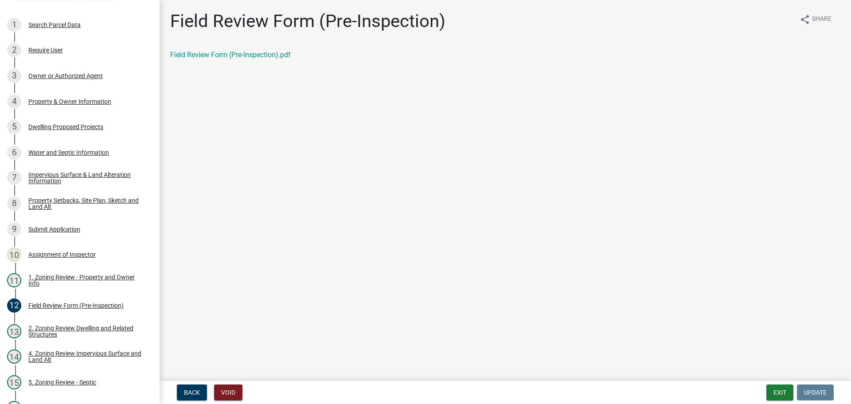
click at [232, 50] on div "Field Review Form (Pre-Inspection).pdf" at bounding box center [505, 55] width 670 height 11
click at [232, 53] on link "Field Review Form (Pre-Inspection).pdf" at bounding box center [230, 55] width 120 height 8
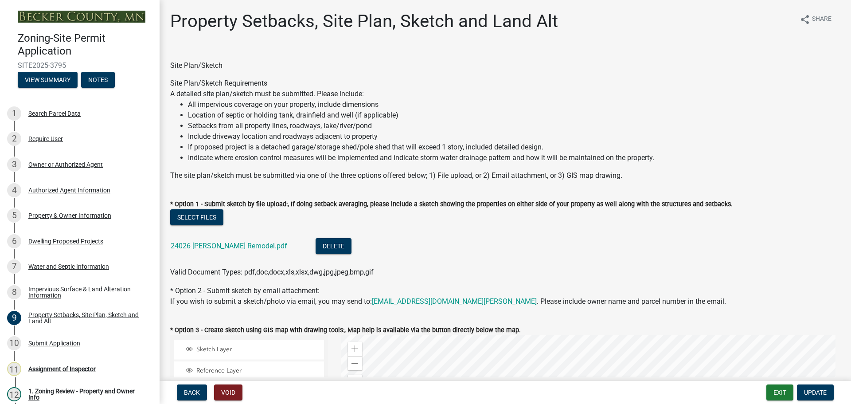
select select "7b13c63f-e699-4112-b373-98fbd28ec536"
select select "d7ed81d3-cd60-4660-969c-0852c303b075"
select select "b56a4575-9846-47cf-8067-c59a4853da22"
select select "12f785fb-c378-4b18-841c-21c73dc99083"
select select "e8ab2dc3-aa3f-46f3-9b4a-37eb25ad84af"
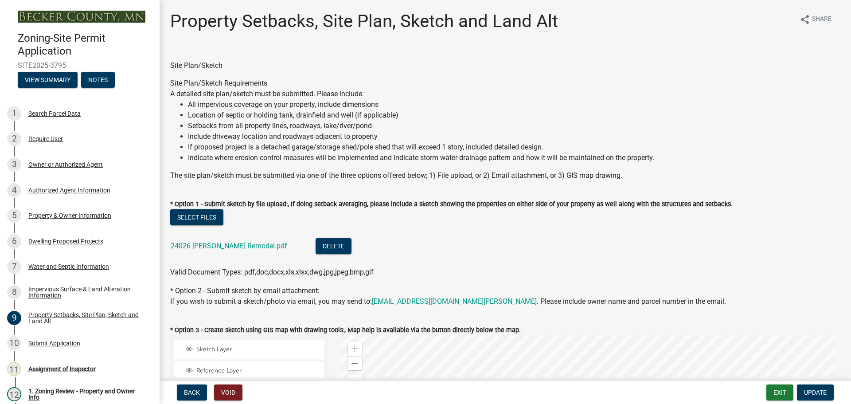
select select "b98836ba-4715-455d-97ab-be9a9df498a8"
select select "c8b8ea71-7088-4e87-a493-7bc88cc2835b"
select select "a4ce8fad-3c47-4e2b-9375-28a8f2ee630b"
select select "19d13e65-c93d-443e-910a-7a17299544cc"
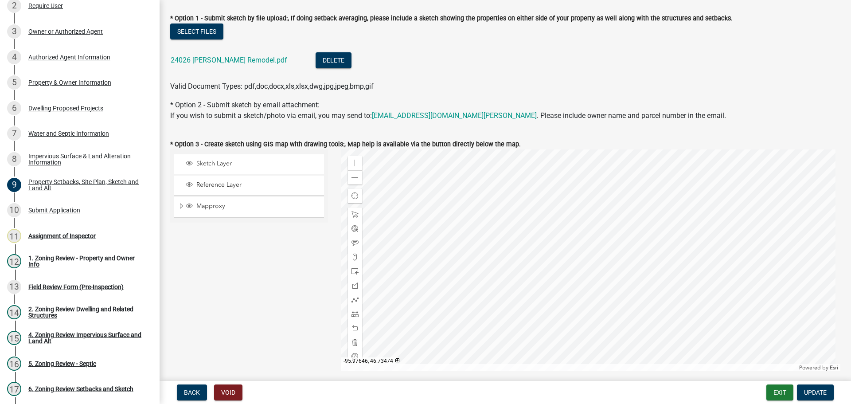
scroll to position [266, 0]
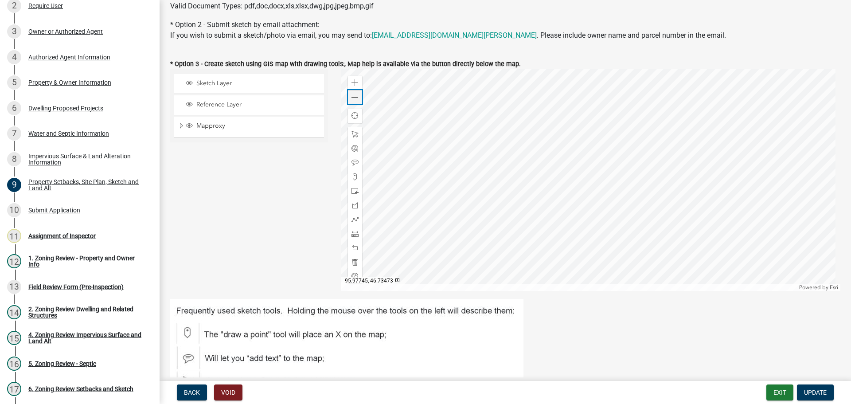
click at [350, 93] on div "Zoom out" at bounding box center [355, 97] width 14 height 14
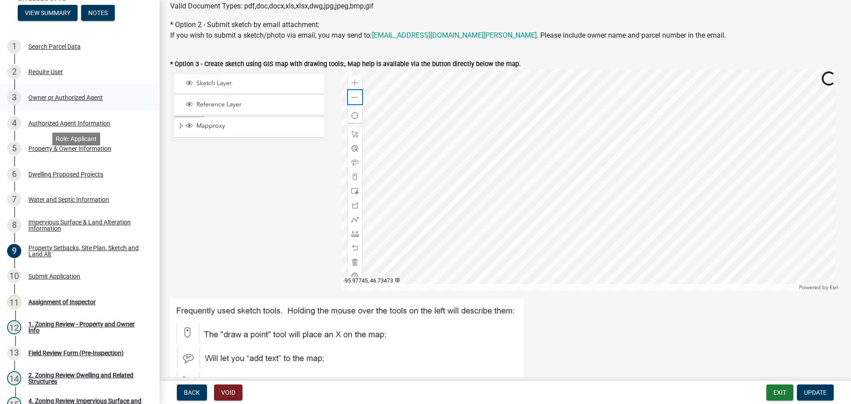
scroll to position [0, 0]
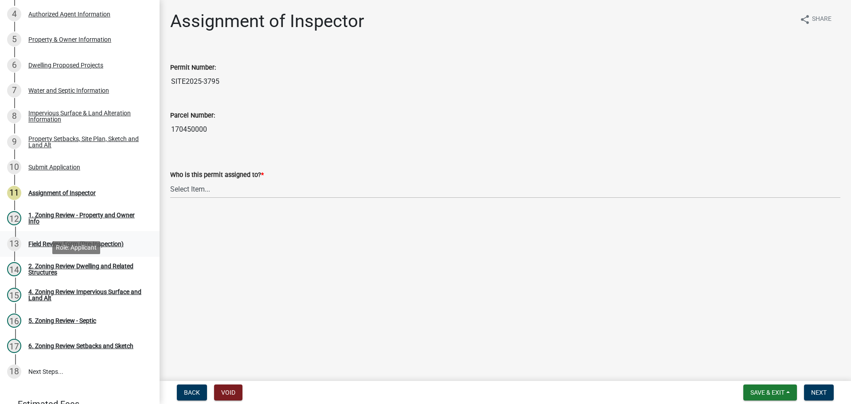
scroll to position [177, 0]
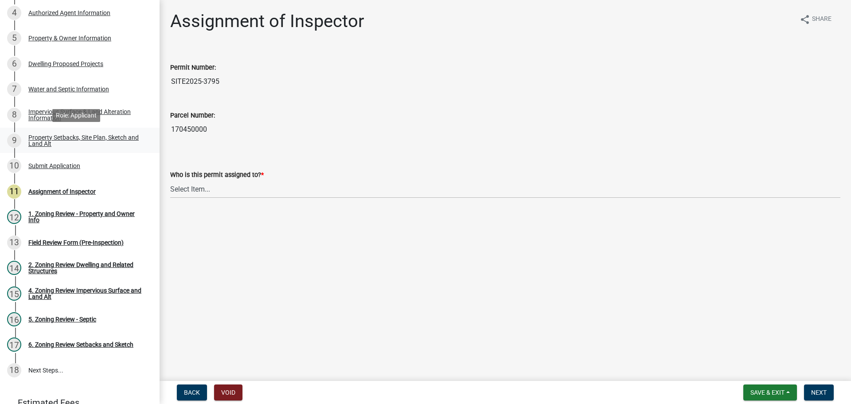
click at [88, 140] on div "Property Setbacks, Site Plan, Sketch and Land Alt" at bounding box center [86, 140] width 117 height 12
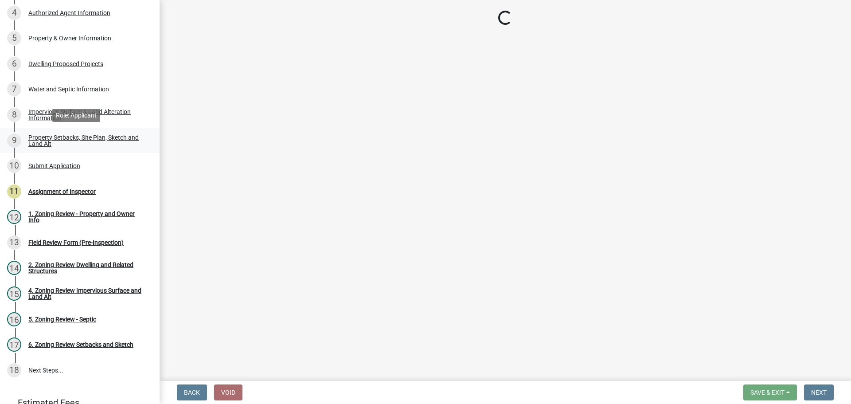
select select "7b13c63f-e699-4112-b373-98fbd28ec536"
select select "d7ed81d3-cd60-4660-969c-0852c303b075"
select select "b56a4575-9846-47cf-8067-c59a4853da22"
select select "12f785fb-c378-4b18-841c-21c73dc99083"
select select "e8ab2dc3-aa3f-46f3-9b4a-37eb25ad84af"
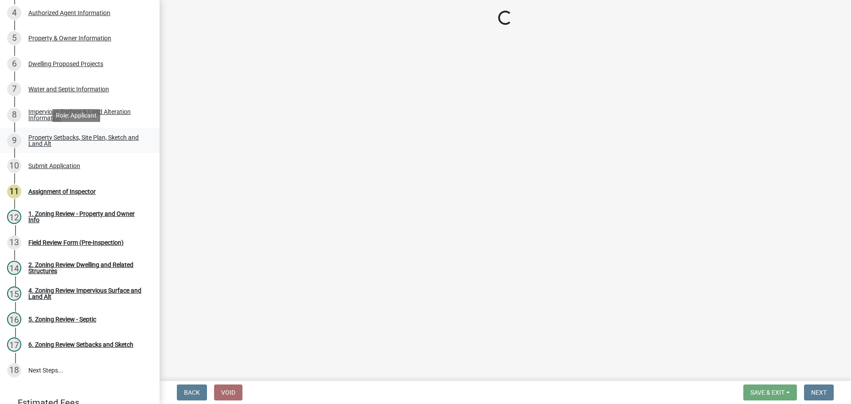
select select "b98836ba-4715-455d-97ab-be9a9df498a8"
select select "c8b8ea71-7088-4e87-a493-7bc88cc2835b"
select select "a4ce8fad-3c47-4e2b-9375-28a8f2ee630b"
select select "19d13e65-c93d-443e-910a-7a17299544cc"
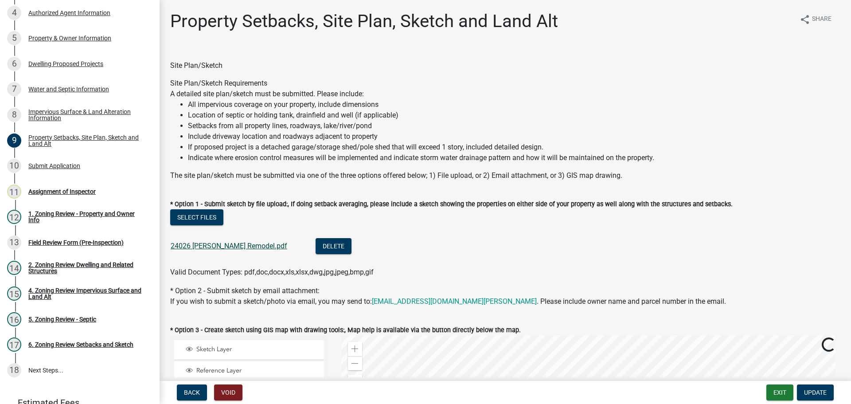
click at [229, 248] on link "24026 [PERSON_NAME] Remodel.pdf" at bounding box center [229, 245] width 117 height 8
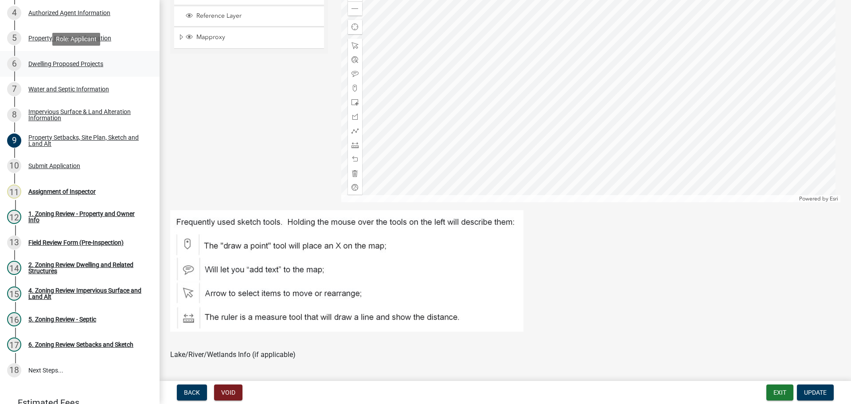
click at [74, 66] on div "Dwelling Proposed Projects" at bounding box center [65, 64] width 75 height 6
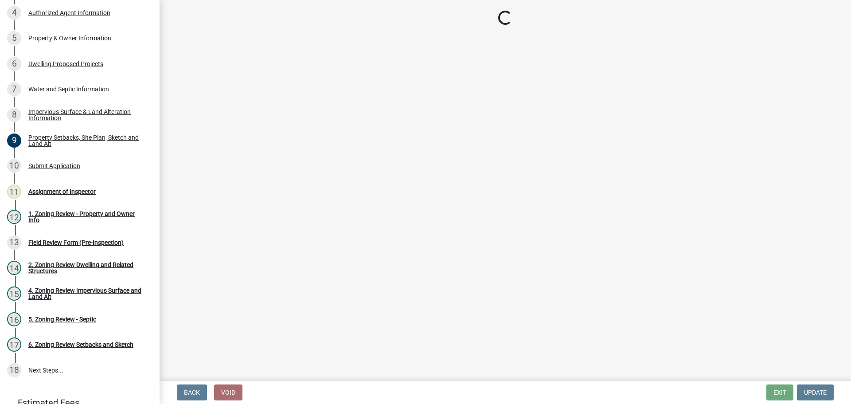
select select "b76c2e3f-c59d-4748-8205-29623accd873"
select select "566f81cc-4b3f-4ecb-9f16-a2b313352c61"
select select "03c1fec4-1fbe-4331-bc18-34e24145556f"
select select "e13aacd2-5b16-46a8-9c16-26b3d7b1c810"
select select "5dd6cdd5-8b7d-4534-b791-478230f7b8b7"
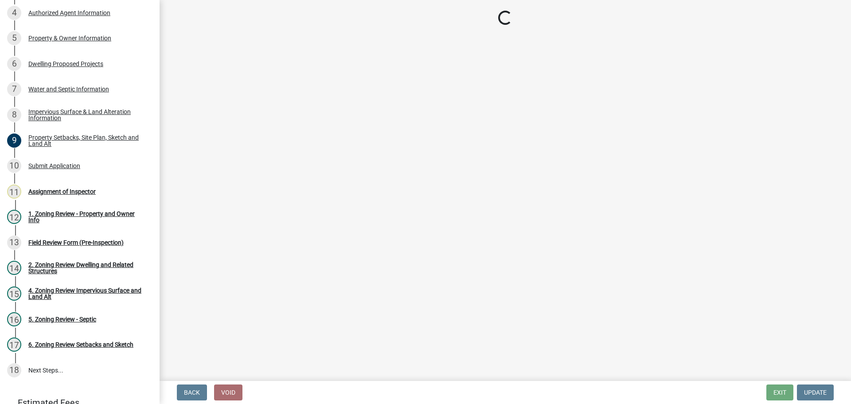
select select "e9b8a31e-e3fd-4a95-ab32-acf8bf819ee6"
select select "5c3531b8-bc96-4b07-92f8-845cfe46d7fc"
select select "beadd2dd-8960-4720-a713-fac19c5075c6"
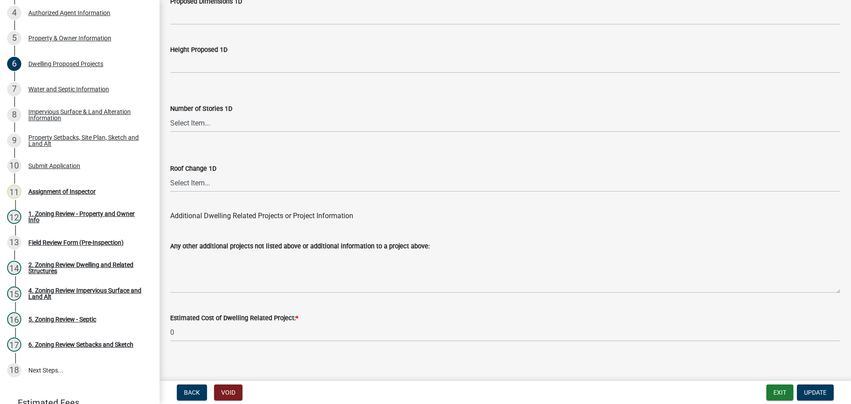
scroll to position [2124, 0]
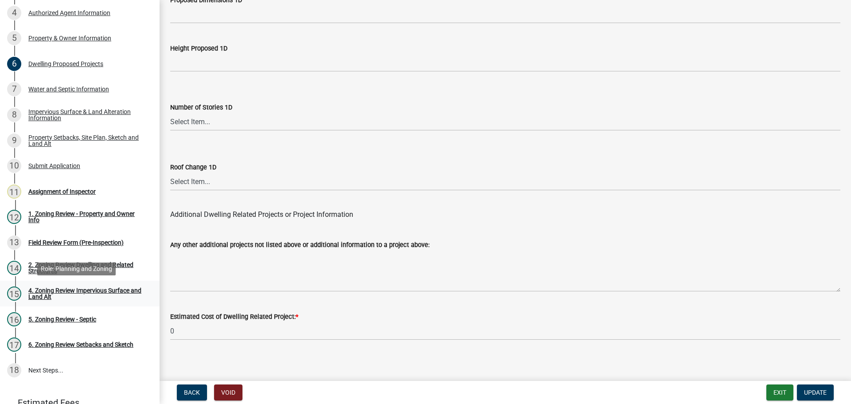
click at [93, 289] on div "4. Zoning Review Impervious Surface and Land Alt" at bounding box center [86, 293] width 117 height 12
click at [94, 288] on div "4. Zoning Review Impervious Surface and Land Alt" at bounding box center [86, 293] width 117 height 12
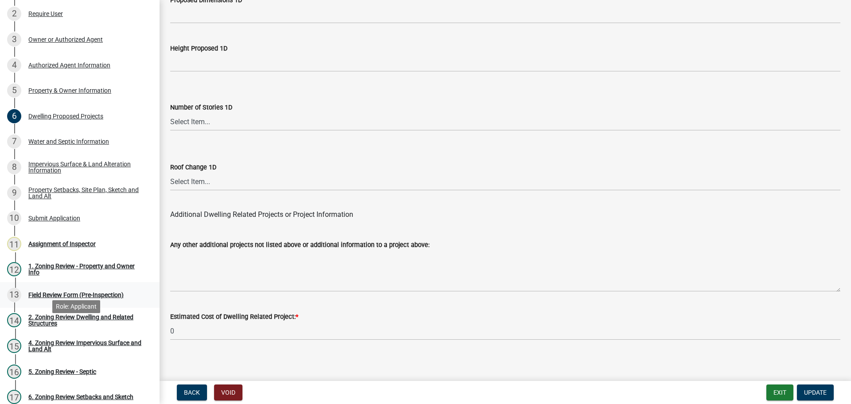
scroll to position [89, 0]
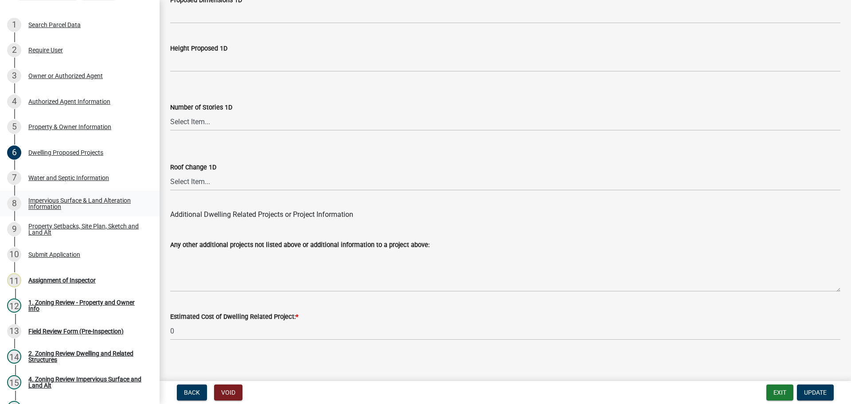
click at [92, 194] on link "8 Impervious Surface & Land Alteration Information" at bounding box center [79, 203] width 159 height 26
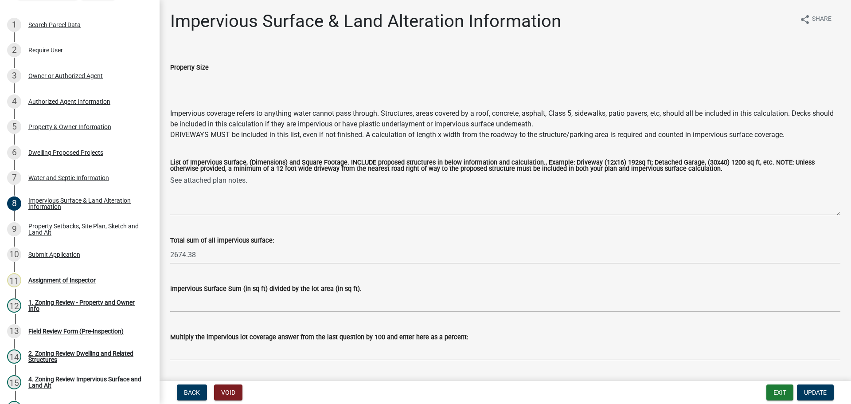
scroll to position [25, 0]
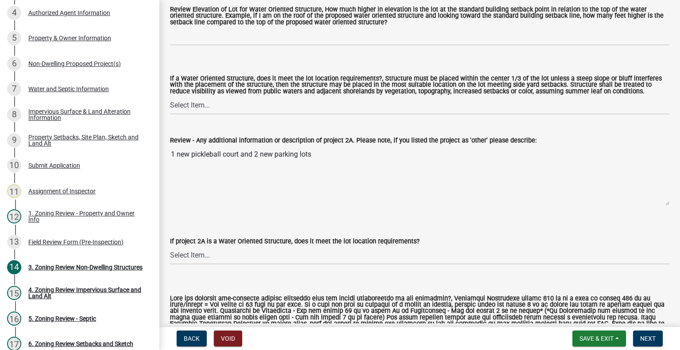
scroll to position [620, 0]
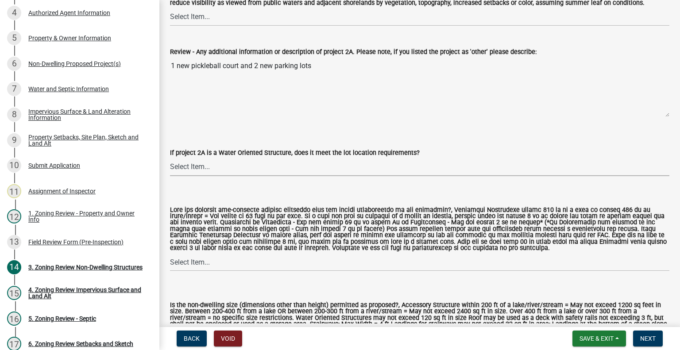
click at [241, 168] on select "Select Item... Not a water oriented structure Yes No" at bounding box center [420, 167] width 500 height 18
click at [170, 158] on select "Select Item... Not a water oriented structure Yes No" at bounding box center [420, 167] width 500 height 18
select select "223718f0-5ac7-44a0-9707-5d191da7cdfb"
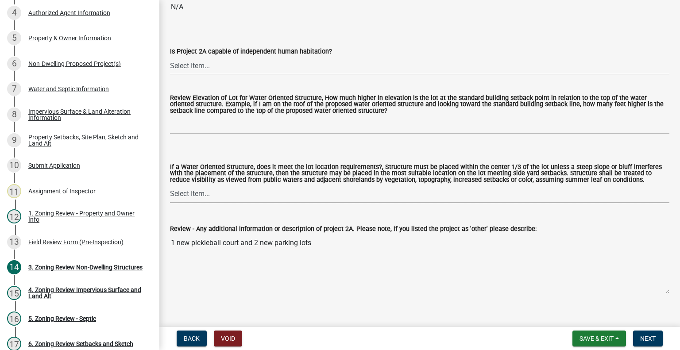
click at [237, 196] on select "Select Item... Not a Water Oriented Structure Yes No" at bounding box center [420, 194] width 500 height 18
click at [170, 185] on select "Select Item... Not a Water Oriented Structure Yes No" at bounding box center [420, 194] width 500 height 18
select select "5e5a1a43-a57c-433a-8128-35b9326238e3"
drag, startPoint x: 222, startPoint y: 62, endPoint x: 221, endPoint y: 72, distance: 10.7
click at [222, 62] on select "Select Item... Yes No N/A" at bounding box center [420, 66] width 500 height 18
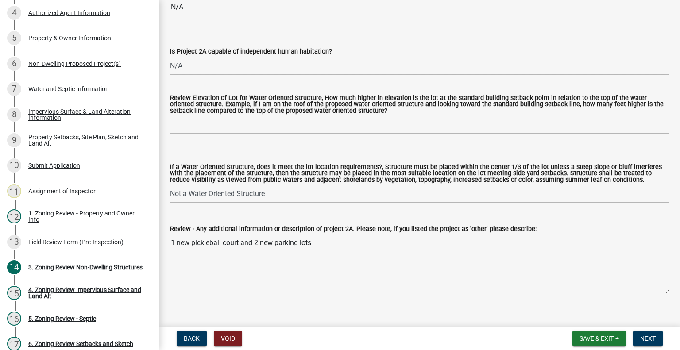
click at [170, 57] on select "Select Item... Yes No N/A" at bounding box center [420, 66] width 500 height 18
select select "2fe0a161-8217-4815-9ba4-414222f248ef"
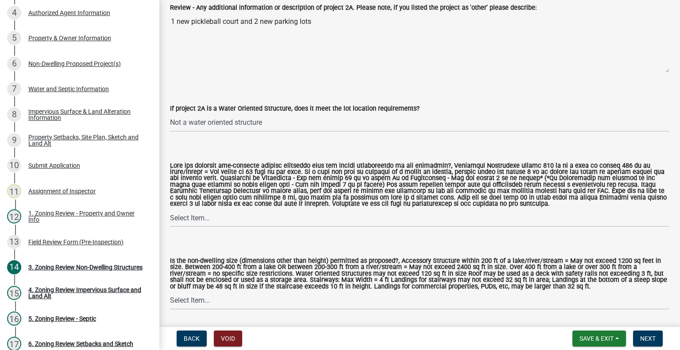
scroll to position [797, 0]
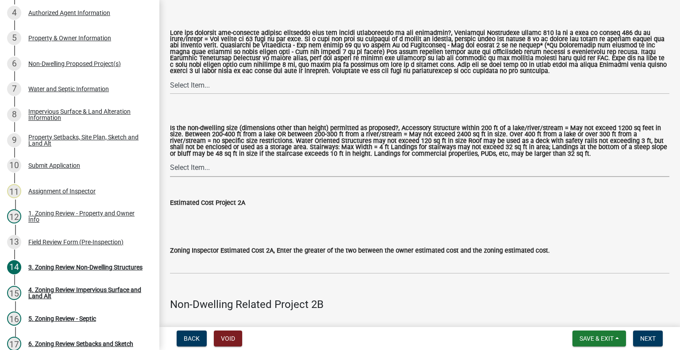
click at [219, 176] on select "Select Item... Yes No" at bounding box center [420, 168] width 500 height 18
click at [170, 159] on select "Select Item... Yes No" at bounding box center [420, 168] width 500 height 18
select select "08924a8d-620f-42ce-8de3-94388368b842"
click at [214, 87] on select "Select Item... Yes No N/A" at bounding box center [420, 85] width 500 height 18
click at [170, 76] on select "Select Item... Yes No N/A" at bounding box center [420, 85] width 500 height 18
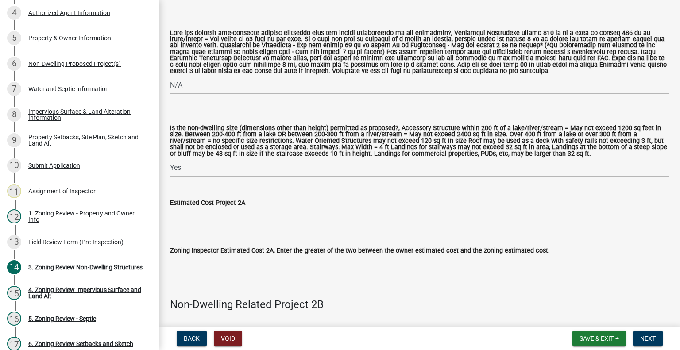
select select "4896e132-28d3-46f3-964b-14c5e9dd7a99"
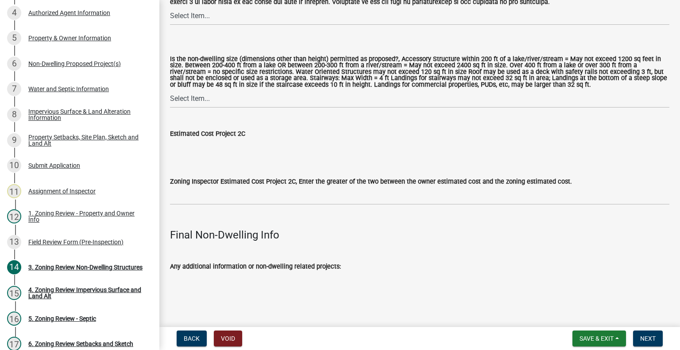
scroll to position [3055, 0]
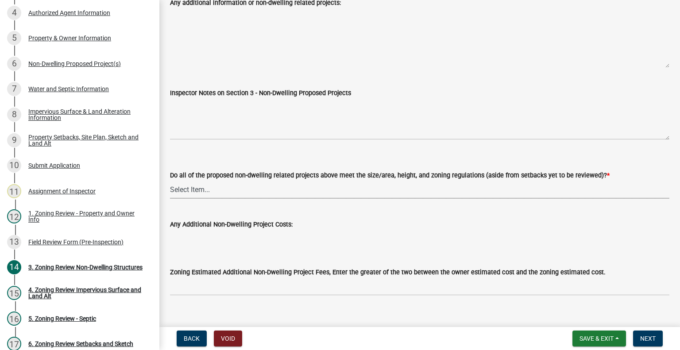
click at [211, 181] on select "Select Item... Yes No N/A" at bounding box center [420, 190] width 500 height 18
click at [170, 181] on select "Select Item... Yes No N/A" at bounding box center [420, 190] width 500 height 18
select select "70869821-7738-4560-8d2e-4f353ca78bb3"
click at [646, 342] on span "Next" at bounding box center [649, 338] width 16 height 7
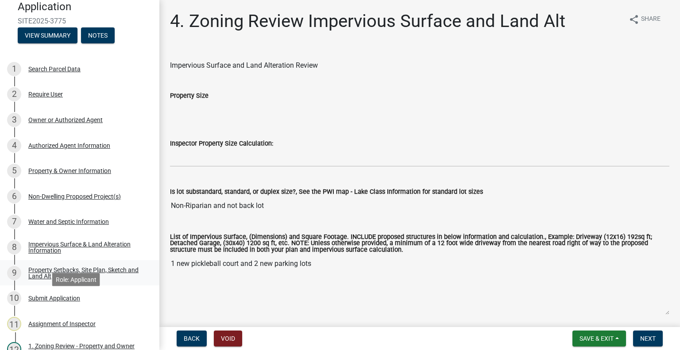
scroll to position [0, 0]
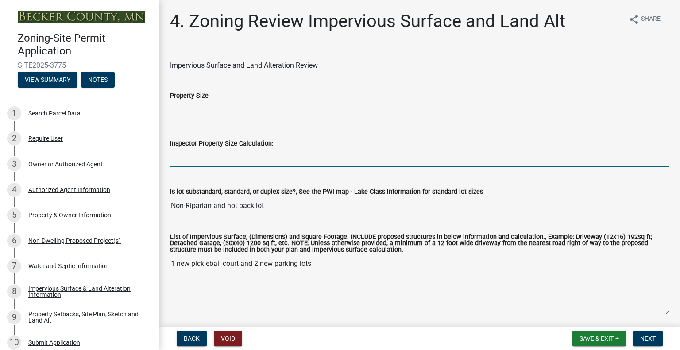
click at [268, 155] on input "Inspector Property Size Calculation:" at bounding box center [420, 158] width 500 height 18
click at [181, 160] on input "893415" at bounding box center [420, 158] width 500 height 18
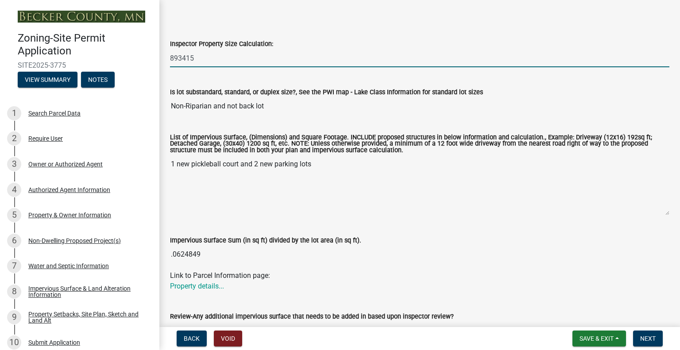
scroll to position [177, 0]
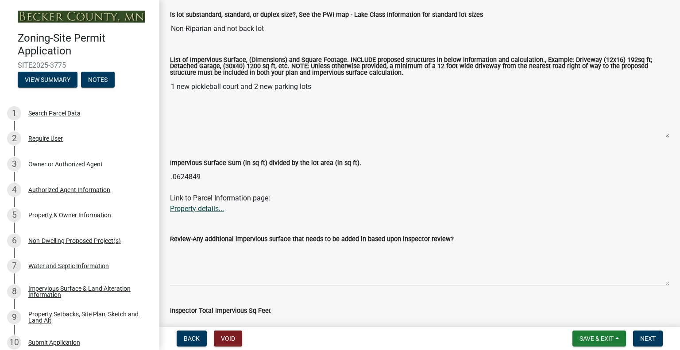
type input "893415"
click at [202, 208] on link "Property details..." at bounding box center [197, 209] width 54 height 8
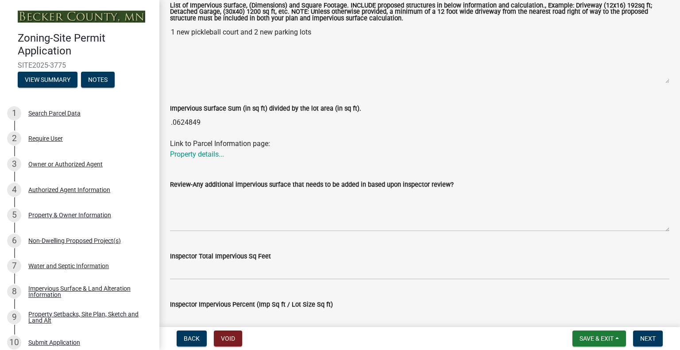
scroll to position [266, 0]
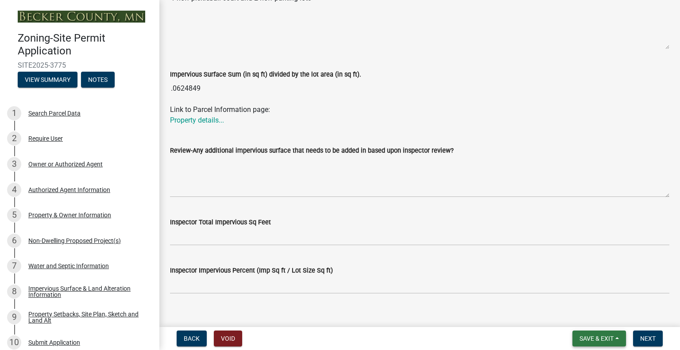
click at [594, 344] on button "Save & Exit" at bounding box center [600, 339] width 54 height 16
click at [578, 297] on button "Save" at bounding box center [591, 294] width 71 height 21
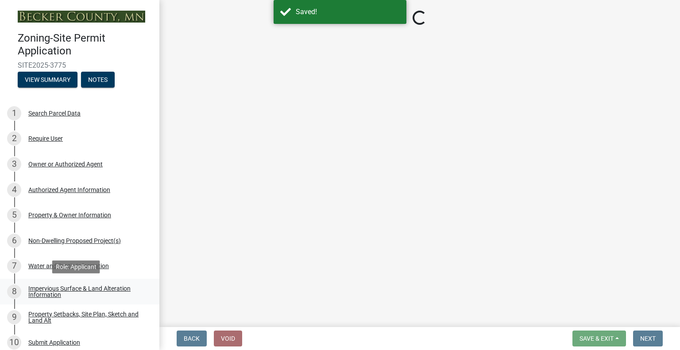
click at [74, 288] on div "Impervious Surface & Land Alteration Information" at bounding box center [86, 292] width 117 height 12
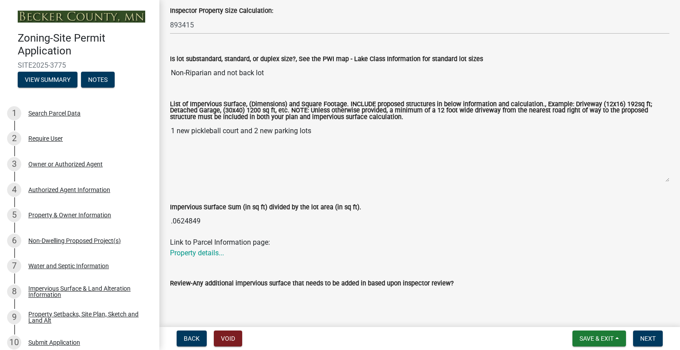
scroll to position [133, 0]
click at [73, 287] on div "Impervious Surface & Land Alteration Information" at bounding box center [86, 292] width 117 height 12
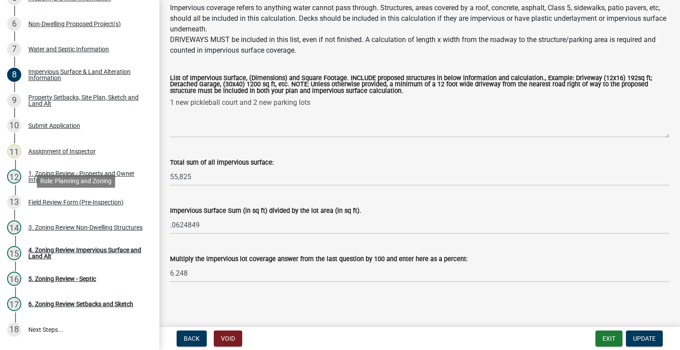
scroll to position [272, 0]
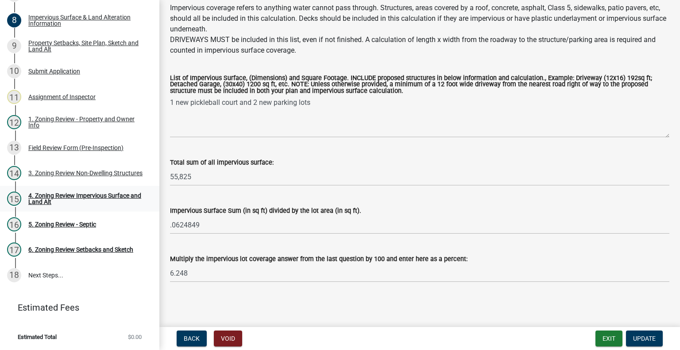
click at [87, 205] on div "15 4. Zoning Review Impervious Surface and Land Alt" at bounding box center [76, 199] width 138 height 14
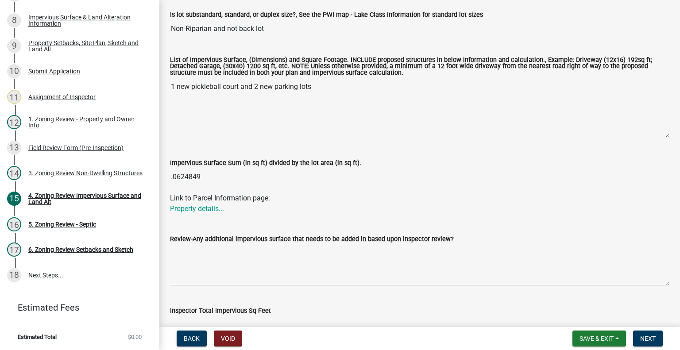
scroll to position [222, 0]
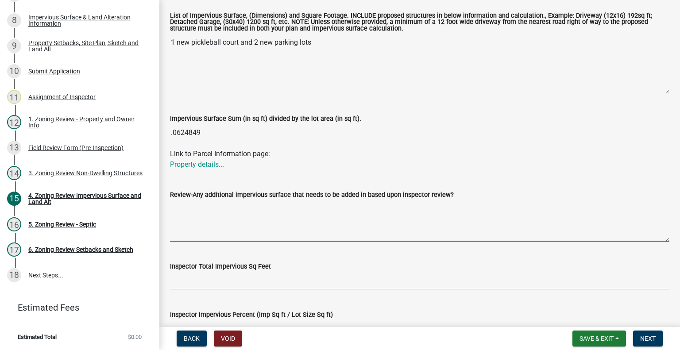
click at [197, 211] on textarea "Review-Any additional impervious surface that needs to be added in based upon i…" at bounding box center [420, 221] width 500 height 42
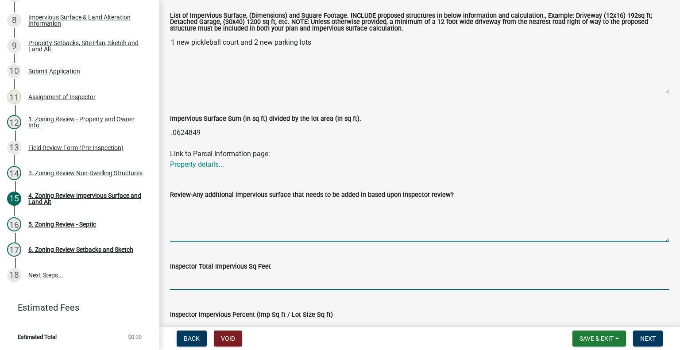
click at [198, 276] on input "Inspector Total Impervious Sq Feet" at bounding box center [420, 281] width 500 height 18
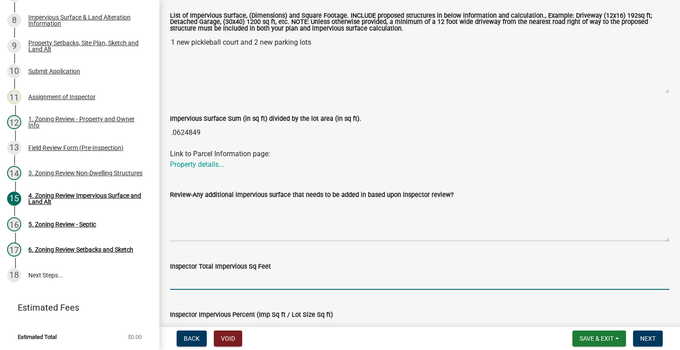
drag, startPoint x: 198, startPoint y: 276, endPoint x: 192, endPoint y: 283, distance: 9.1
click at [192, 283] on input "Inspector Total Impervious Sq Feet" at bounding box center [420, 281] width 500 height 18
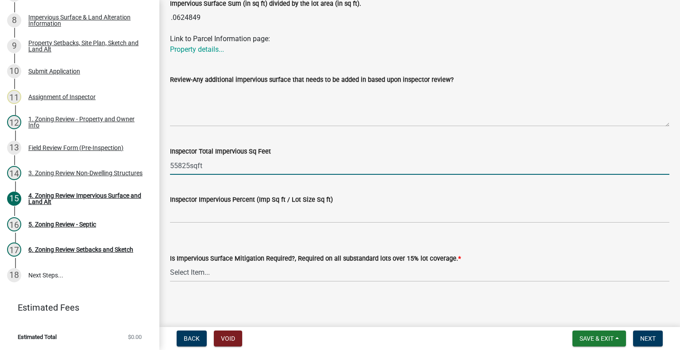
type input "55825sqft"
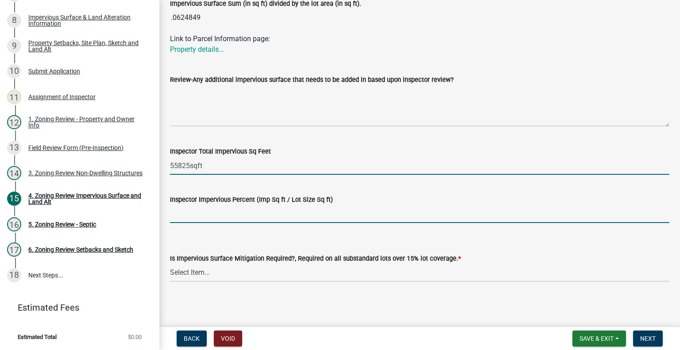
click at [250, 214] on input "Inspector Impervious Percent (Imp Sq ft / Lot Size Sq ft)" at bounding box center [420, 214] width 500 height 18
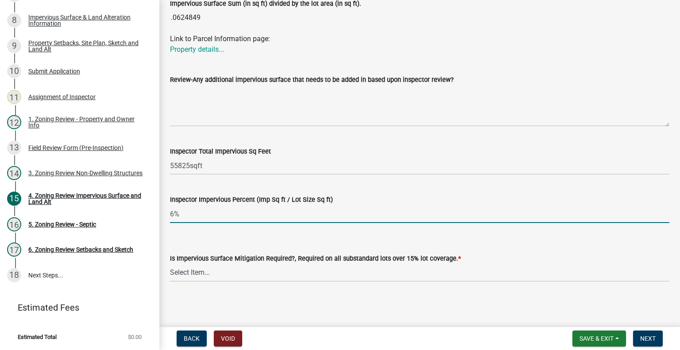
type input "6%"
click at [283, 266] on select "Select Item... Yes- Over 15% substandard lot coverage No N/A" at bounding box center [420, 273] width 500 height 18
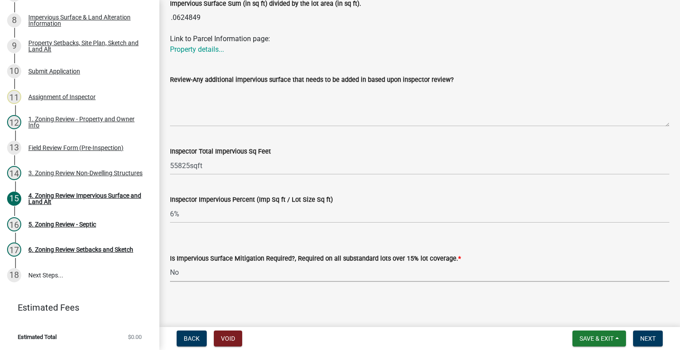
click at [170, 264] on select "Select Item... Yes- Over 15% substandard lot coverage No N/A" at bounding box center [420, 273] width 500 height 18
select select "e01e6f83-540c-4684-94c6-de0fe38ded07"
click at [645, 338] on span "Next" at bounding box center [649, 338] width 16 height 7
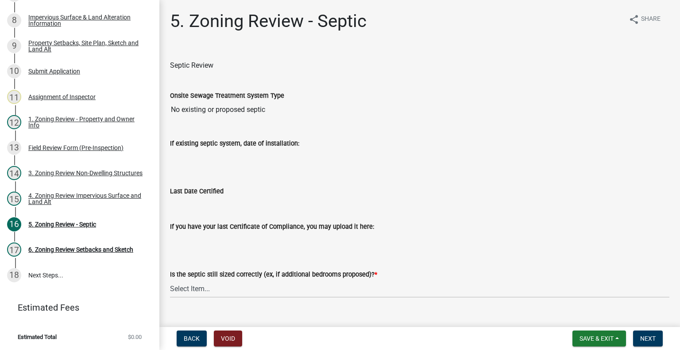
scroll to position [89, 0]
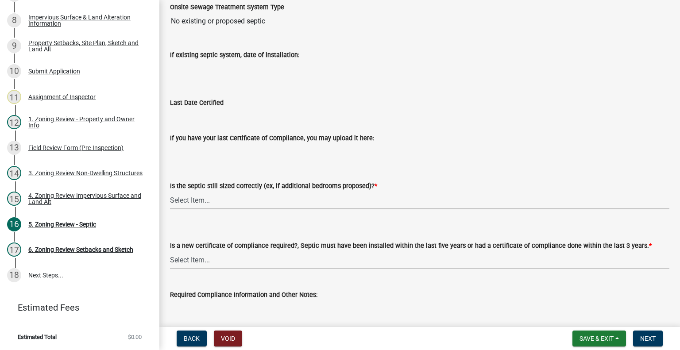
click at [243, 193] on select "Select Item... Yes No N/A" at bounding box center [420, 200] width 500 height 18
click at [170, 191] on select "Select Item... Yes No N/A" at bounding box center [420, 200] width 500 height 18
select select "ffe0288f-179d-446d-9dfb-ee21a688edc6"
click at [236, 262] on select "Select Item... Yes No" at bounding box center [420, 260] width 500 height 18
click at [170, 251] on select "Select Item... Yes No" at bounding box center [420, 260] width 500 height 18
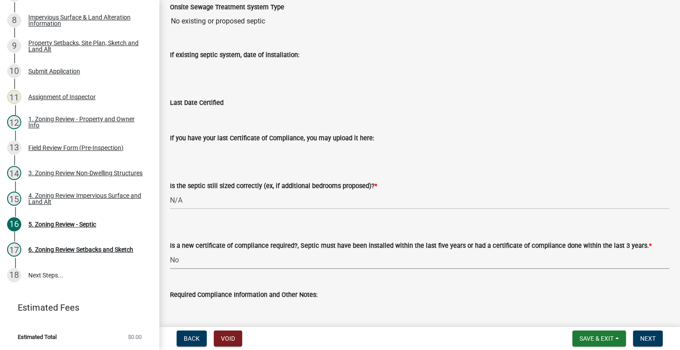
select select "2fd537d7-74b1-4ff9-a84c-837cf5598f43"
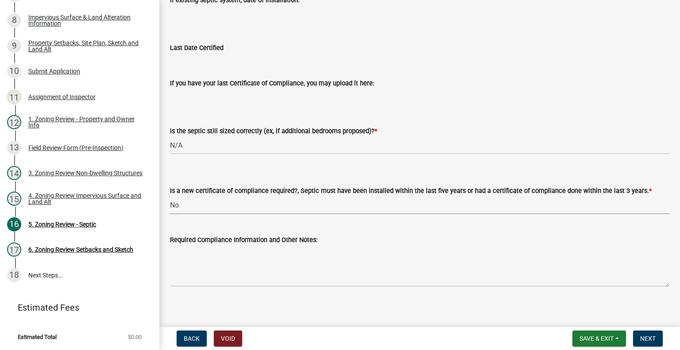
scroll to position [148, 0]
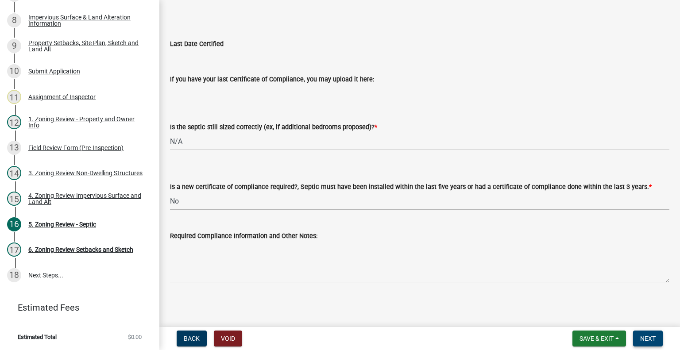
click at [642, 338] on span "Next" at bounding box center [649, 338] width 16 height 7
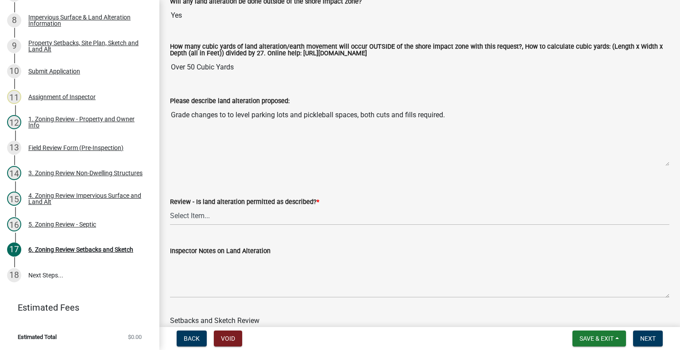
scroll to position [177, 0]
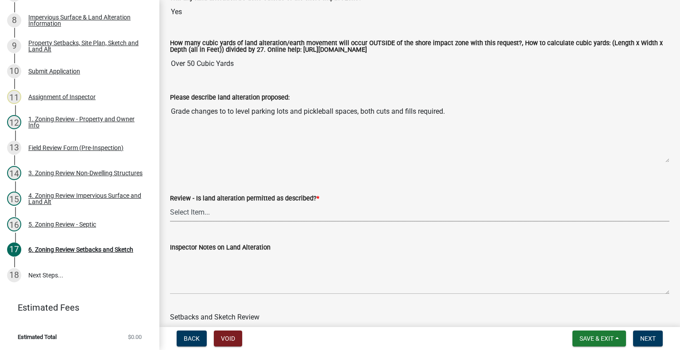
click at [243, 213] on select "Select Item... Yes No N/A" at bounding box center [420, 213] width 500 height 18
click at [170, 204] on select "Select Item... Yes No N/A" at bounding box center [420, 213] width 500 height 18
select select "cada6796-d529-4ebb-b6d4-faca8dd705c9"
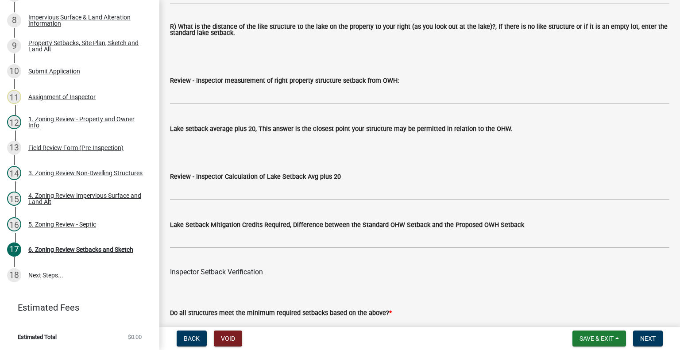
scroll to position [2835, 0]
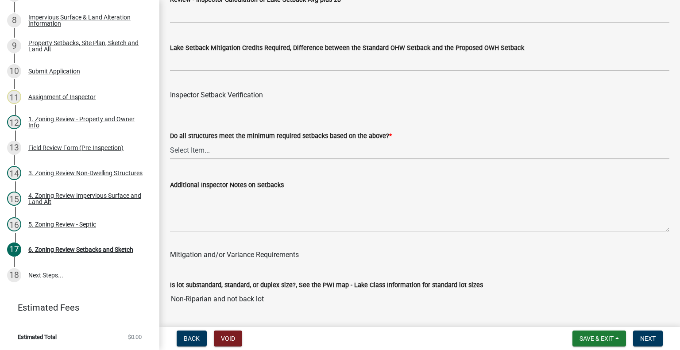
click at [268, 155] on select "Select Item... Yes No" at bounding box center [420, 150] width 500 height 18
click at [170, 141] on select "Select Item... Yes No" at bounding box center [420, 150] width 500 height 18
select select "1355ee8a-8cf1-4796-8594-a9df27e9dfb0"
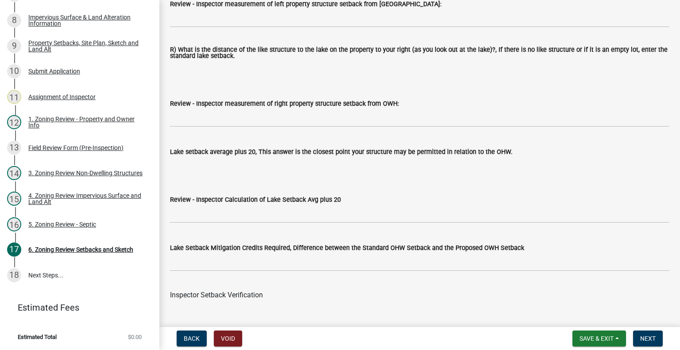
drag, startPoint x: 266, startPoint y: 298, endPoint x: 246, endPoint y: 248, distance: 53.7
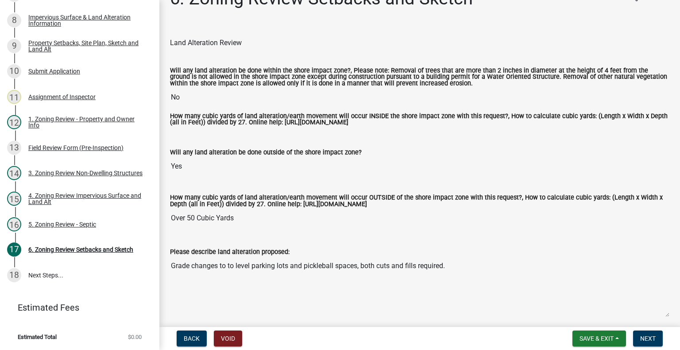
scroll to position [0, 0]
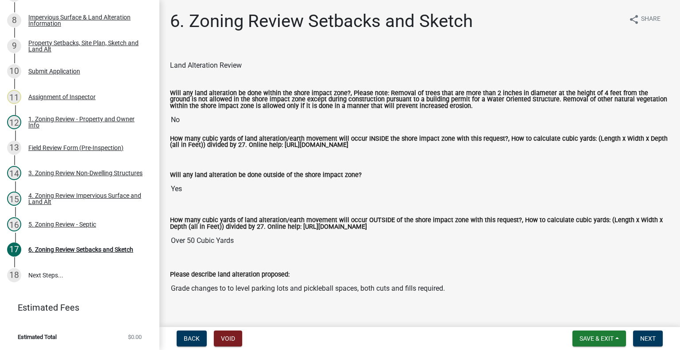
drag, startPoint x: 253, startPoint y: 122, endPoint x: 218, endPoint y: -4, distance: 130.5
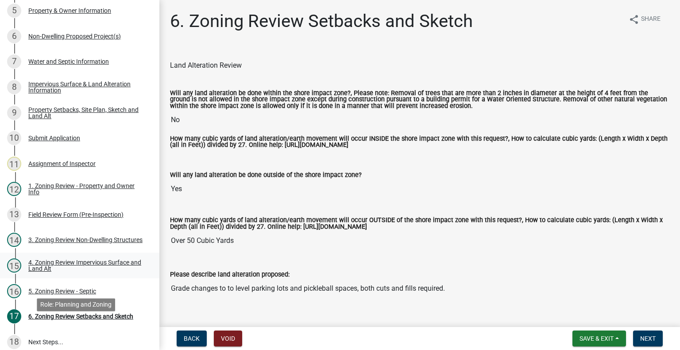
scroll to position [139, 0]
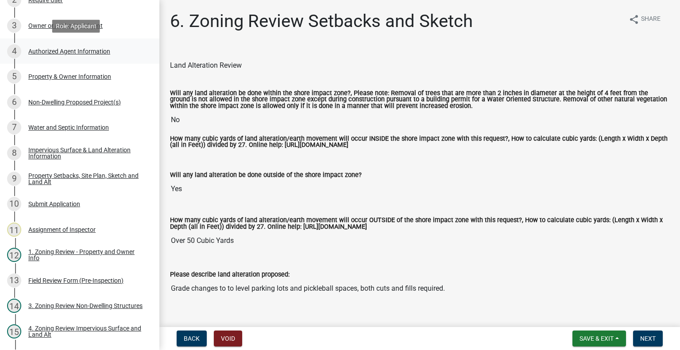
click at [78, 50] on div "Authorized Agent Information" at bounding box center [69, 51] width 82 height 6
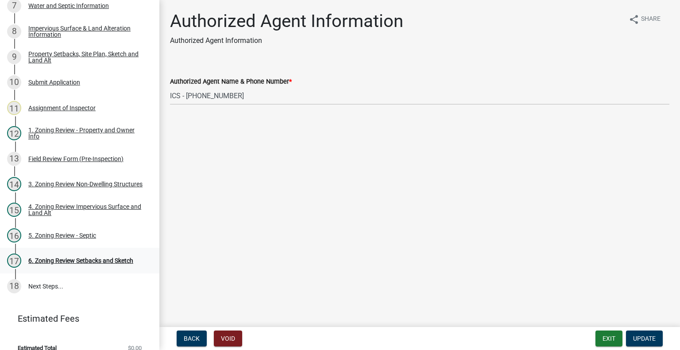
scroll to position [261, 0]
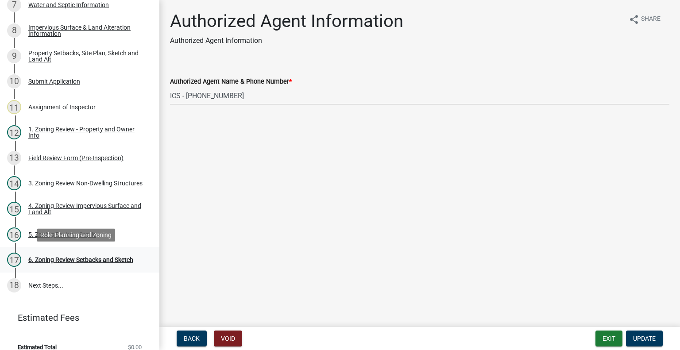
click at [93, 257] on div "6. Zoning Review Setbacks and Sketch" at bounding box center [80, 260] width 105 height 6
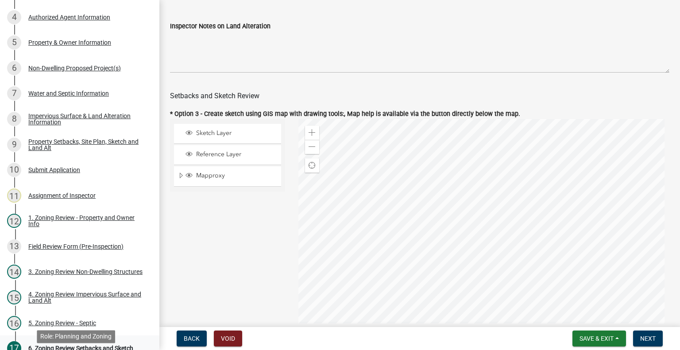
scroll to position [40, 0]
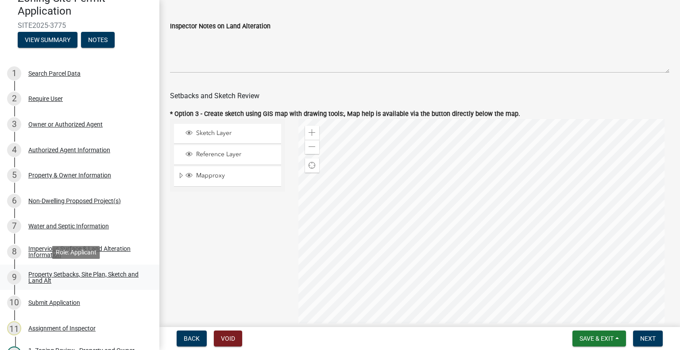
click at [78, 275] on div "Property Setbacks, Site Plan, Sketch and Land Alt" at bounding box center [86, 278] width 117 height 12
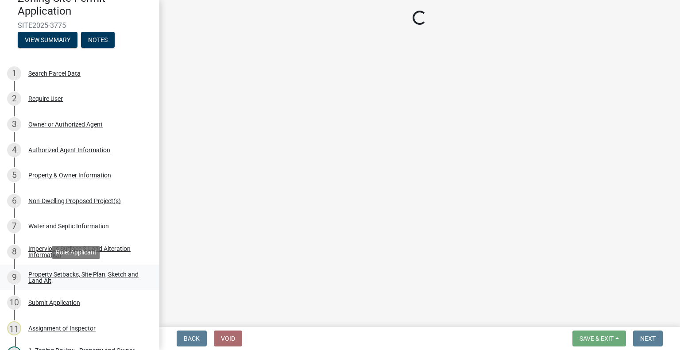
select select "d89fbfa0-1150-4954-b91c-9d482c9530a3"
select select "b56a4575-9846-47cf-8067-c59a4853da22"
select select "12f785fb-c378-4b18-841c-21c73dc99083"
select select "e8ab2dc3-aa3f-46f3-9b4a-37eb25ad84af"
select select "5ad4ab64-b44e-481c-9000-9e5907aa74e1"
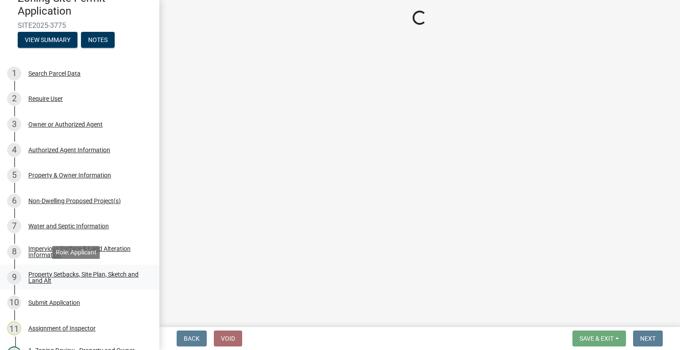
select select "e019de12-4845-45f2-ad10-5fb76eee0e55"
select select "c8b8ea71-7088-4e87-a493-7bc88cc2835b"
select select "a4ce8fad-3c47-4e2b-9375-28a8f2ee630b"
select select "19d13e65-c93d-443e-910a-7a17299544cc"
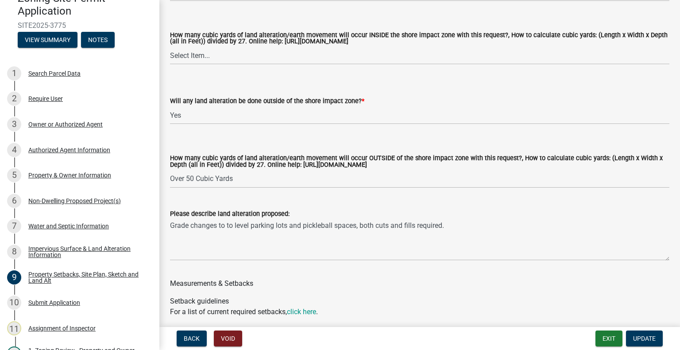
drag, startPoint x: 216, startPoint y: 171, endPoint x: 196, endPoint y: 265, distance: 97.0
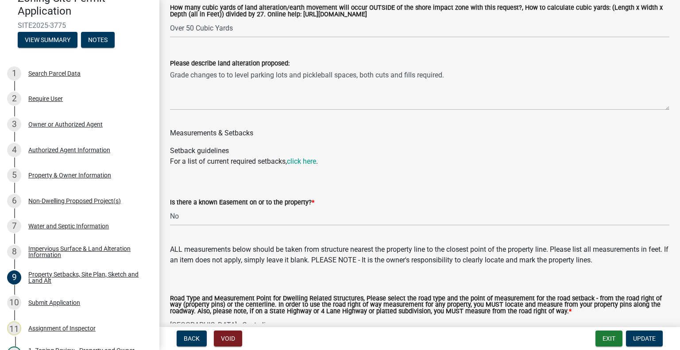
drag, startPoint x: 216, startPoint y: 167, endPoint x: 208, endPoint y: 234, distance: 67.8
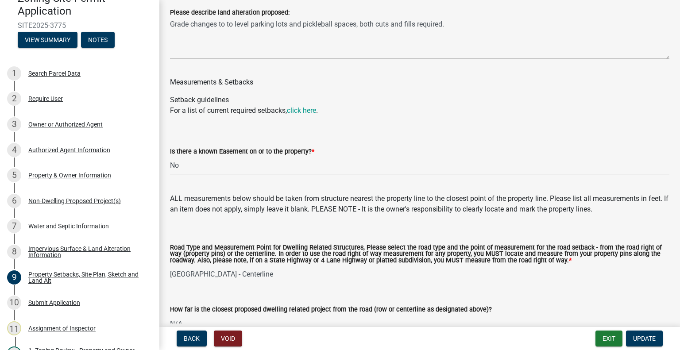
drag, startPoint x: 228, startPoint y: 115, endPoint x: 229, endPoint y: 144, distance: 28.8
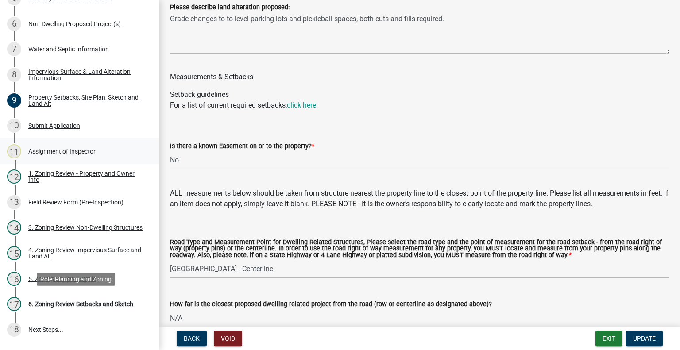
scroll to position [266, 0]
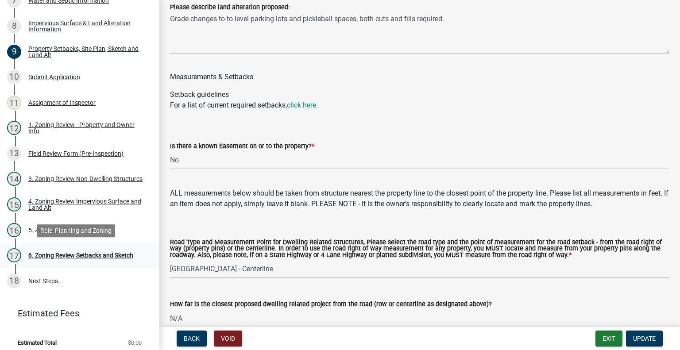
click at [64, 257] on div "6. Zoning Review Setbacks and Sketch" at bounding box center [80, 256] width 105 height 6
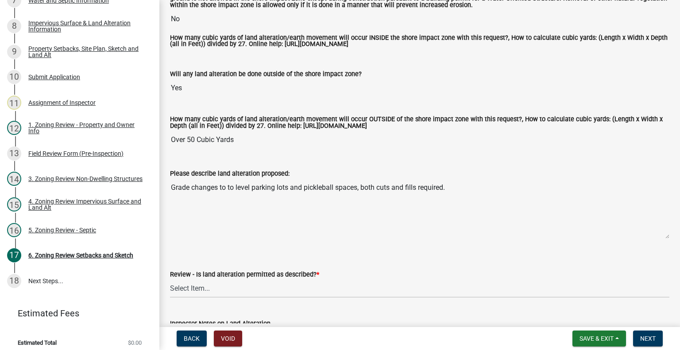
scroll to position [133, 0]
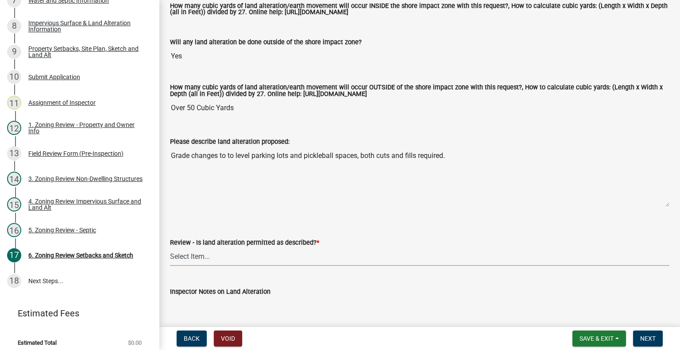
click at [218, 255] on select "Select Item... Yes No N/A" at bounding box center [420, 257] width 500 height 18
click at [170, 248] on select "Select Item... Yes No N/A" at bounding box center [420, 257] width 500 height 18
select select "cada6796-d529-4ebb-b6d4-faca8dd705c9"
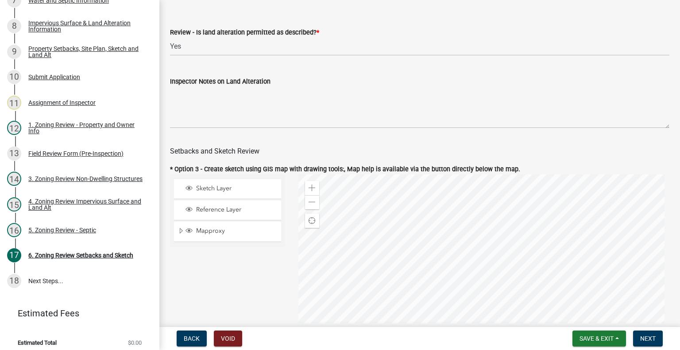
drag, startPoint x: 285, startPoint y: 148, endPoint x: 285, endPoint y: 210, distance: 62.0
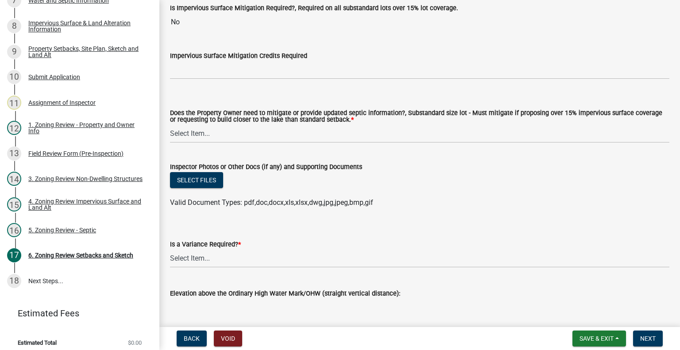
scroll to position [3334, 0]
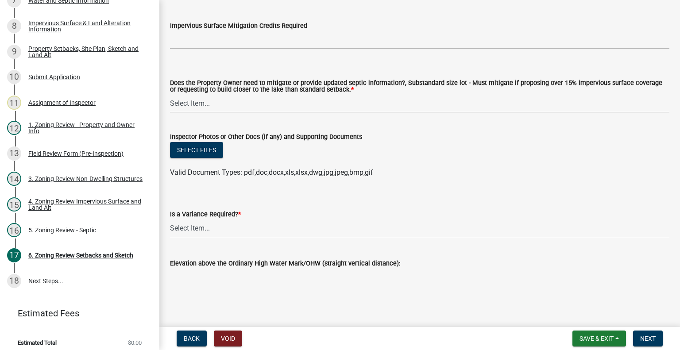
drag, startPoint x: 277, startPoint y: 100, endPoint x: 273, endPoint y: 218, distance: 117.5
click at [273, 220] on select "Select Item... Yes No" at bounding box center [420, 229] width 500 height 18
click at [170, 220] on select "Select Item... Yes No" at bounding box center [420, 229] width 500 height 18
select select "f2187563-aefa-492e-adce-9c256a51e9d2"
click at [232, 95] on select "Select Item... No Mitigation or additional Septic Information is required Septi…" at bounding box center [420, 104] width 500 height 18
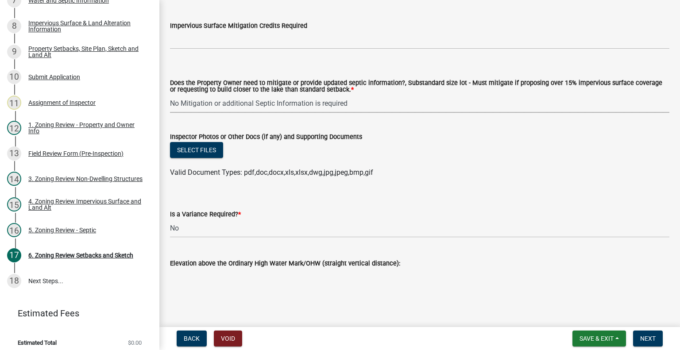
click at [170, 95] on select "Select Item... No Mitigation or additional Septic Information is required Septi…" at bounding box center [420, 104] width 500 height 18
select select "90ee664a-1dc2-440e-be2c-90a87c157e77"
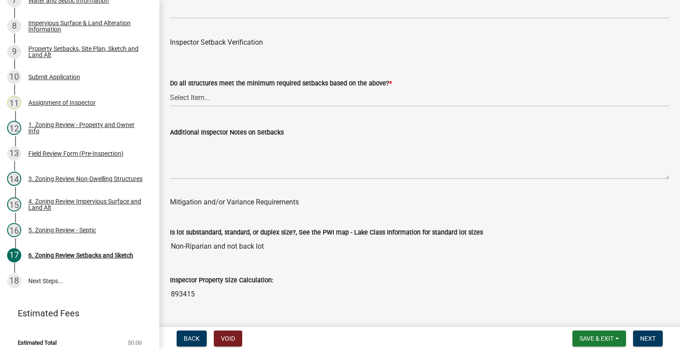
scroll to position [2802, 0]
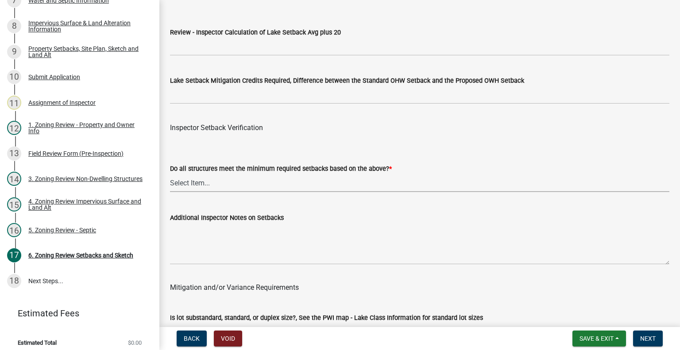
click at [222, 177] on select "Select Item... Yes No" at bounding box center [420, 183] width 500 height 18
click at [170, 174] on select "Select Item... Yes No" at bounding box center [420, 183] width 500 height 18
select select "1355ee8a-8cf1-4796-8594-a9df27e9dfb0"
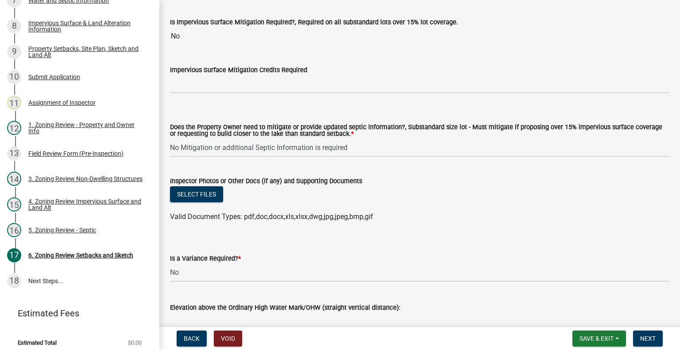
scroll to position [3334, 0]
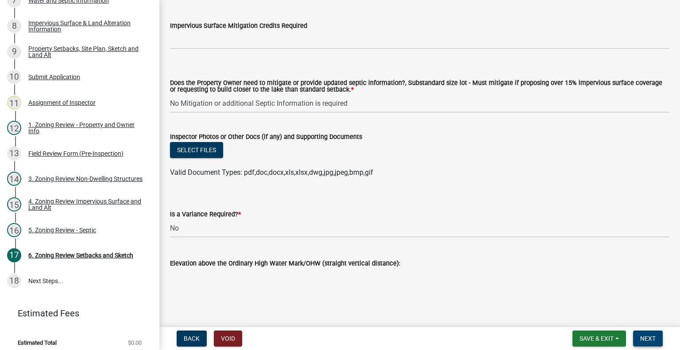
click at [645, 340] on span "Next" at bounding box center [649, 338] width 16 height 7
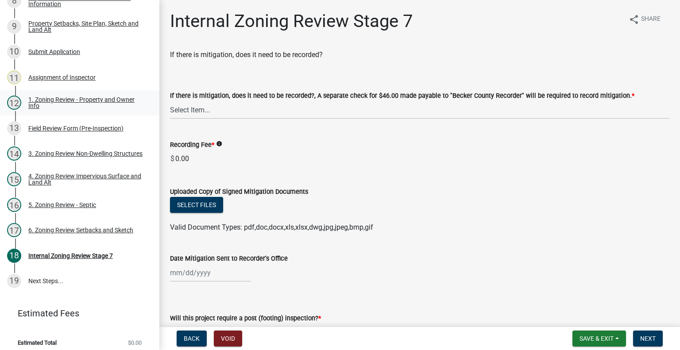
scroll to position [247, 0]
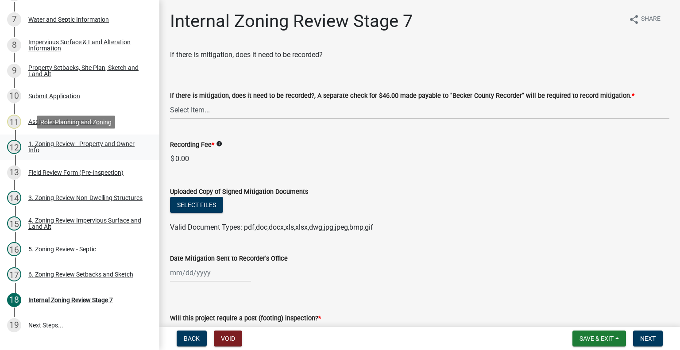
click at [74, 147] on div "1. Zoning Review - Property and Owner Info" at bounding box center [86, 147] width 117 height 12
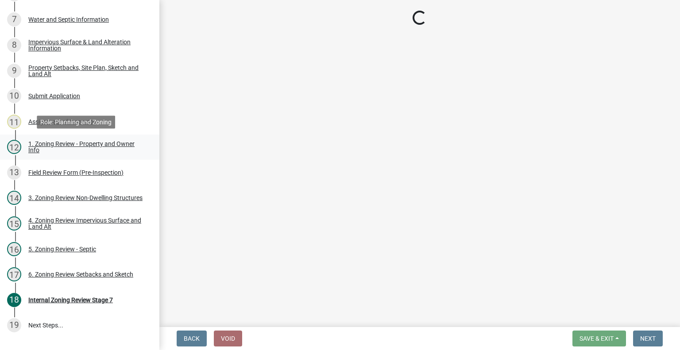
select select "b279cdb4-a9c7-4e65-a8bd-797316f5be14"
select select "b4f32c46-6248-4748-b47c-fa4933858724"
select select "ab6c2257-4786-48e5-86d0-1194833f57c8"
select select "e1f6b8d3-daec-4023-803a-68e50f8a9a47"
select select "d94a228a-13b2-461d-ba2b-a9964ed903a2"
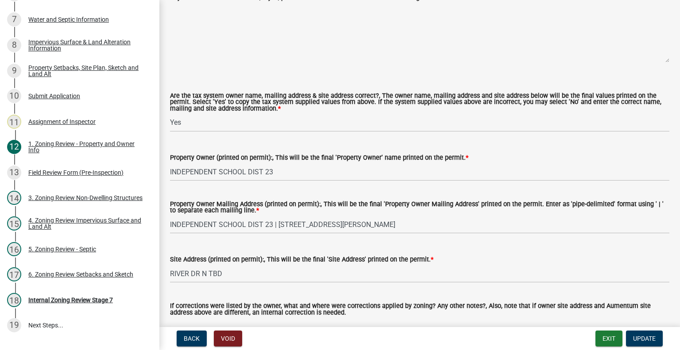
scroll to position [1063, 0]
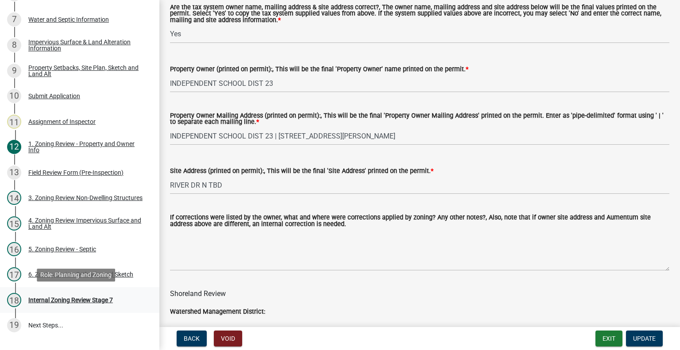
click at [105, 299] on div "Internal Zoning Review Stage 7" at bounding box center [70, 300] width 85 height 6
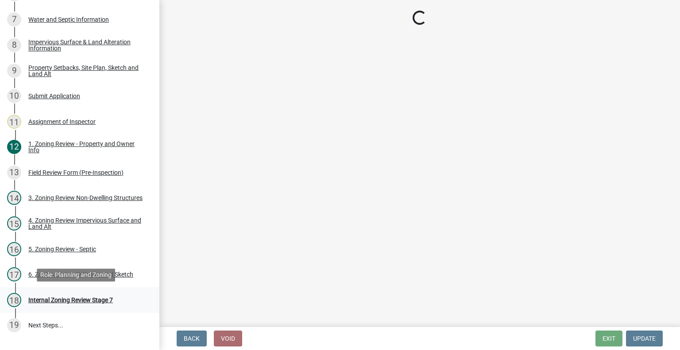
scroll to position [0, 0]
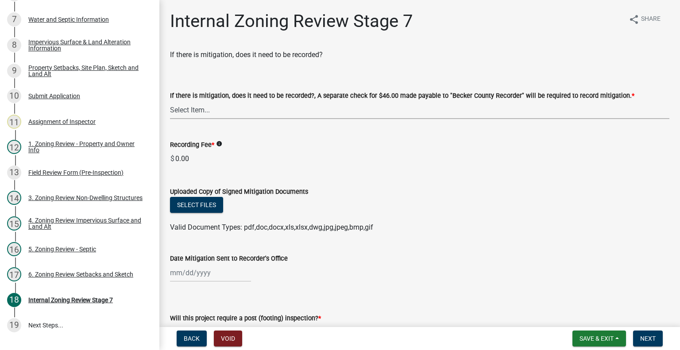
click at [199, 112] on select "Select Item... Yes No N/A" at bounding box center [420, 110] width 500 height 18
click at [170, 101] on select "Select Item... Yes No N/A" at bounding box center [420, 110] width 500 height 18
select select "e59fcb53-d9ed-466f-8c3e-33bb35216820"
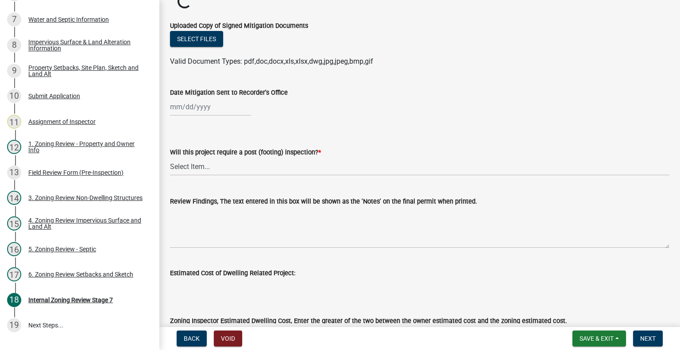
scroll to position [181, 0]
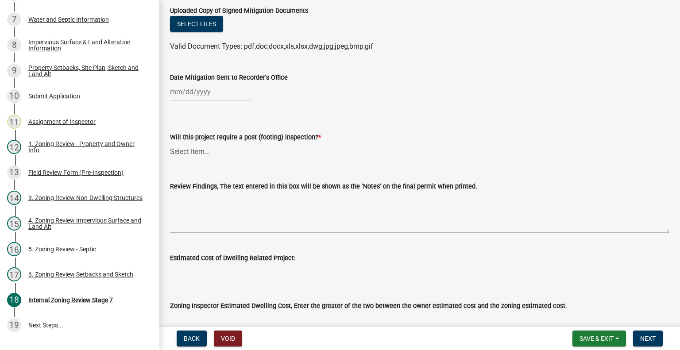
click at [218, 166] on wm-data-entity-input "Will this project require a post (footing) inspection? * Select Item... No Yes" at bounding box center [420, 139] width 500 height 60
click at [218, 154] on select "Select Item... No Yes" at bounding box center [420, 152] width 500 height 18
click at [170, 143] on select "Select Item... No Yes" at bounding box center [420, 152] width 500 height 18
select select "70fe76f0-d291-438e-ac1a-5869b7b7f697"
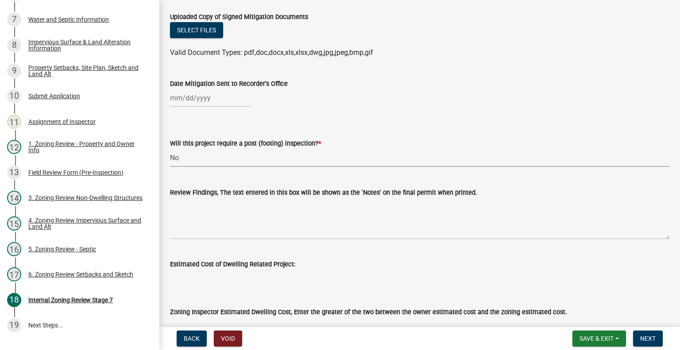
scroll to position [225, 0]
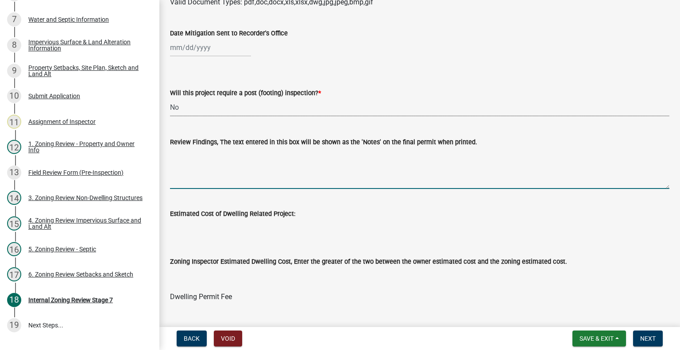
click at [213, 166] on textarea "Review Findings, The text entered in this box will be shown as the 'Notes' on t…" at bounding box center [420, 169] width 500 height 42
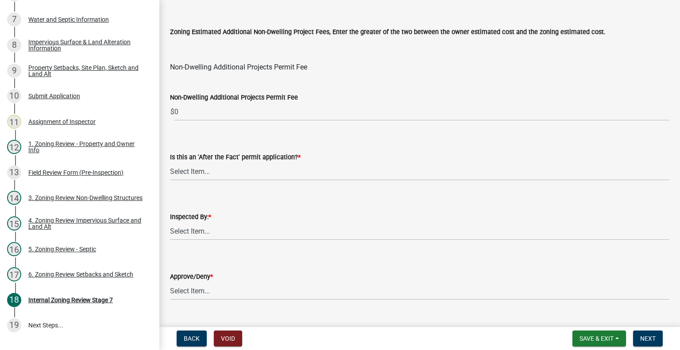
scroll to position [1108, 0]
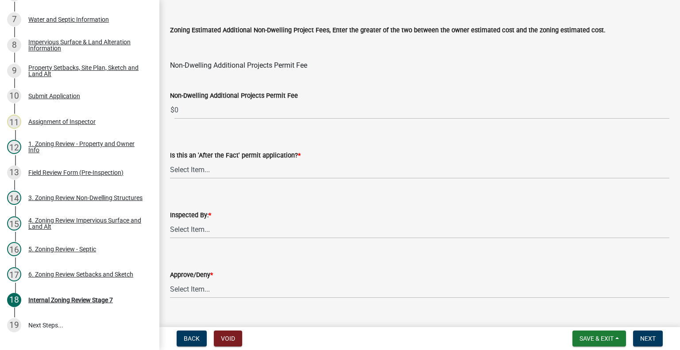
type textarea "Pickleball court and two parking areas."
click at [229, 164] on select "Select Item... No Yes" at bounding box center [420, 170] width 500 height 18
click at [170, 161] on select "Select Item... No Yes" at bounding box center [420, 170] width 500 height 18
select select "bbe3a6c5-1893-4527-8578-ada07a3b8ea5"
click at [210, 226] on select "Select Item... [PERSON_NAME] [PERSON_NAME] [PERSON_NAME] [PERSON_NAME] [PERSON_…" at bounding box center [420, 230] width 500 height 18
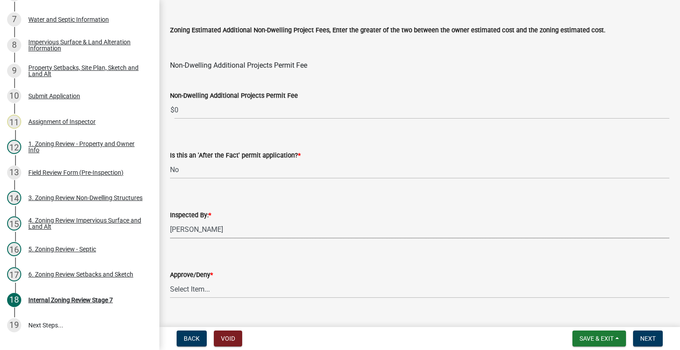
click at [170, 221] on select "Select Item... [PERSON_NAME] [PERSON_NAME] [PERSON_NAME] [PERSON_NAME] [PERSON_…" at bounding box center [420, 230] width 500 height 18
select select "c0b6e50c-983d-48c1-a910-e8bd43c13b77"
click at [197, 288] on select "Select Item... Approve Deny" at bounding box center [420, 289] width 500 height 18
click at [170, 280] on select "Select Item... Approve Deny" at bounding box center [420, 289] width 500 height 18
select select "97c9e5a4-d35f-4903-ad68-b764687ac9e9"
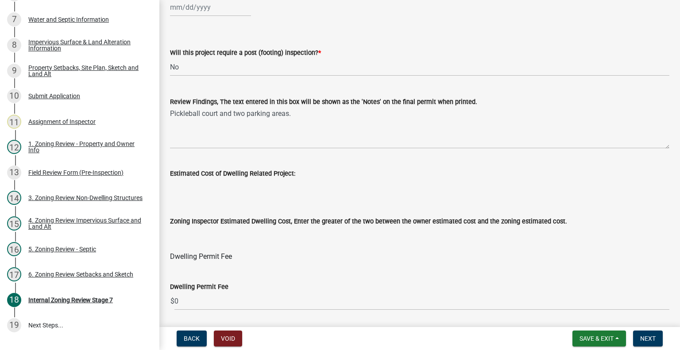
scroll to position [133, 0]
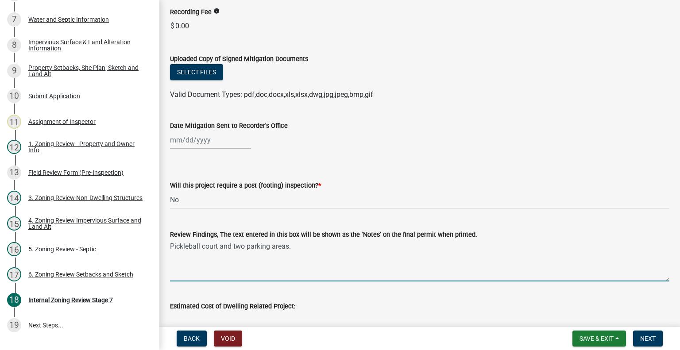
click at [174, 246] on textarea "Pickleball court and two parking areas." at bounding box center [420, 261] width 500 height 42
click at [305, 252] on textarea "pickleball court and two parking areas." at bounding box center [420, 261] width 500 height 42
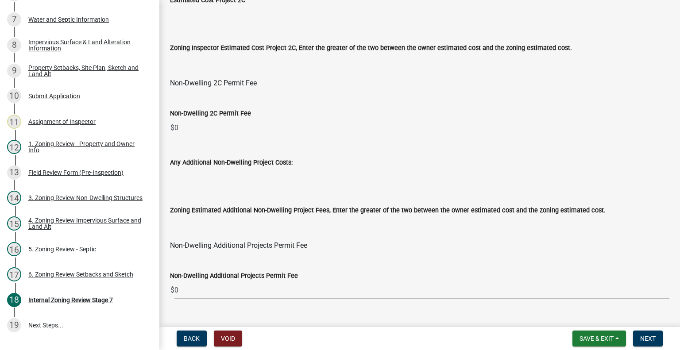
scroll to position [930, 0]
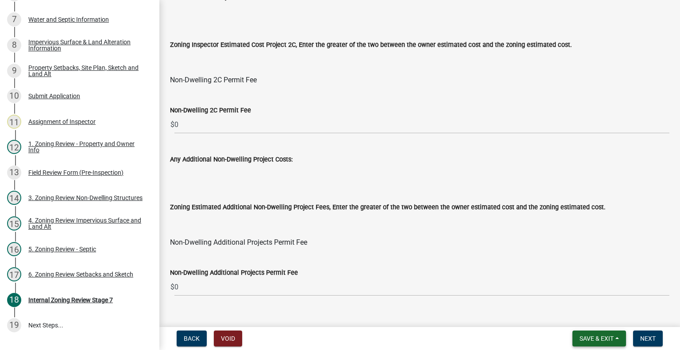
type textarea "pickleball court and two parking areas"
click at [600, 334] on button "Save & Exit" at bounding box center [600, 339] width 54 height 16
click at [592, 303] on button "Save" at bounding box center [591, 294] width 71 height 21
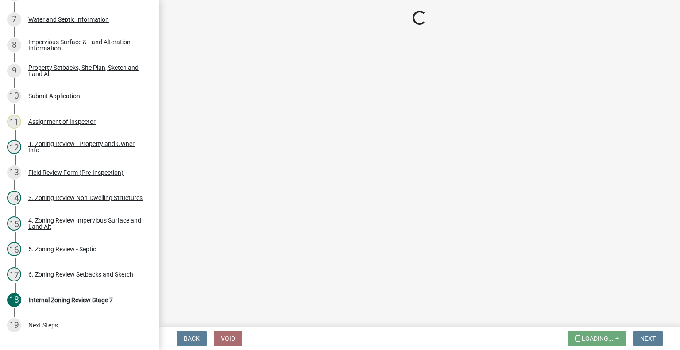
scroll to position [0, 0]
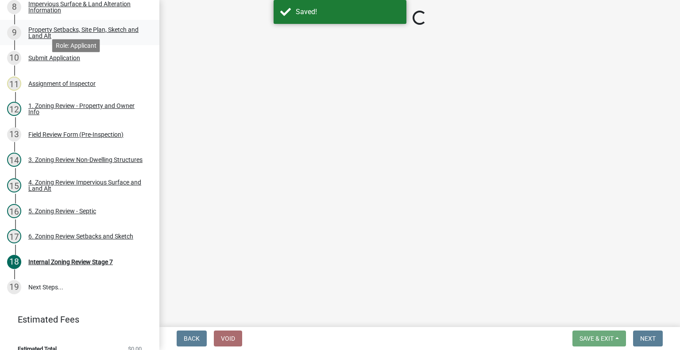
select select "e59fcb53-d9ed-466f-8c3e-33bb35216820"
select select "70fe76f0-d291-438e-ac1a-5869b7b7f697"
select select "bbe3a6c5-1893-4527-8578-ada07a3b8ea5"
select select "c0b6e50c-983d-48c1-a910-e8bd43c13b77"
select select "97c9e5a4-d35f-4903-ad68-b764687ac9e9"
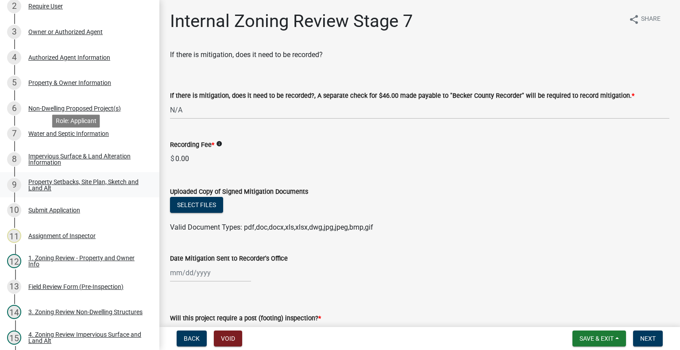
scroll to position [128, 0]
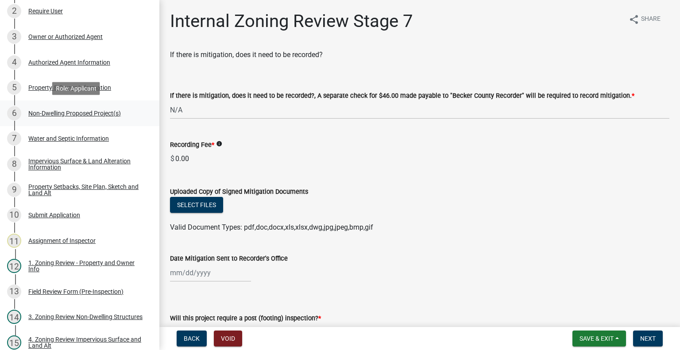
click at [71, 112] on div "Non-Dwelling Proposed Project(s)" at bounding box center [74, 113] width 93 height 6
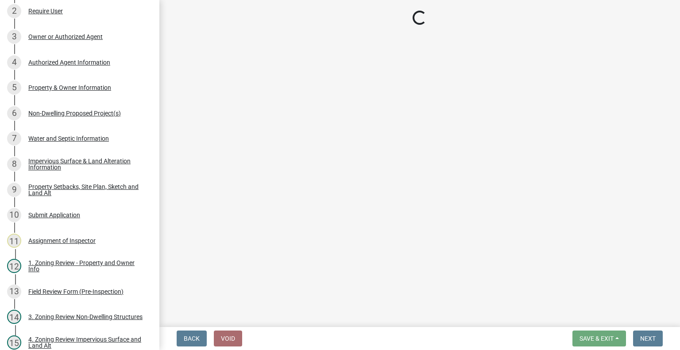
select select "45899473-49f8-456b-a472-3937cb76b7e8"
select select "3a2d96d3-fd69-4ed9-bae4-7a5aa03a7e58"
select select "6094bfe3-a997-46d7-8224-ceb3abf7e49e"
select select "ae391dbd-f41d-43ca-bdf1-092bd9136923"
select select "258cbdbc-8629-455d-9fed-6a57bf82144e"
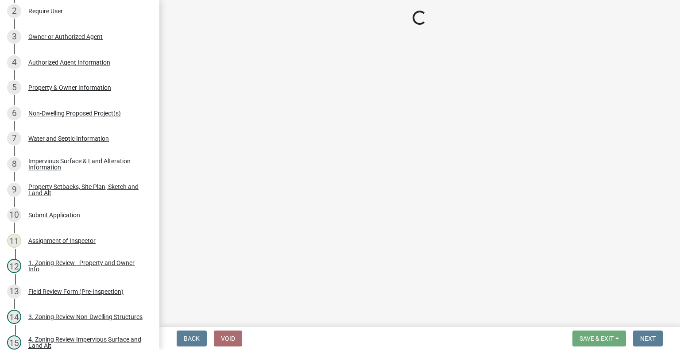
select select "a9a8393f-3c28-47b8-b6d9-84c94641c3fc"
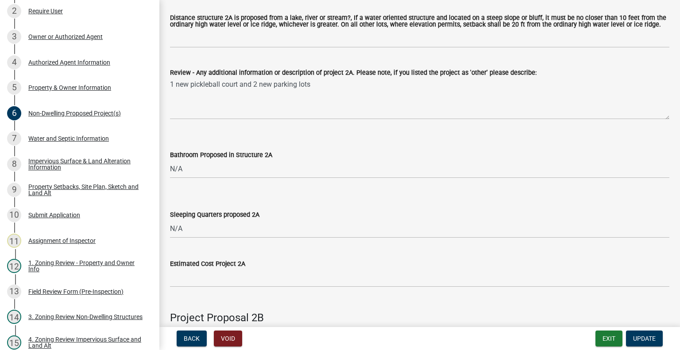
scroll to position [443, 0]
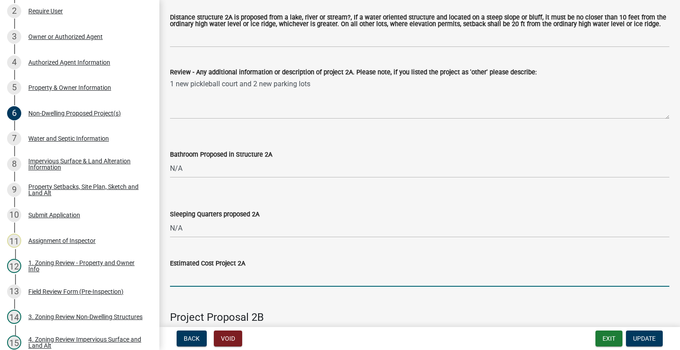
click at [200, 272] on input "text" at bounding box center [420, 278] width 500 height 18
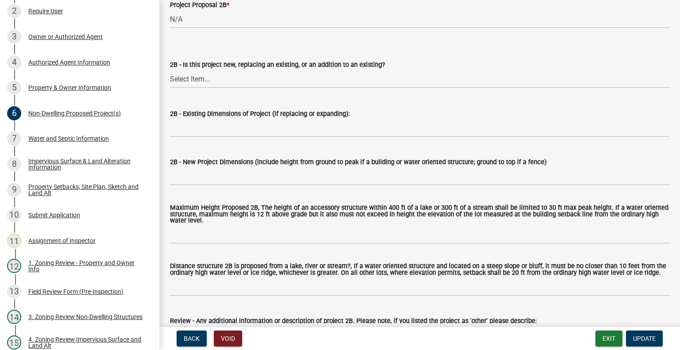
scroll to position [665, 0]
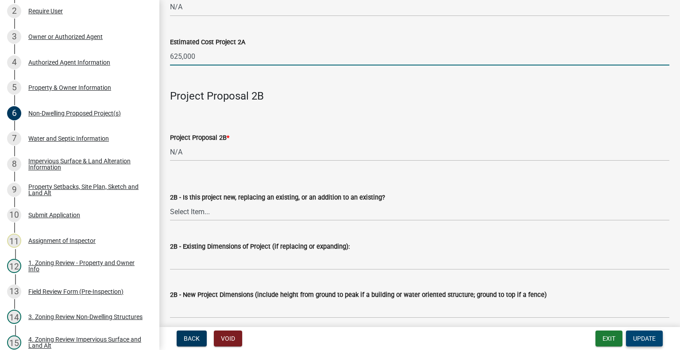
type input "625000"
click at [643, 338] on span "Update" at bounding box center [645, 338] width 23 height 7
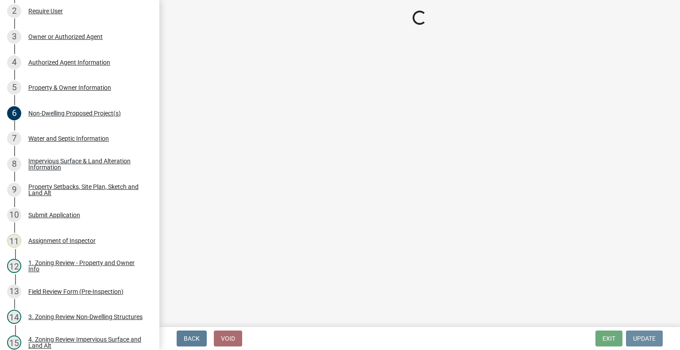
scroll to position [0, 0]
select select "e59fcb53-d9ed-466f-8c3e-33bb35216820"
select select "70fe76f0-d291-438e-ac1a-5869b7b7f697"
select select "bbe3a6c5-1893-4527-8578-ada07a3b8ea5"
select select "c0b6e50c-983d-48c1-a910-e8bd43c13b77"
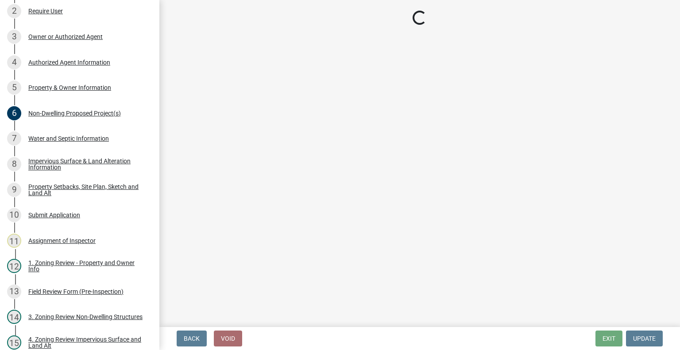
select select "97c9e5a4-d35f-4903-ad68-b764687ac9e9"
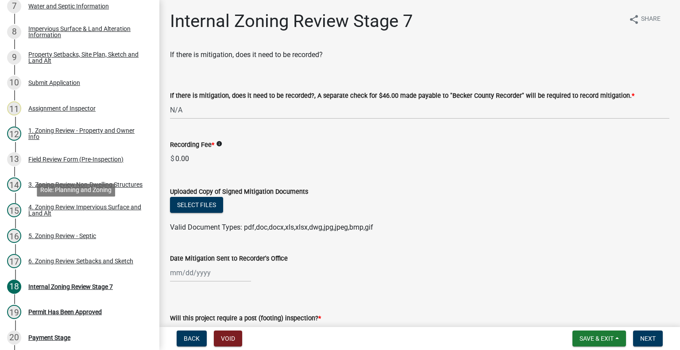
scroll to position [260, 0]
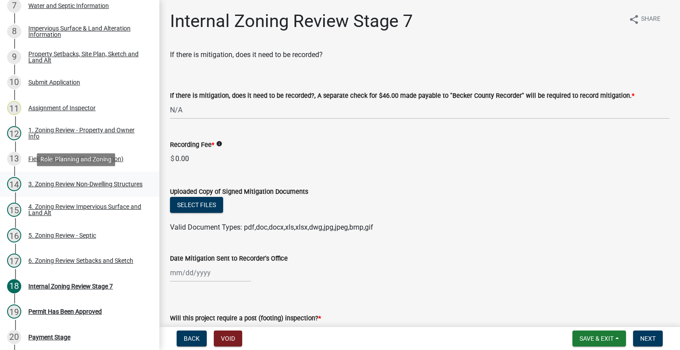
click at [89, 183] on div "3. Zoning Review Non-Dwelling Structures" at bounding box center [85, 184] width 114 height 6
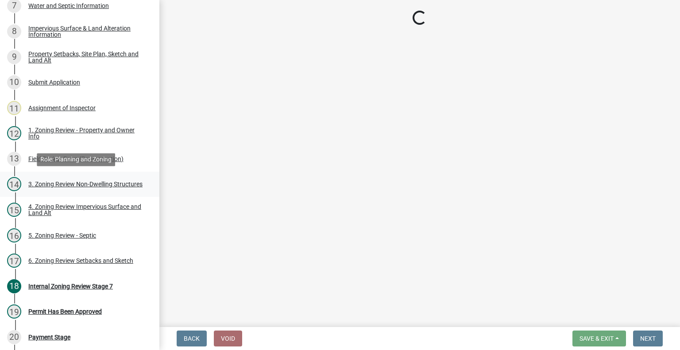
select select "2fe0a161-8217-4815-9ba4-414222f248ef"
select select "5e5a1a43-a57c-433a-8128-35b9326238e3"
select select "223718f0-5ac7-44a0-9707-5d191da7cdfb"
select select "4896e132-28d3-46f3-964b-14c5e9dd7a99"
select select "08924a8d-620f-42ce-8de3-94388368b842"
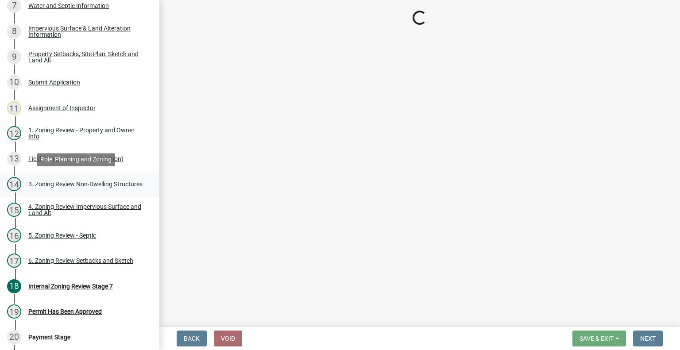
select select "70869821-7738-4560-8d2e-4f353ca78bb3"
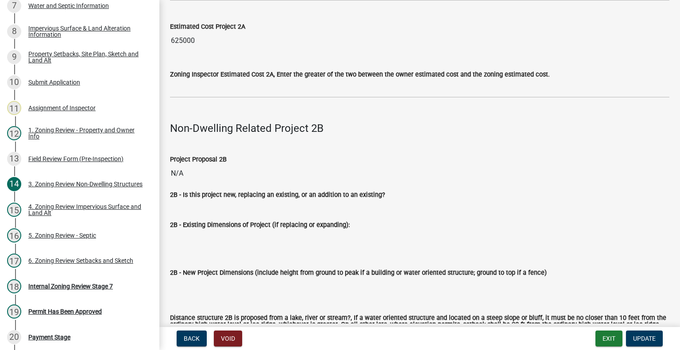
scroll to position [975, 0]
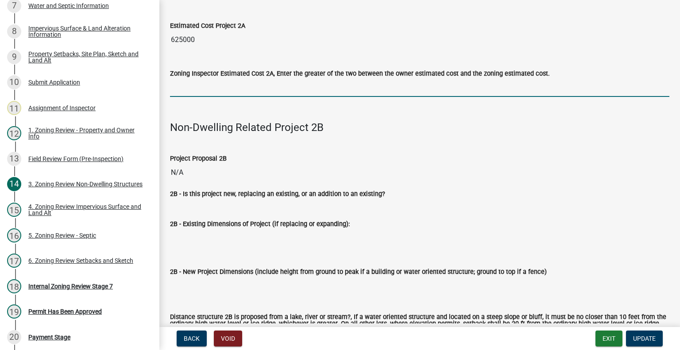
click at [198, 93] on input "text" at bounding box center [420, 88] width 500 height 18
type input "625000"
click at [647, 340] on span "Update" at bounding box center [645, 338] width 23 height 7
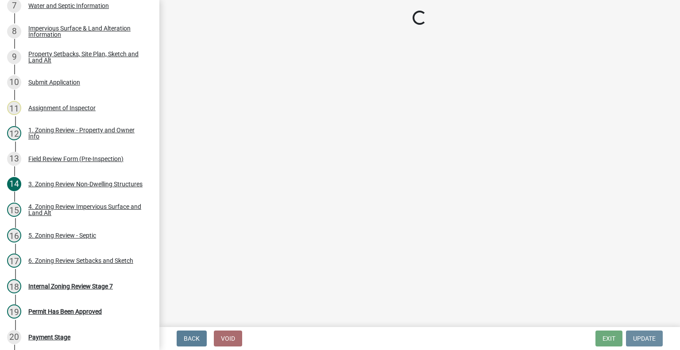
scroll to position [0, 0]
select select "e59fcb53-d9ed-466f-8c3e-33bb35216820"
select select "70fe76f0-d291-438e-ac1a-5869b7b7f697"
select select "bbe3a6c5-1893-4527-8578-ada07a3b8ea5"
select select "c0b6e50c-983d-48c1-a910-e8bd43c13b77"
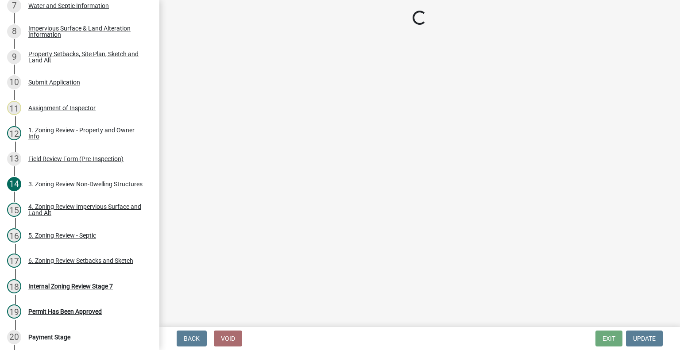
select select "97c9e5a4-d35f-4903-ad68-b764687ac9e9"
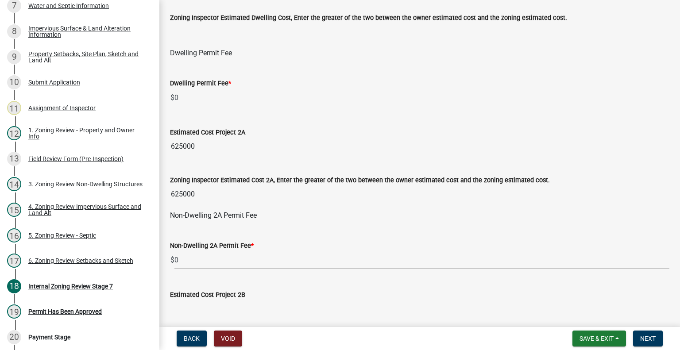
scroll to position [547, 0]
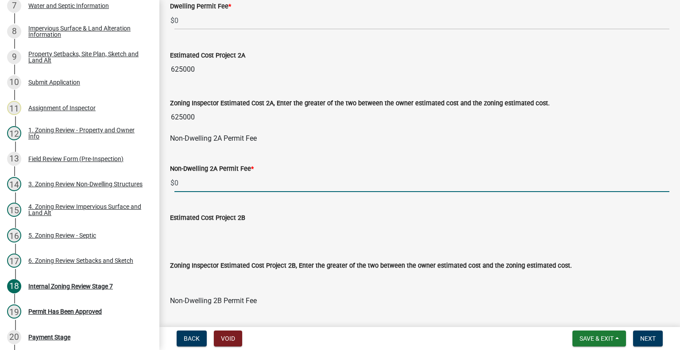
click at [202, 179] on input "0" at bounding box center [422, 183] width 495 height 18
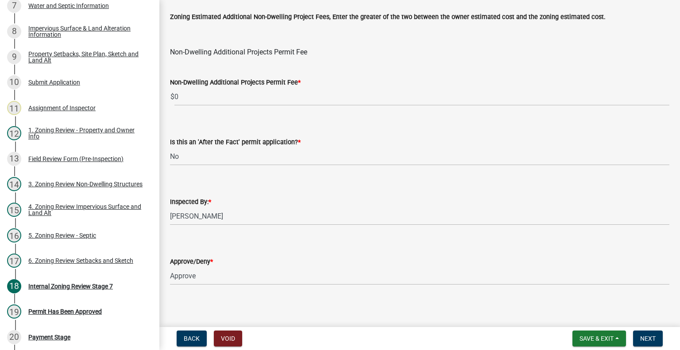
scroll to position [1123, 0]
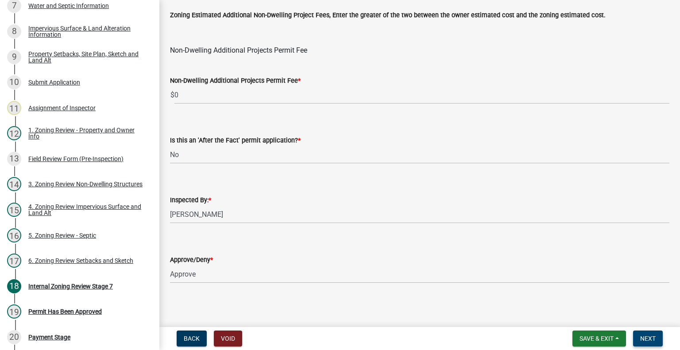
type input "1935"
click at [646, 338] on span "Next" at bounding box center [649, 338] width 16 height 7
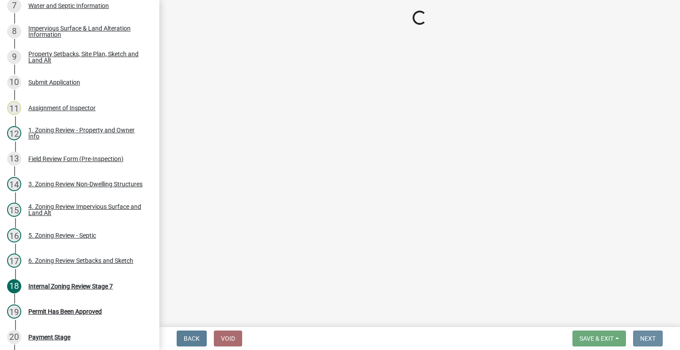
scroll to position [0, 0]
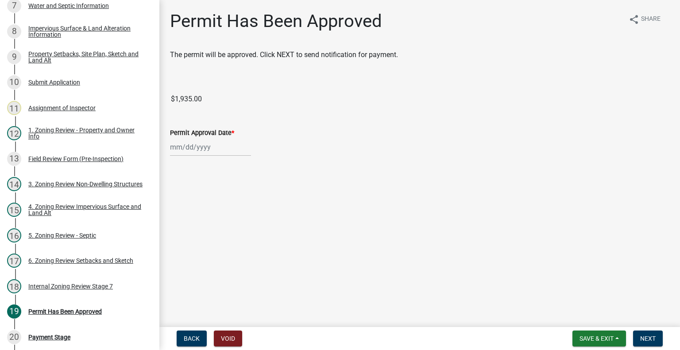
select select "8"
select select "2025"
click at [198, 146] on div "[PERSON_NAME] Feb Mar Apr [PERSON_NAME][DATE] Oct Nov [DATE] 1526 1527 1528 152…" at bounding box center [210, 147] width 81 height 18
click at [211, 225] on div "13" at bounding box center [207, 223] width 14 height 14
type input "[DATE]"
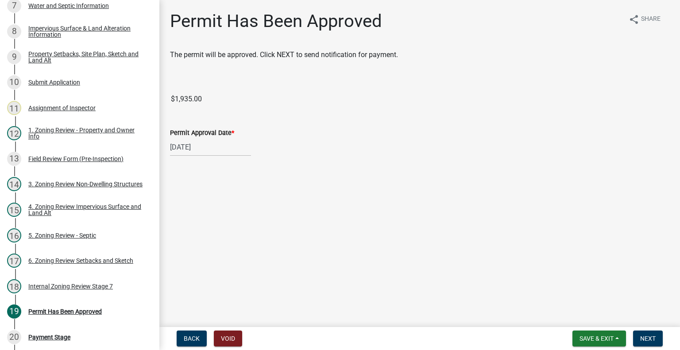
click at [664, 338] on form "Save & Exit Save Save & Exit Next" at bounding box center [617, 339] width 97 height 16
click at [653, 338] on span "Next" at bounding box center [649, 338] width 16 height 7
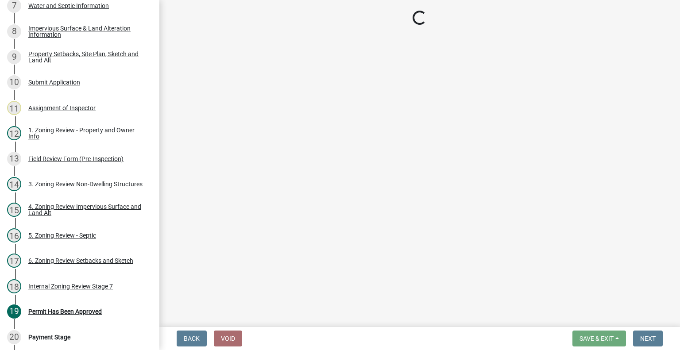
select select "3: 3"
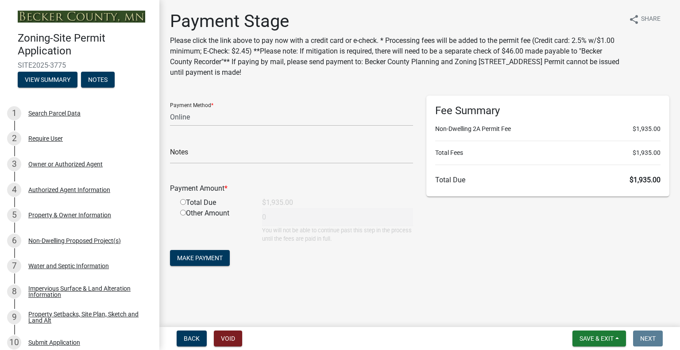
scroll to position [52, 0]
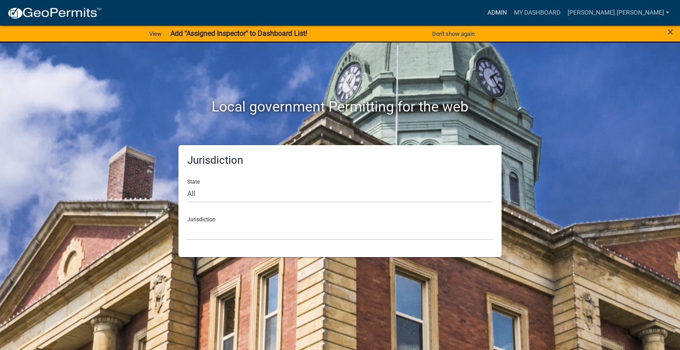
click at [511, 11] on link "Admin" at bounding box center [497, 12] width 27 height 17
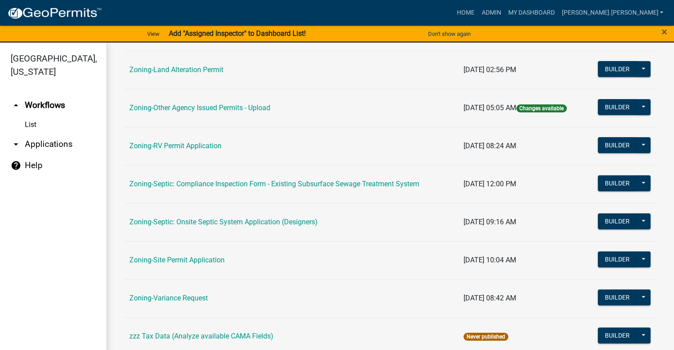
scroll to position [310, 0]
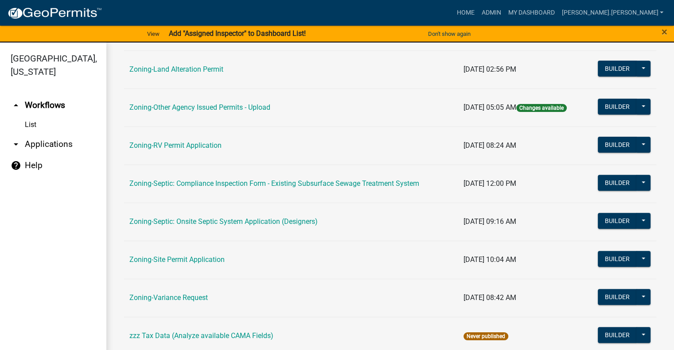
click at [166, 261] on link "Zoning-Site Permit Application" at bounding box center [176, 260] width 95 height 8
